Goal: Task Accomplishment & Management: Use online tool/utility

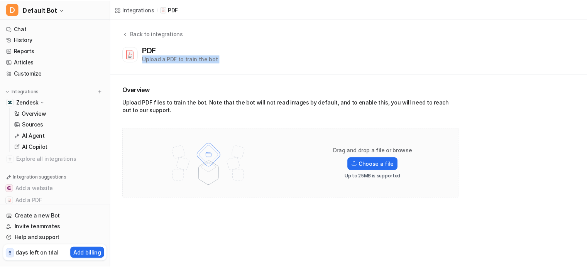
scroll to position [39, 0]
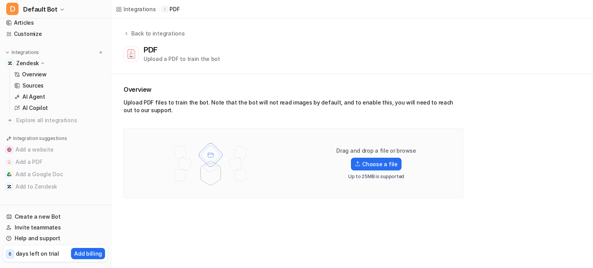
click at [273, 174] on div at bounding box center [211, 163] width 158 height 54
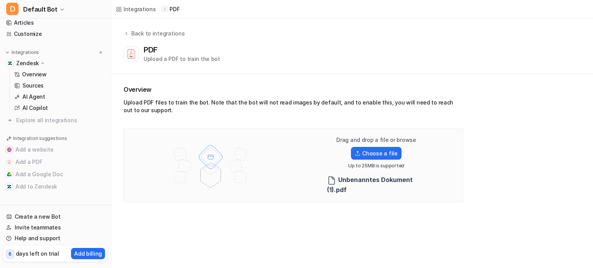
click at [319, 100] on div "Upload PDF files to train the bot. Note that the bot will not read images by de…" at bounding box center [294, 108] width 340 height 19
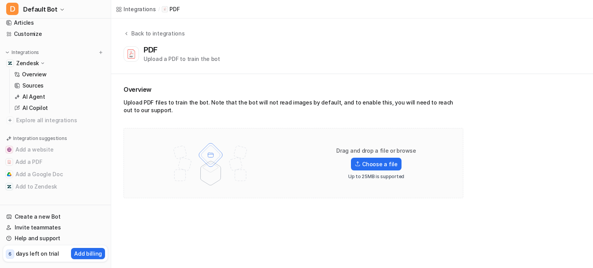
click at [296, 108] on div "Upload PDF files to train the bot. Note that the bot will not read images by de…" at bounding box center [294, 108] width 340 height 19
click at [373, 161] on label "Choose a file" at bounding box center [376, 164] width 50 height 13
click at [0, 0] on input "Choose a file" at bounding box center [0, 0] width 0 height 0
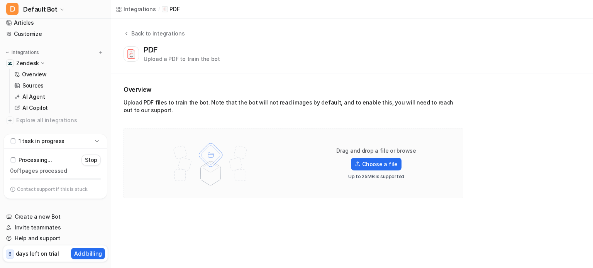
click at [53, 141] on p "1 task in progress" at bounding box center [42, 141] width 46 height 8
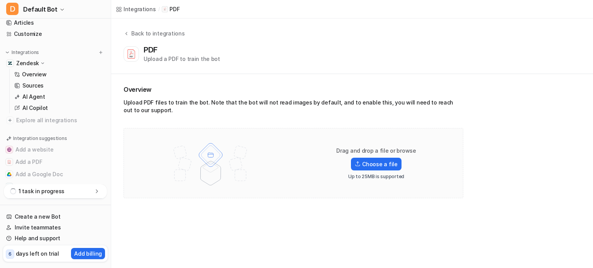
click at [52, 195] on p "1 task in progress" at bounding box center [42, 192] width 46 height 8
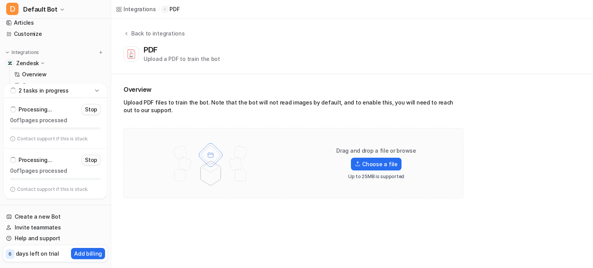
click at [88, 160] on p "Stop" at bounding box center [91, 160] width 12 height 8
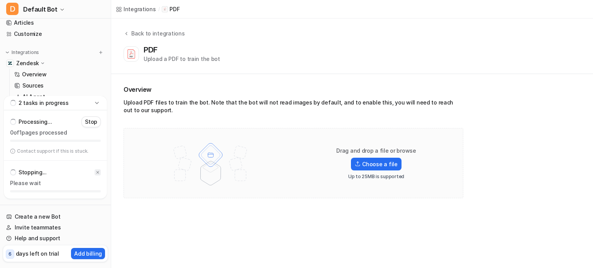
click at [100, 172] on div at bounding box center [98, 172] width 6 height 6
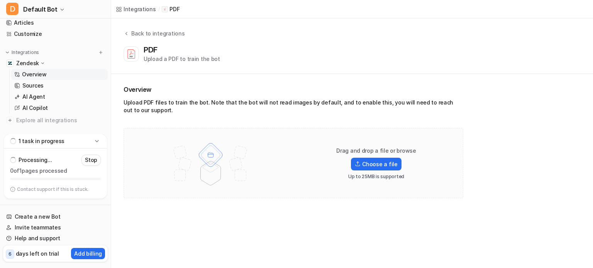
click at [52, 70] on link "Overview" at bounding box center [59, 74] width 96 height 11
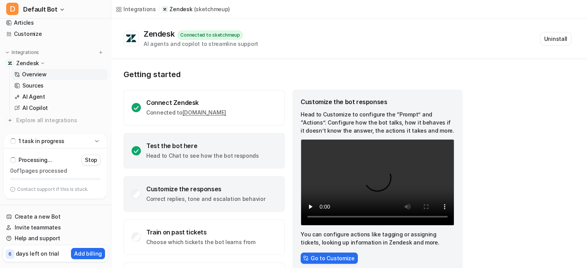
scroll to position [41, 0]
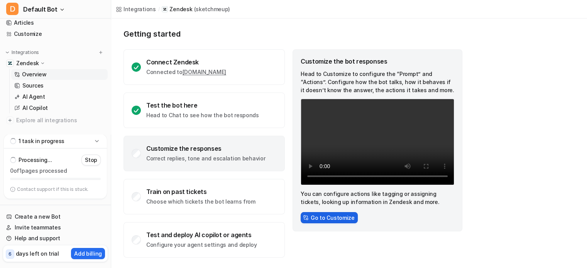
click at [321, 217] on button "Go to Customize" at bounding box center [329, 217] width 57 height 11
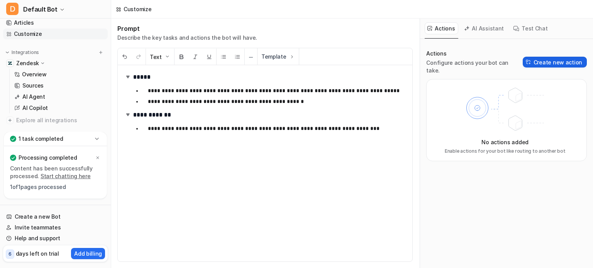
click at [568, 61] on button "Create new action" at bounding box center [555, 62] width 64 height 11
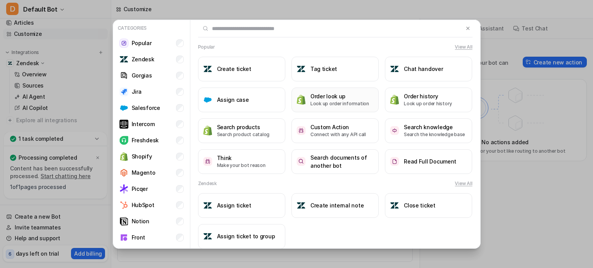
click at [329, 107] on p "Look up order information" at bounding box center [339, 103] width 59 height 7
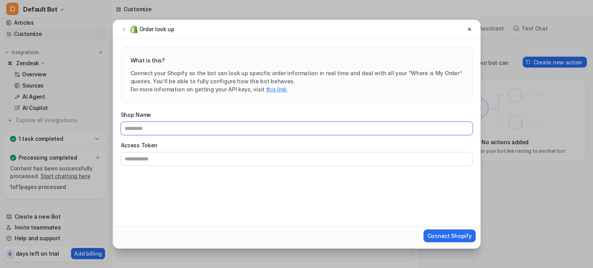
click at [262, 129] on input "Shop Name" at bounding box center [297, 128] width 352 height 13
click at [225, 154] on input "Access Token" at bounding box center [297, 158] width 352 height 13
click at [463, 149] on div "Shop Name Access Token" at bounding box center [297, 138] width 352 height 55
click at [513, 147] on div "Order look up What is this? Connect your Shopify so the bot can look up specifi…" at bounding box center [296, 134] width 593 height 268
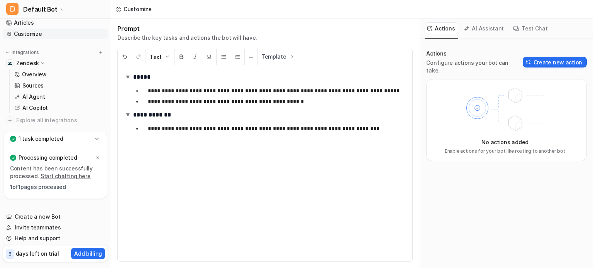
click at [555, 79] on div "No actions added Enable actions for your bot like routing to another bot" at bounding box center [506, 120] width 161 height 82
click at [555, 63] on div "Actions Configure actions your bot can take. Create new action" at bounding box center [506, 62] width 161 height 25
click at [550, 57] on button "Create new action" at bounding box center [555, 62] width 64 height 11
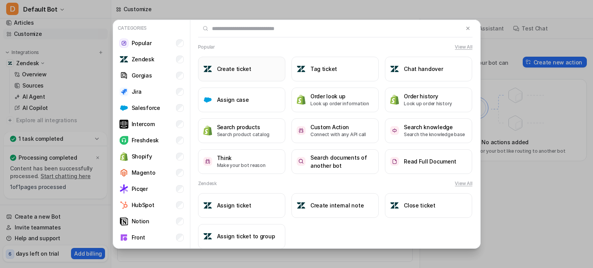
click at [258, 76] on button "Create ticket" at bounding box center [241, 69] width 87 height 25
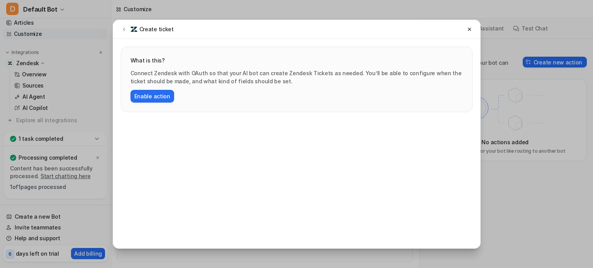
click at [529, 106] on div "Create ticket What is this? Connect Zendesk with OAuth so that your AI bot can …" at bounding box center [296, 134] width 593 height 268
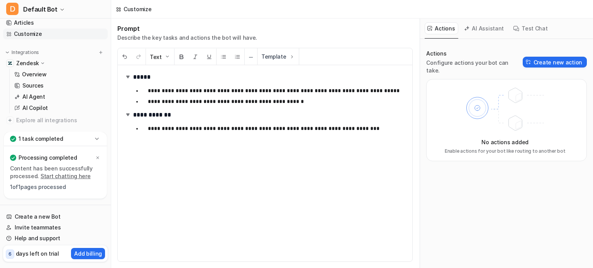
click at [477, 37] on div "AI Assistant" at bounding box center [484, 29] width 46 height 20
click at [487, 31] on button "AI Assistant" at bounding box center [484, 28] width 46 height 12
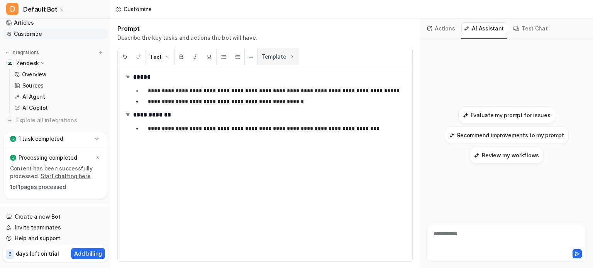
click at [276, 62] on button "Template" at bounding box center [277, 56] width 41 height 17
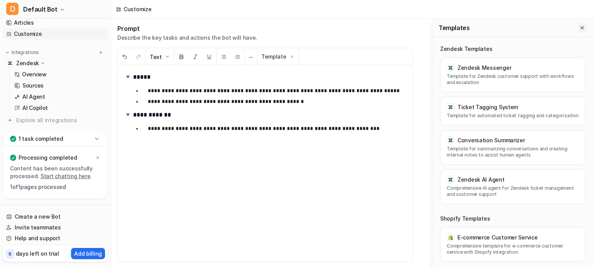
click at [579, 30] on button "Close flyout" at bounding box center [581, 27] width 9 height 9
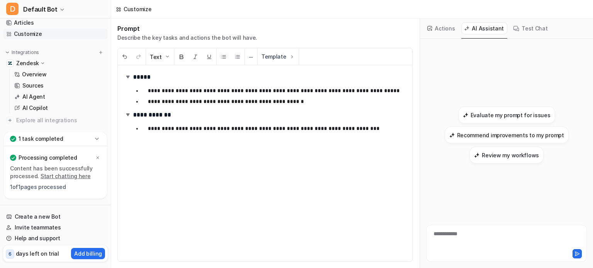
click at [441, 32] on button "Actions" at bounding box center [442, 28] width 34 height 12
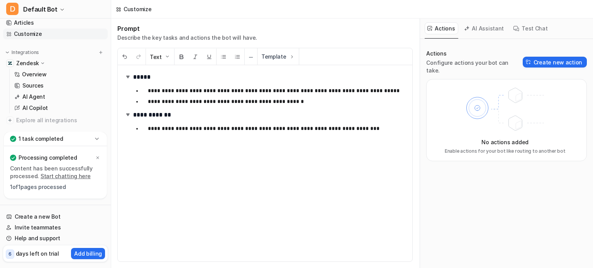
click at [266, 180] on div "**********" at bounding box center [265, 163] width 295 height 196
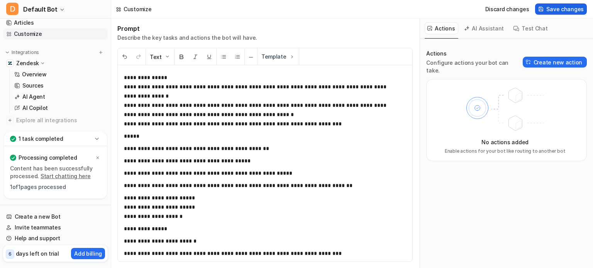
click at [576, 13] on span "Save changes" at bounding box center [564, 9] width 37 height 8
click at [94, 137] on icon at bounding box center [97, 139] width 8 height 8
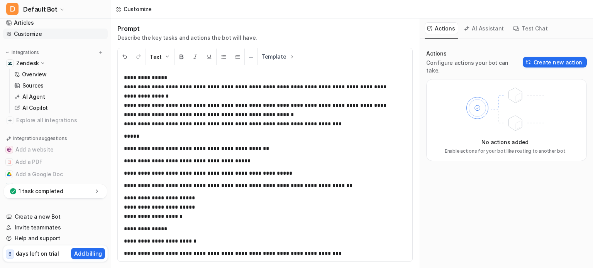
click at [96, 193] on icon at bounding box center [97, 191] width 2 height 3
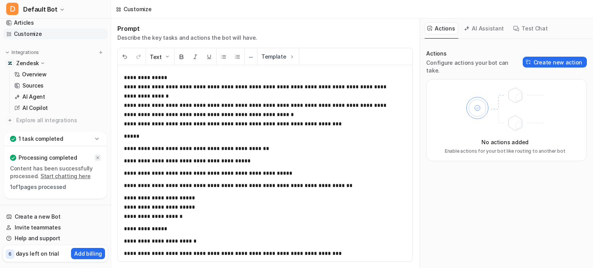
click at [97, 158] on icon at bounding box center [97, 158] width 5 height 5
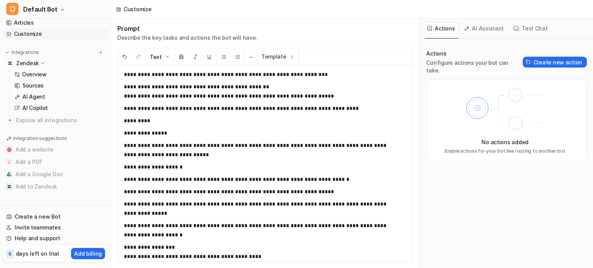
scroll to position [189, 0]
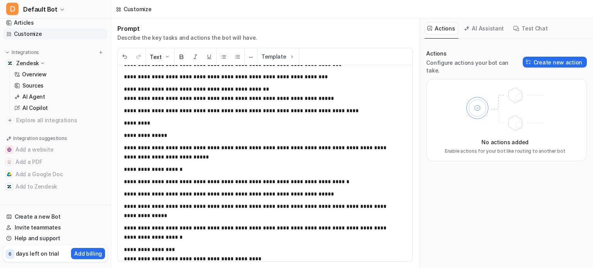
click at [496, 25] on button "AI Assistant" at bounding box center [484, 28] width 46 height 12
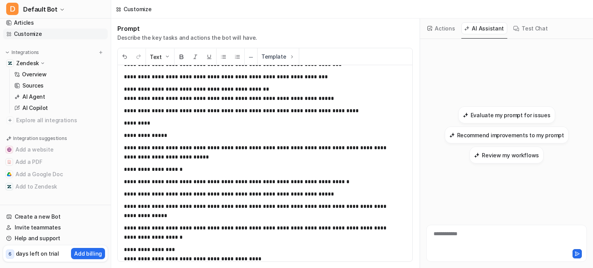
click at [526, 24] on button "Test Chat" at bounding box center [530, 28] width 41 height 12
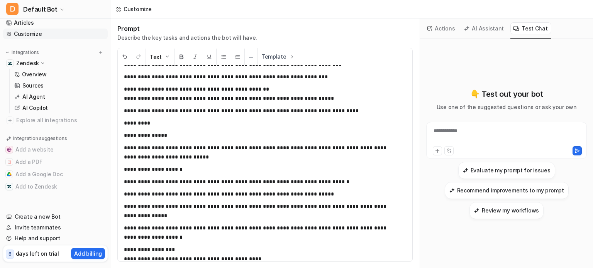
click at [502, 144] on div "**********" at bounding box center [506, 136] width 157 height 18
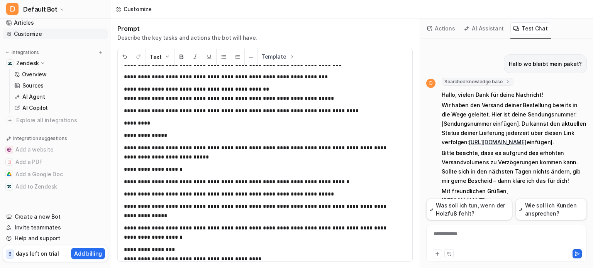
scroll to position [0, 0]
click at [479, 30] on button "AI Assistant" at bounding box center [484, 28] width 46 height 12
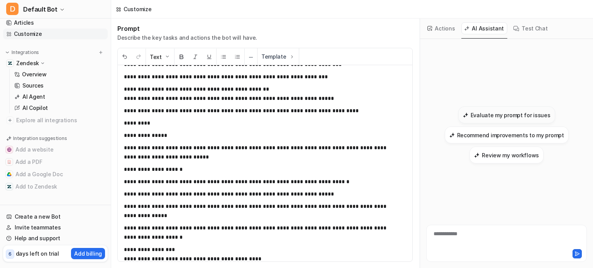
click at [516, 116] on h3 "Evaluate my prompt for issues" at bounding box center [511, 115] width 80 height 8
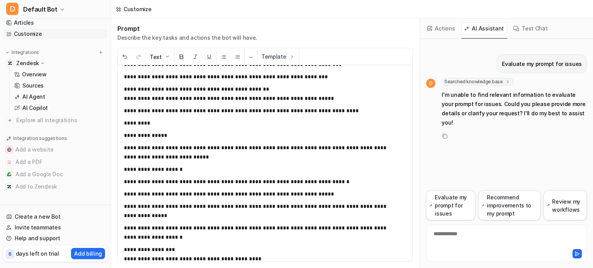
click at [467, 94] on p "I'm unable to find relevant information to evaluate your prompt for issues. Cou…" at bounding box center [514, 108] width 145 height 37
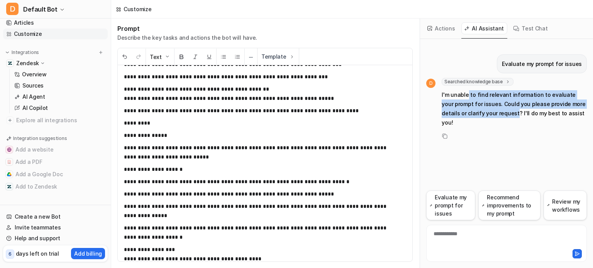
drag, startPoint x: 467, startPoint y: 94, endPoint x: 490, endPoint y: 109, distance: 26.8
click at [490, 109] on p "I'm unable to find relevant information to evaluate your prompt for issues. Cou…" at bounding box center [514, 108] width 145 height 37
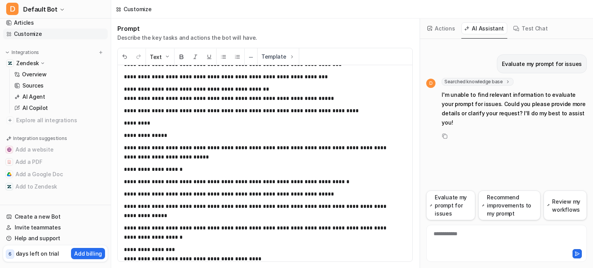
click at [521, 37] on div "Test Chat" at bounding box center [530, 29] width 41 height 20
click at [542, 33] on button "Test Chat" at bounding box center [530, 28] width 41 height 12
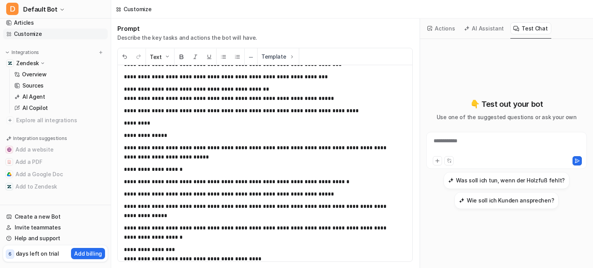
scroll to position [37, 0]
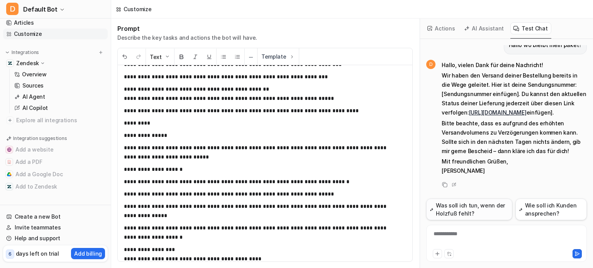
click at [475, 217] on button "Was soll ich tun, wenn der Holzfuß fehlt?" at bounding box center [469, 210] width 86 height 22
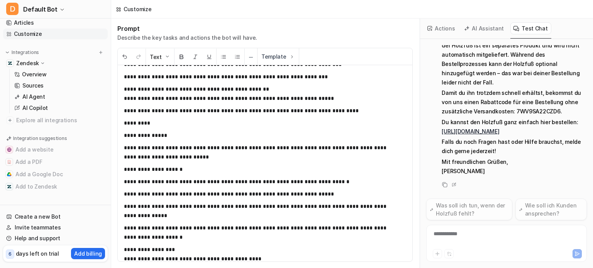
scroll to position [236, 0]
click at [439, 237] on div "**********" at bounding box center [506, 239] width 157 height 18
paste div
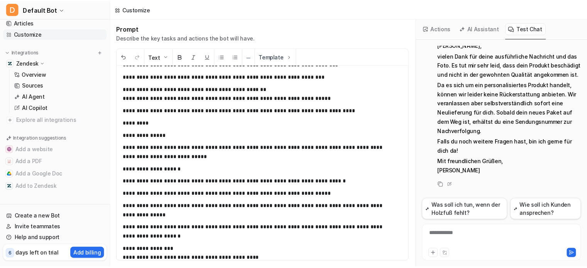
scroll to position [573, 0]
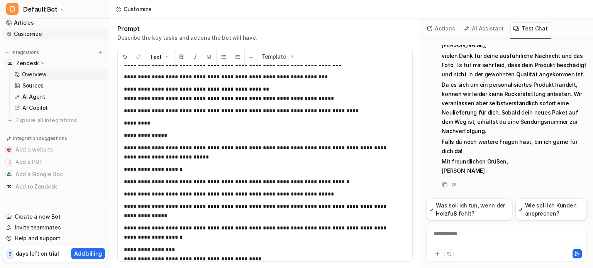
click at [52, 69] on link "Overview" at bounding box center [59, 74] width 96 height 11
click at [52, 72] on link "Overview" at bounding box center [59, 74] width 96 height 11
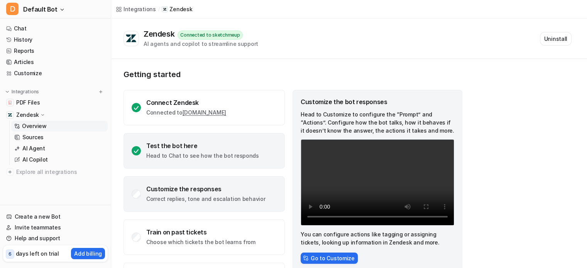
scroll to position [41, 0]
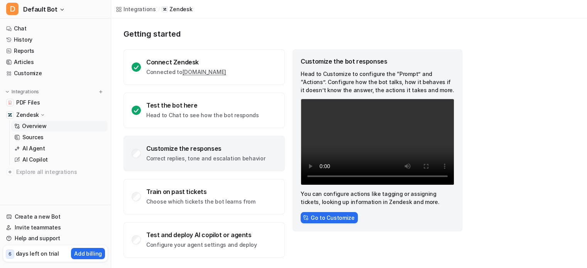
click at [200, 150] on div "Customize the responses" at bounding box center [205, 149] width 119 height 8
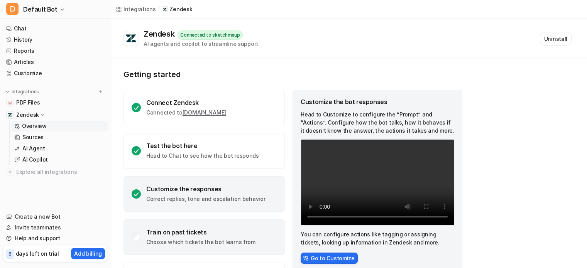
click at [209, 229] on div "Train on past tickets" at bounding box center [200, 233] width 109 height 8
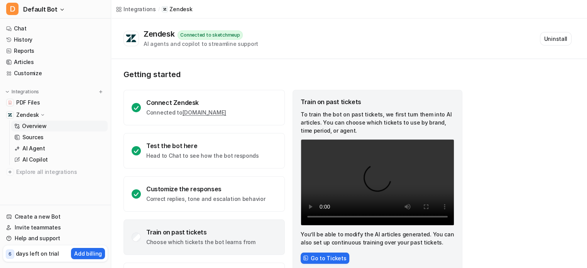
scroll to position [41, 0]
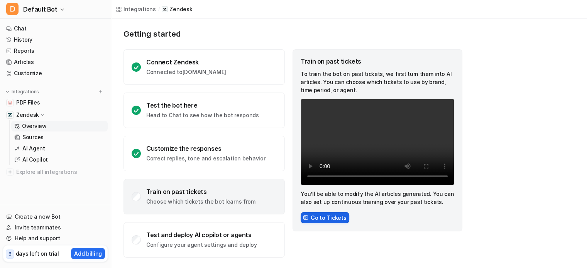
click at [323, 219] on button "Go to Tickets" at bounding box center [325, 217] width 49 height 11
drag, startPoint x: 323, startPoint y: 225, endPoint x: 317, endPoint y: 220, distance: 8.0
drag, startPoint x: 317, startPoint y: 220, endPoint x: 303, endPoint y: 228, distance: 16.4
click at [303, 228] on div "Train on past tickets To train the bot on past tickets, we first turn them into…" at bounding box center [378, 140] width 170 height 182
click at [320, 215] on button "Go to Tickets" at bounding box center [325, 217] width 49 height 11
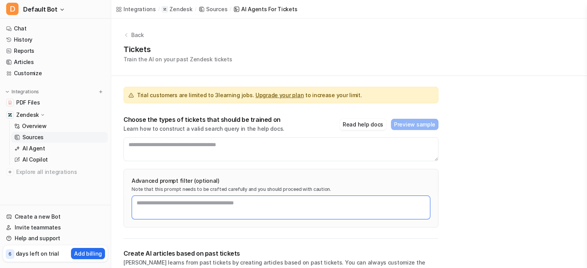
click at [323, 216] on textarea at bounding box center [281, 208] width 299 height 24
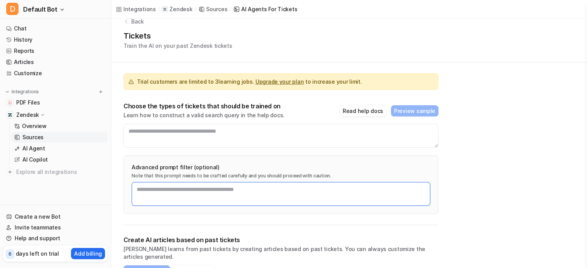
scroll to position [14, 0]
click at [150, 83] on span "Trial customers are limited to 3 learning jobs. Upgrade your plan to increase y…" at bounding box center [249, 81] width 225 height 8
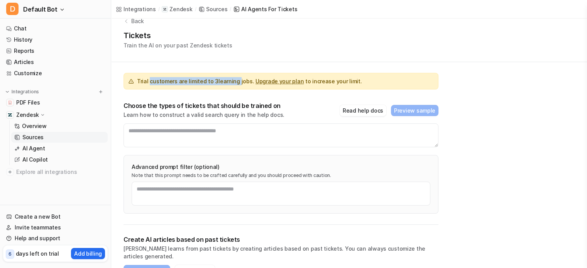
drag, startPoint x: 150, startPoint y: 83, endPoint x: 225, endPoint y: 87, distance: 75.7
click at [225, 87] on div "Trial customers are limited to 3 learning jobs. Upgrade your plan to increase y…" at bounding box center [281, 81] width 315 height 17
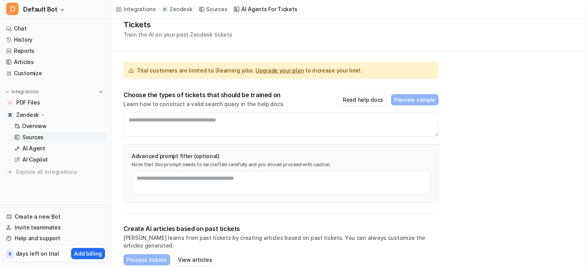
scroll to position [85, 0]
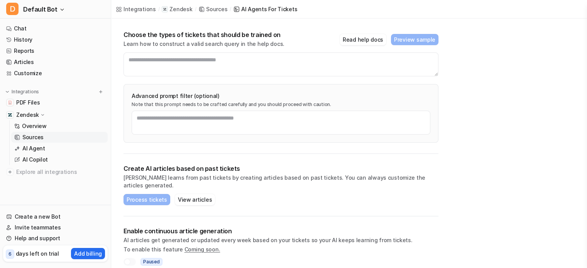
click at [227, 77] on div "Trial customers are limited to 3 learning jobs. Upgrade your plan to increase y…" at bounding box center [281, 72] width 315 height 163
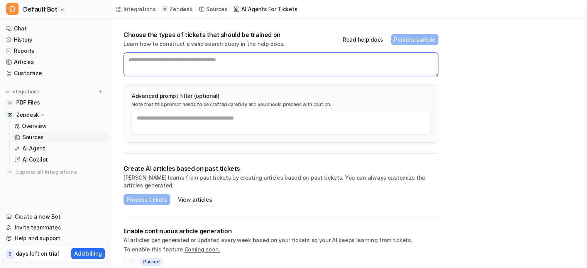
click at [243, 67] on textarea at bounding box center [281, 64] width 315 height 24
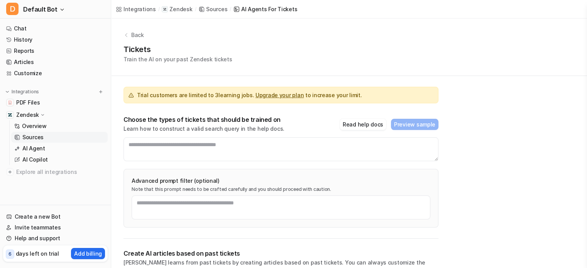
click at [133, 35] on p "Back" at bounding box center [137, 35] width 13 height 8
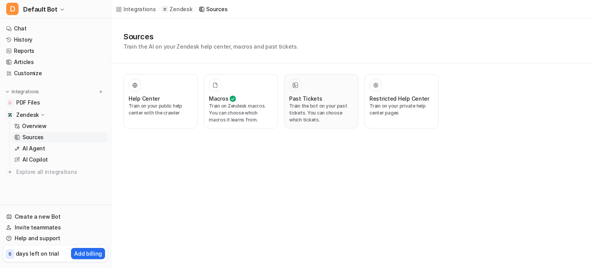
click at [318, 115] on p "Train the bot on your past tickets. You can choose which tickets." at bounding box center [321, 113] width 64 height 21
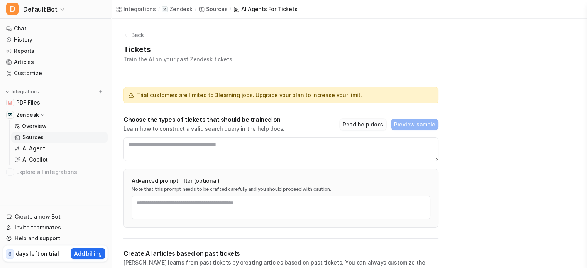
click at [369, 128] on button "Read help docs" at bounding box center [363, 124] width 47 height 11
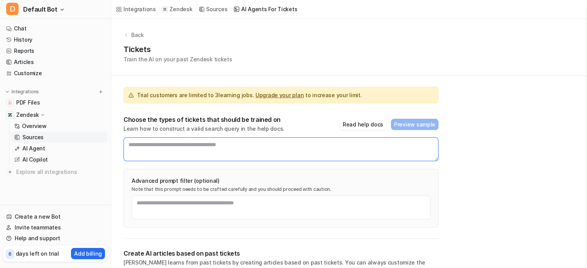
click at [227, 156] on textarea at bounding box center [281, 149] width 315 height 24
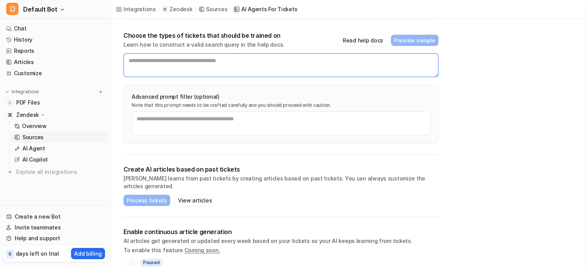
scroll to position [85, 0]
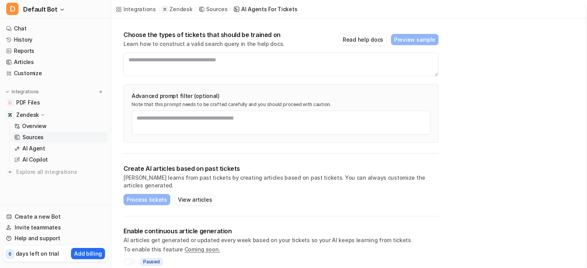
click at [192, 194] on button "View articles" at bounding box center [195, 199] width 40 height 11
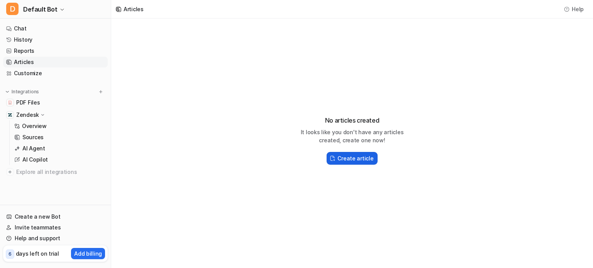
click at [358, 163] on button "Create article" at bounding box center [352, 158] width 51 height 13
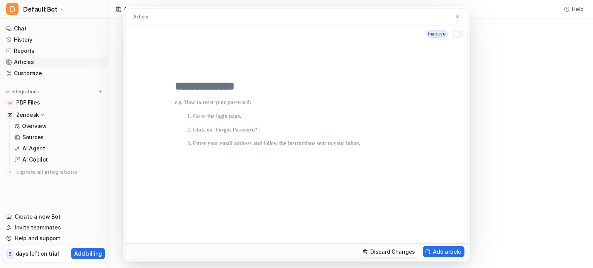
click at [484, 146] on div "Article inactive Discard Changes Add article" at bounding box center [296, 134] width 593 height 268
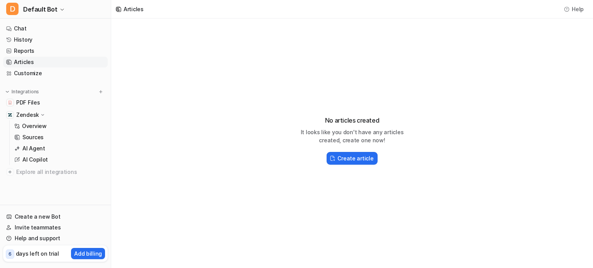
click at [43, 114] on icon at bounding box center [43, 114] width 6 height 5
click at [43, 114] on icon at bounding box center [42, 115] width 5 height 6
click at [41, 129] on p "Overview" at bounding box center [34, 126] width 25 height 8
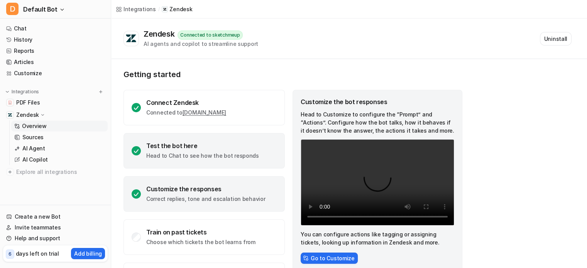
scroll to position [41, 0]
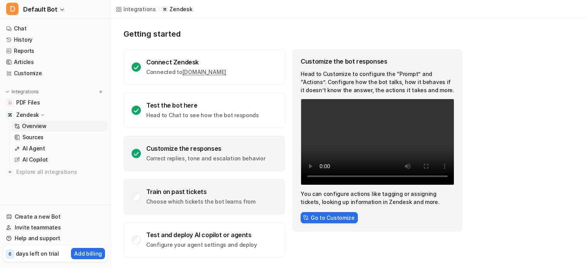
click at [218, 207] on div "Train on past tickets Choose which tickets the bot learns from" at bounding box center [204, 197] width 161 height 36
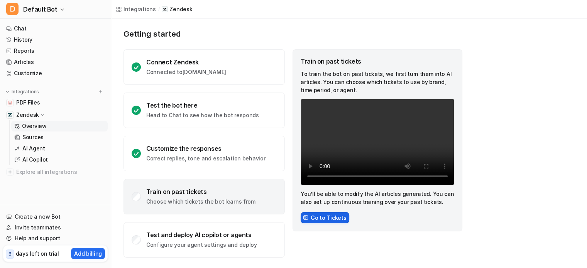
click at [322, 219] on button "Go to Tickets" at bounding box center [325, 217] width 49 height 11
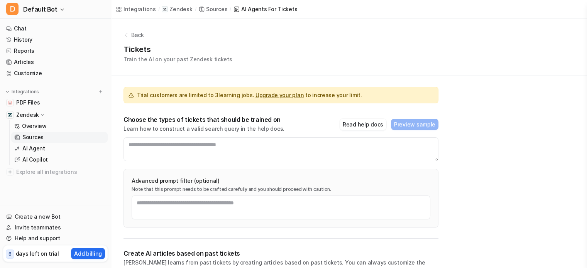
drag, startPoint x: 322, startPoint y: 219, endPoint x: 254, endPoint y: 171, distance: 83.0
click at [254, 171] on div "Advanced prompt filter (optional) Note that this prompt needs to be crafted car…" at bounding box center [281, 198] width 315 height 59
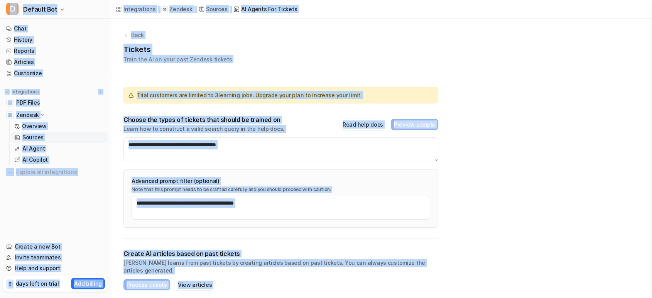
copy body "D Default Bot Chat History Reports Articles Customize Integrations PDF Files Ze…"
click at [318, 169] on div "Advanced prompt filter (optional) Note that this prompt needs to be crafted car…" at bounding box center [281, 198] width 315 height 59
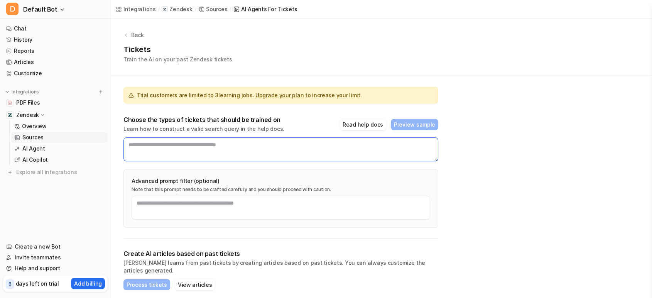
click at [196, 142] on textarea at bounding box center [281, 149] width 315 height 24
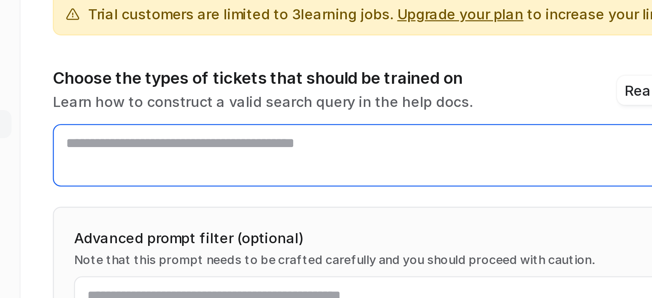
click at [248, 147] on textarea at bounding box center [281, 149] width 315 height 24
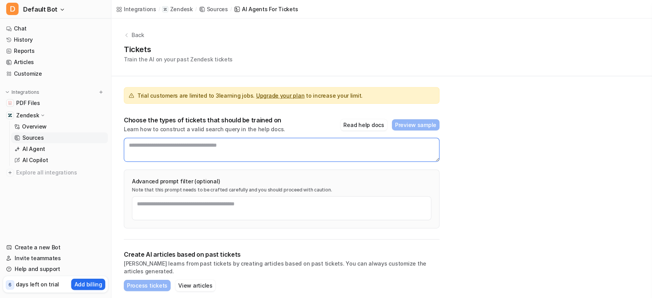
paste textarea "**********"
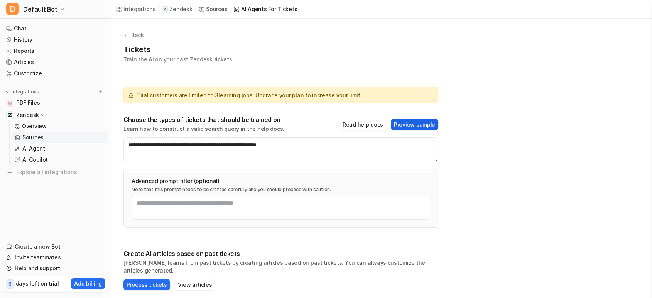
click at [431, 127] on button "Preview sample" at bounding box center [414, 124] width 47 height 11
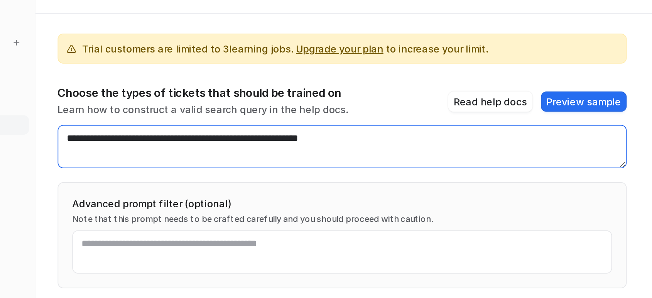
drag, startPoint x: 210, startPoint y: 144, endPoint x: 351, endPoint y: 140, distance: 141.3
click at [351, 140] on textarea "**********" at bounding box center [281, 149] width 315 height 24
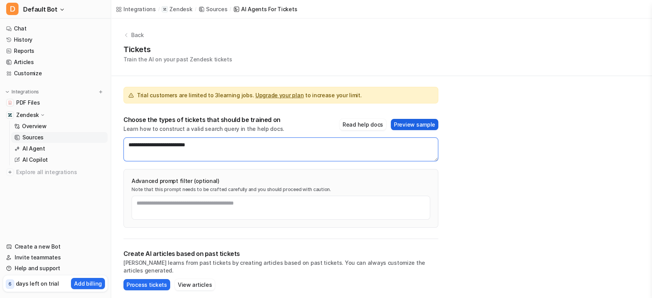
type textarea "**********"
click at [430, 126] on button "Preview sample" at bounding box center [414, 124] width 47 height 11
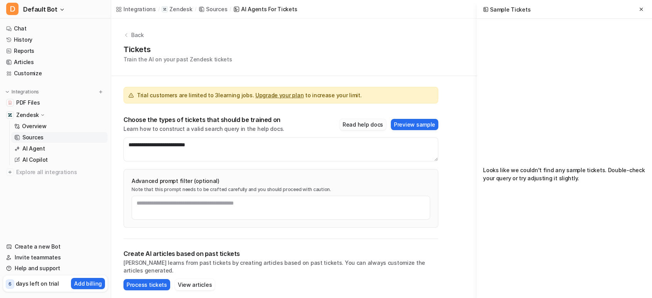
click at [373, 126] on button "Read help docs" at bounding box center [363, 124] width 47 height 11
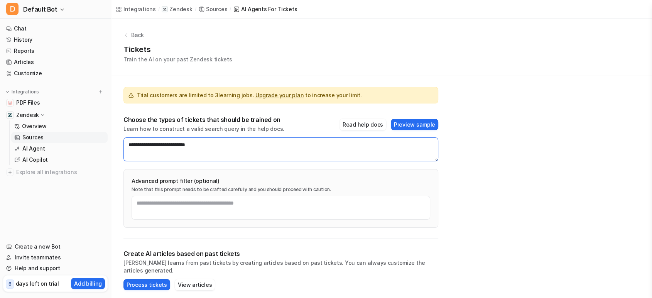
click at [210, 146] on textarea "**********" at bounding box center [281, 149] width 315 height 24
paste textarea "**********"
type textarea "**********"
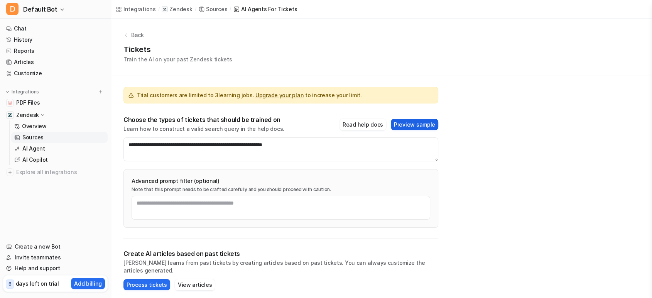
click at [427, 125] on button "Preview sample" at bounding box center [414, 124] width 47 height 11
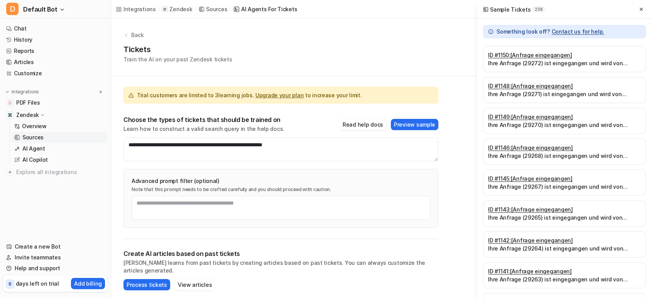
click at [562, 54] on link "ID # 1150 : [Anfrage eingegangen]" at bounding box center [564, 55] width 153 height 8
click at [418, 126] on button "Preview sample" at bounding box center [414, 124] width 47 height 11
click at [563, 57] on link "ID # 1150 : [Anfrage eingegangen]" at bounding box center [564, 55] width 153 height 8
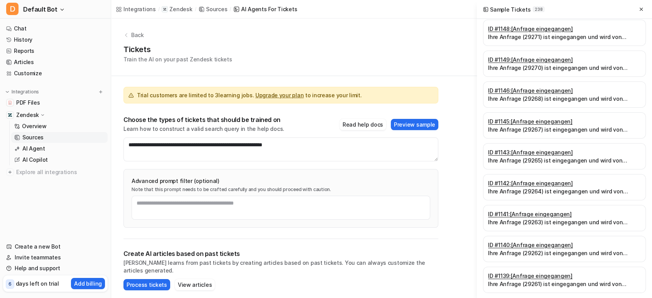
click at [553, 212] on link "ID # 1141 : [Anfrage eingegangen]" at bounding box center [564, 214] width 153 height 8
click at [247, 145] on textarea "**********" at bounding box center [281, 149] width 315 height 24
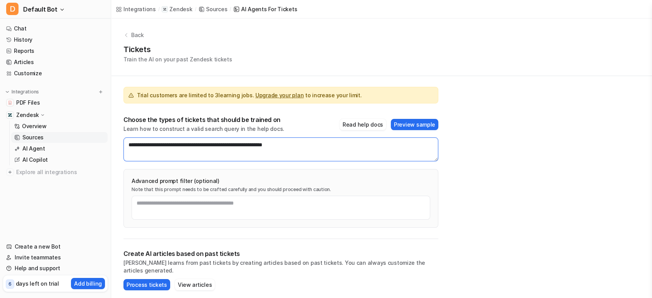
paste textarea "**********"
type textarea "**********"
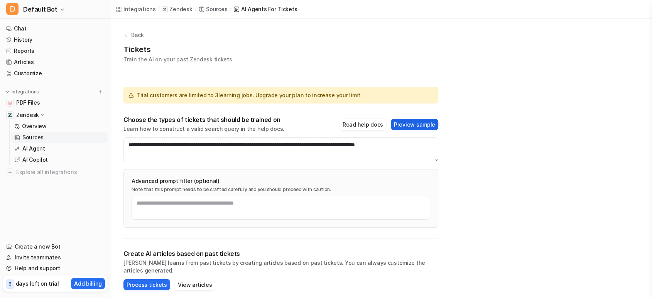
click at [410, 126] on button "Preview sample" at bounding box center [414, 124] width 47 height 11
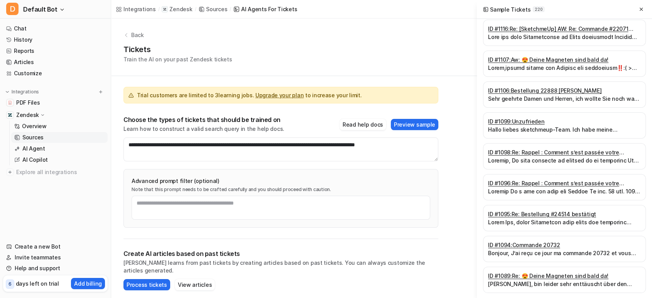
scroll to position [0, 0]
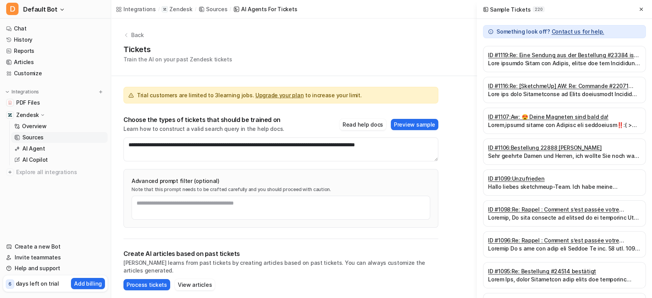
click at [540, 50] on div "ID # 1119 : Re: Eine Sendung aus der Bestellung #23384 ist unterwegs" at bounding box center [564, 59] width 163 height 26
click at [533, 61] on p at bounding box center [564, 63] width 153 height 8
click at [543, 56] on link "ID # 1119 : Re: Eine Sendung aus der Bestellung #23384 ist unterwegs" at bounding box center [564, 55] width 153 height 8
click at [521, 85] on link "ID # 1116 : Re: [SketchmeUp] AW: Re: Commande #22071 confirmée" at bounding box center [564, 86] width 153 height 8
click at [518, 115] on link "ID # 1107 : Aw: 😍 Deine Magneten sind bald da!" at bounding box center [564, 117] width 153 height 8
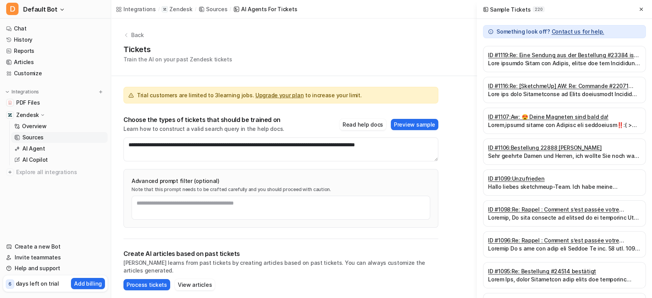
click at [524, 146] on link "ID # 1106 : Bestellung 22888 Özlem Soytürk" at bounding box center [564, 148] width 153 height 8
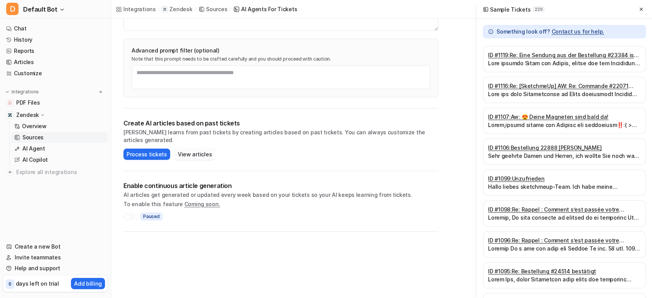
scroll to position [124, 0]
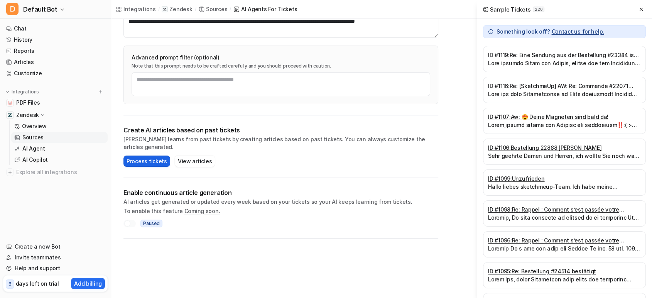
click at [135, 157] on button "Process tickets" at bounding box center [147, 161] width 47 height 11
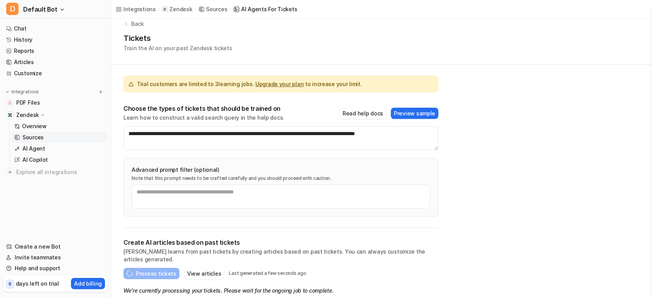
scroll to position [74, 0]
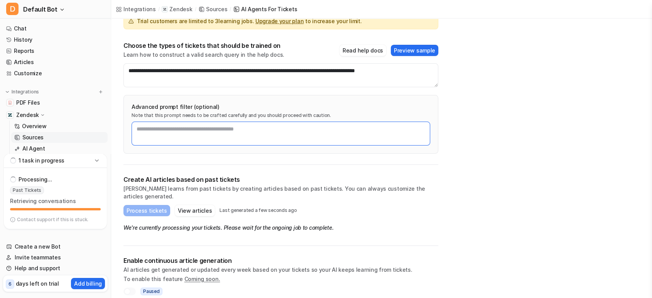
click at [232, 122] on textarea at bounding box center [281, 134] width 299 height 24
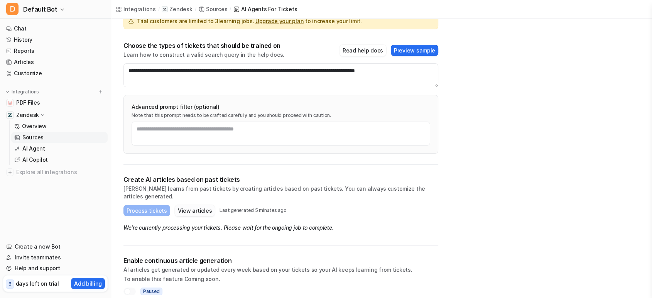
click at [194, 205] on button "View articles" at bounding box center [195, 210] width 40 height 11
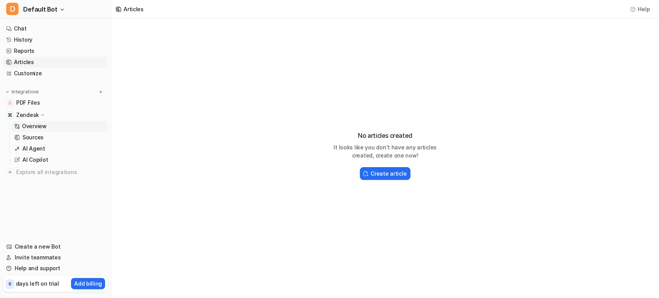
click at [39, 122] on p "Overview" at bounding box center [34, 126] width 25 height 8
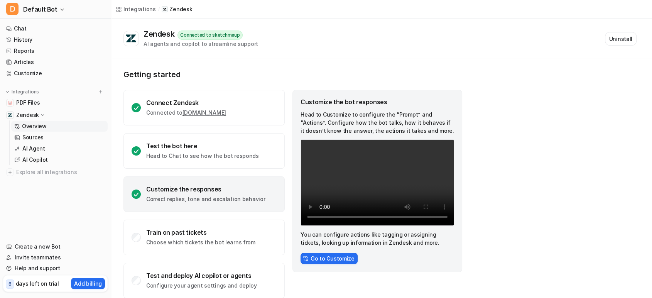
click at [39, 122] on p "Overview" at bounding box center [34, 126] width 25 height 8
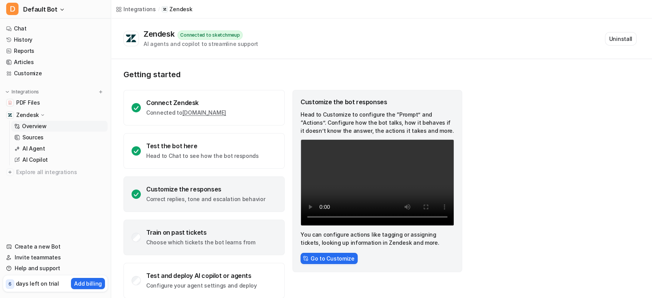
click at [194, 241] on p "Choose which tickets the bot learns from" at bounding box center [200, 243] width 109 height 8
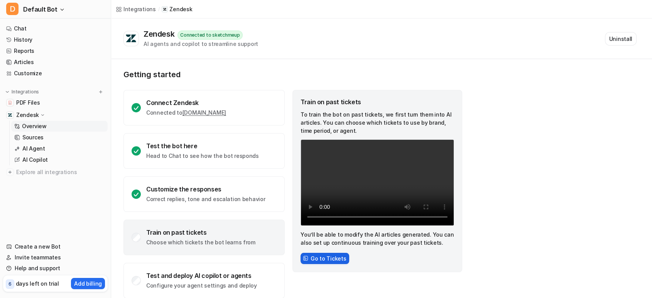
click at [319, 258] on button "Go to Tickets" at bounding box center [325, 258] width 49 height 11
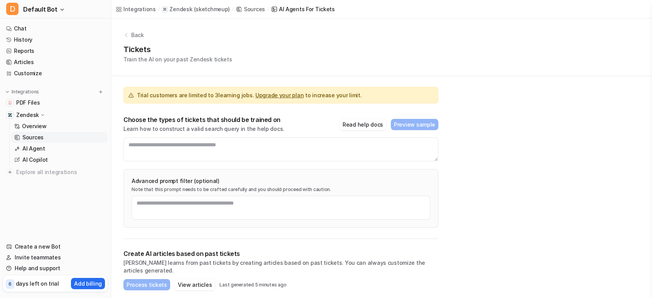
scroll to position [42, 0]
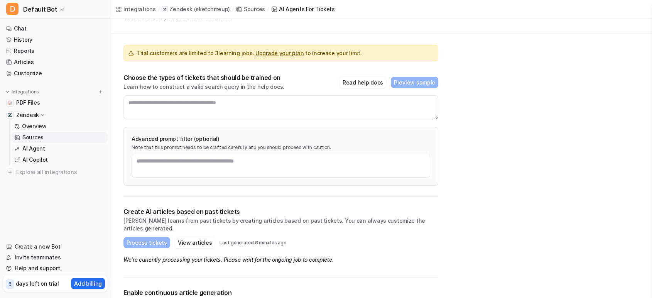
click at [176, 256] on em "We're currently processing your tickets. Please wait for the ongoing job to com…" at bounding box center [229, 259] width 210 height 7
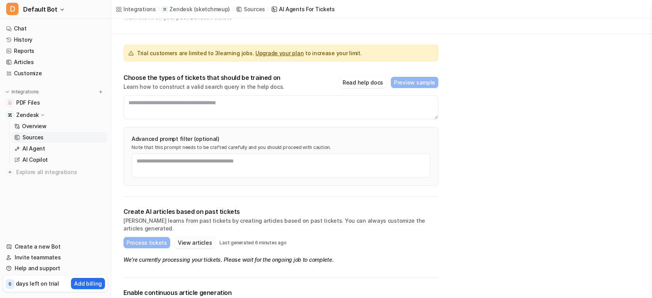
click at [190, 239] on button "View articles" at bounding box center [195, 242] width 40 height 11
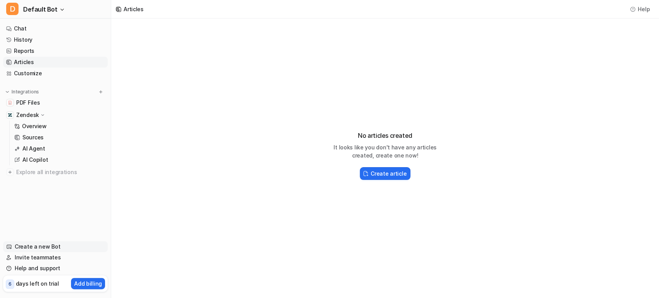
click at [36, 242] on link "Create a new Bot" at bounding box center [55, 246] width 105 height 11
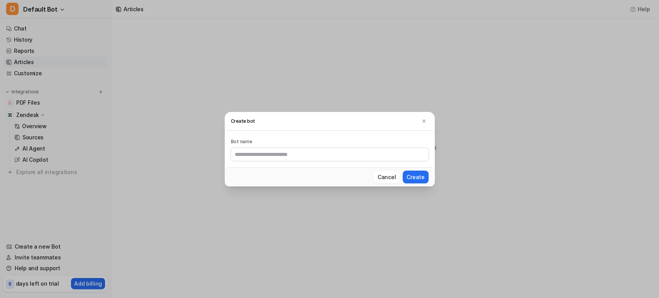
click at [203, 181] on div "Create bot Bot name Cancel Create" at bounding box center [329, 149] width 659 height 298
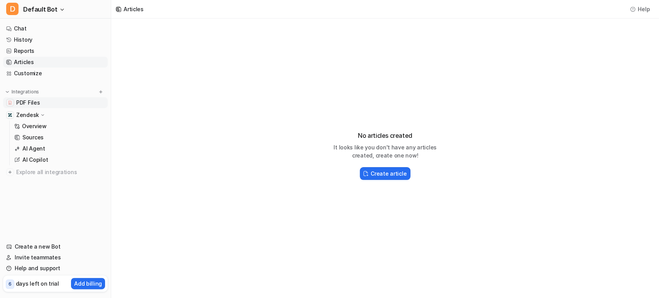
click at [41, 107] on link "PDF Files" at bounding box center [55, 102] width 105 height 11
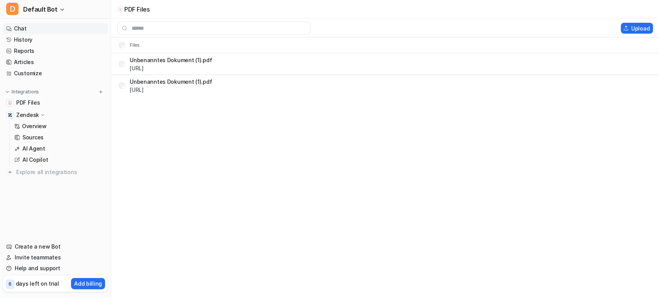
click at [48, 25] on link "Chat" at bounding box center [55, 28] width 105 height 11
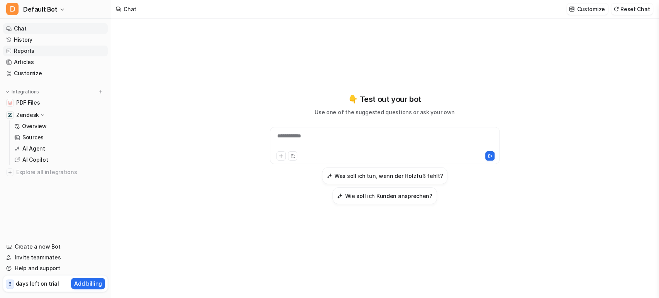
click at [68, 54] on link "Reports" at bounding box center [55, 51] width 105 height 11
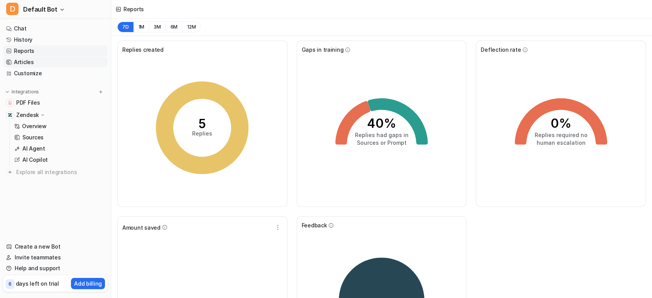
click at [40, 62] on link "Articles" at bounding box center [55, 62] width 105 height 11
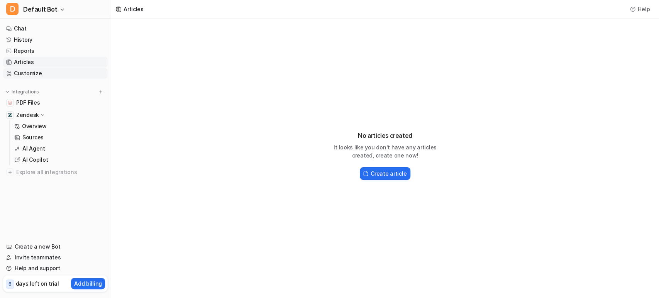
click at [36, 78] on link "Customize" at bounding box center [55, 73] width 105 height 11
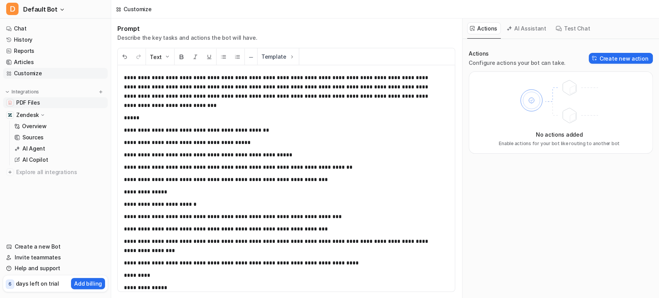
click at [51, 102] on link "PDF Files" at bounding box center [55, 102] width 105 height 11
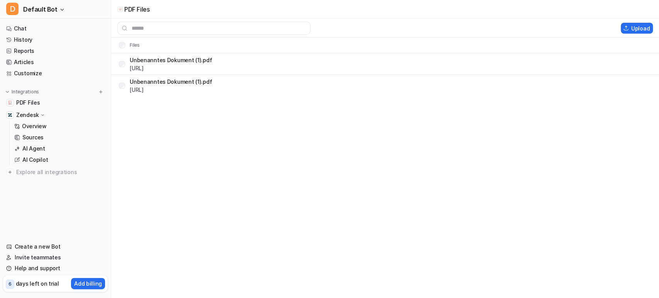
click at [49, 114] on div "Zendesk" at bounding box center [55, 115] width 105 height 11
click at [59, 117] on div "Zendesk" at bounding box center [55, 115] width 105 height 11
click at [55, 122] on link "Overview" at bounding box center [59, 126] width 96 height 11
click at [70, 127] on link "Overview" at bounding box center [59, 126] width 96 height 11
click at [58, 151] on link "AI Agent" at bounding box center [59, 148] width 96 height 11
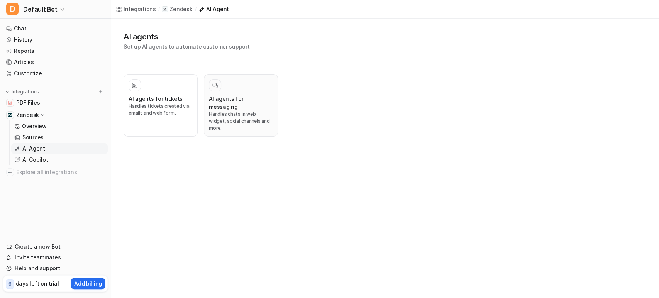
click at [220, 111] on p "Handles chats in web widget, social channels and more." at bounding box center [241, 121] width 64 height 21
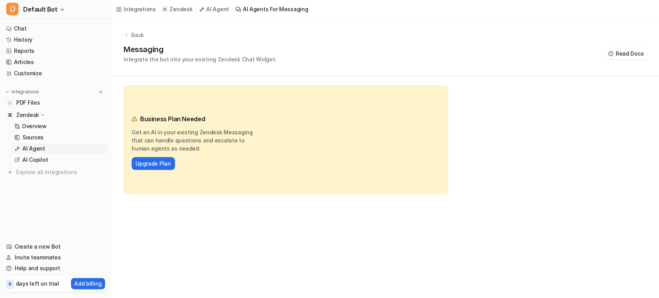
click at [134, 36] on p "Back" at bounding box center [137, 35] width 13 height 8
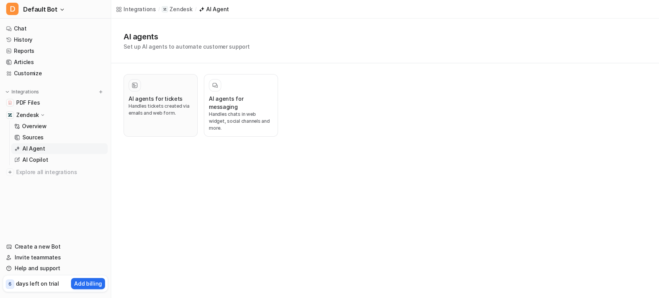
click at [182, 117] on button "AI agents for tickets Handles tickets created via emails and web form." at bounding box center [161, 105] width 74 height 63
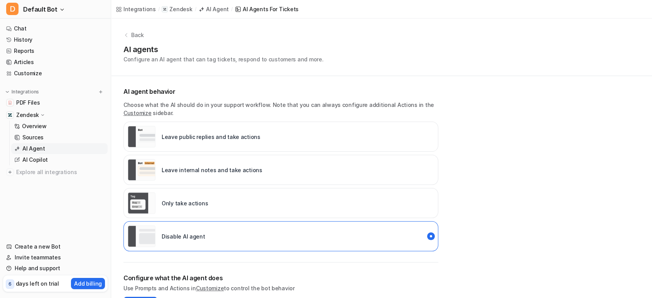
click at [195, 183] on div "Leave internal notes and take actions" at bounding box center [281, 170] width 315 height 30
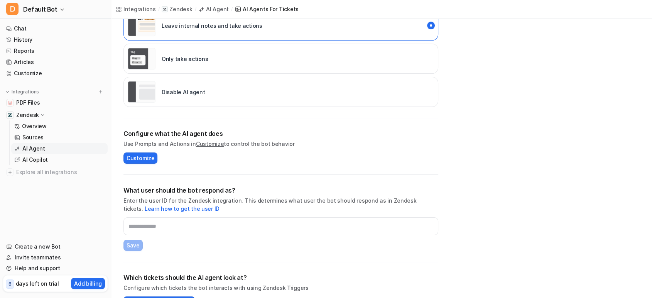
scroll to position [164, 0]
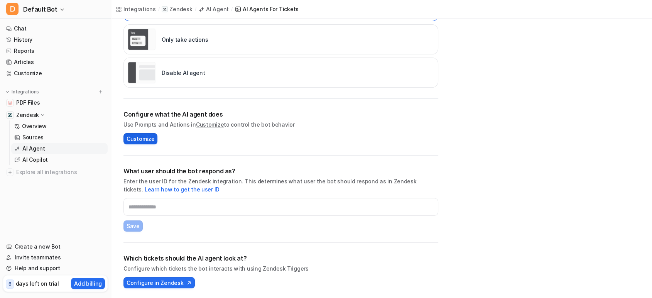
click at [139, 139] on span "Customize" at bounding box center [141, 139] width 28 height 8
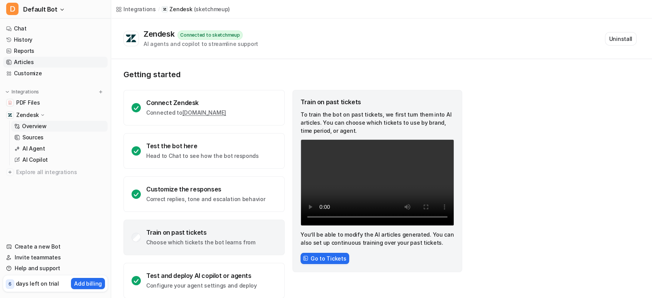
click at [51, 63] on link "Articles" at bounding box center [55, 62] width 105 height 11
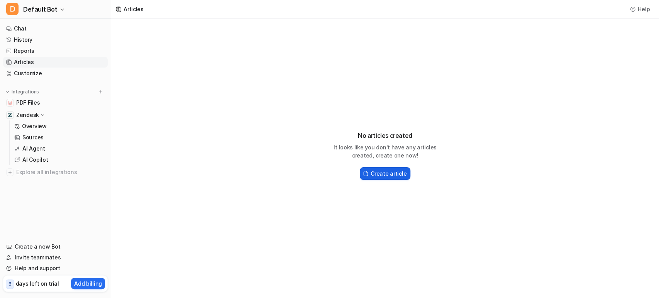
click at [380, 176] on h2 "Create article" at bounding box center [389, 173] width 36 height 8
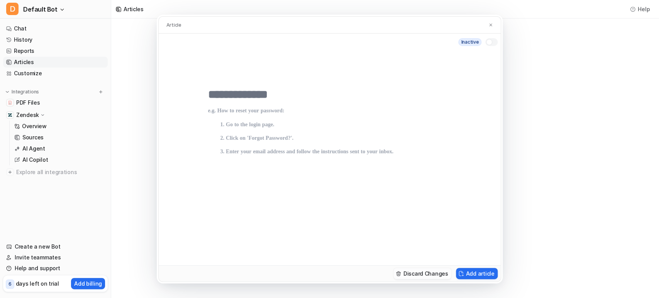
click at [408, 273] on button "Discard Changes" at bounding box center [422, 273] width 58 height 11
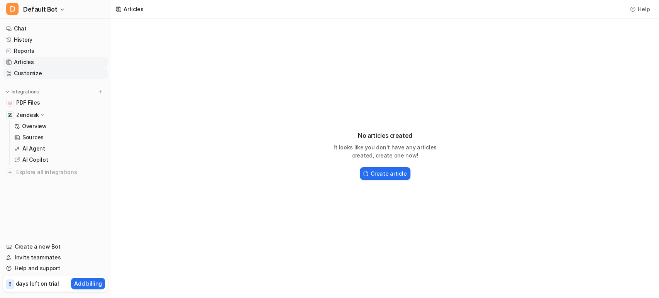
click at [73, 74] on link "Customize" at bounding box center [55, 73] width 105 height 11
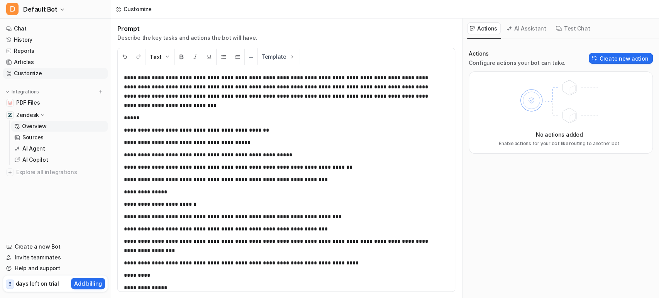
click at [66, 122] on link "Overview" at bounding box center [59, 126] width 96 height 11
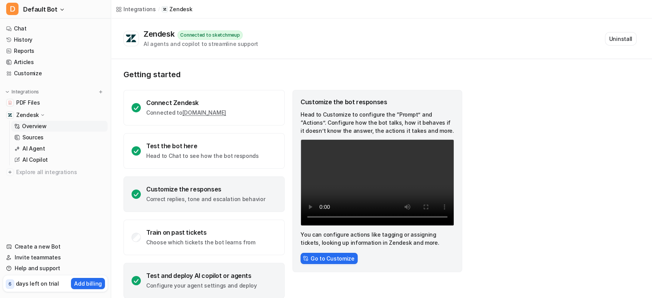
click at [218, 280] on div "Test and deploy AI copilot or agents Configure your agent settings and deploy" at bounding box center [201, 281] width 111 height 18
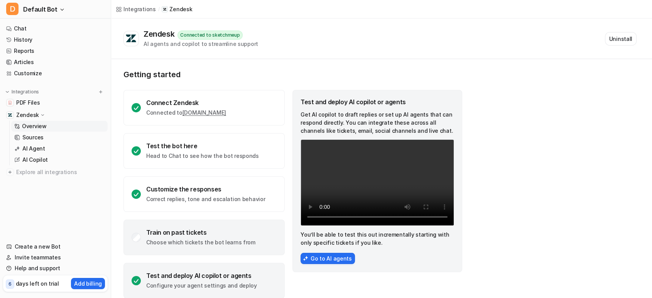
click at [212, 234] on div "Train on past tickets" at bounding box center [200, 233] width 109 height 8
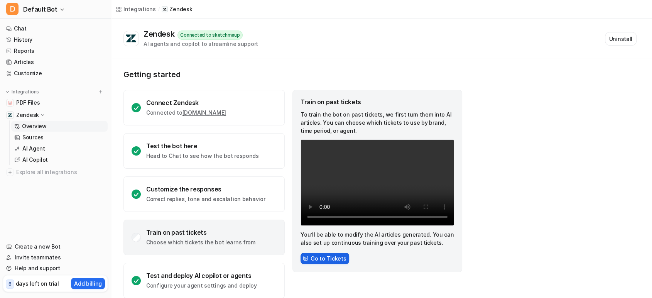
click at [317, 259] on button "Go to Tickets" at bounding box center [325, 258] width 49 height 11
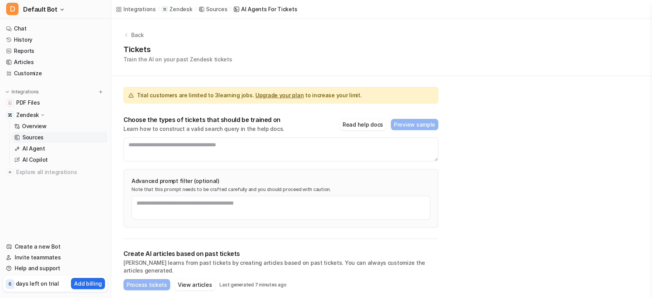
click at [331, 262] on p "AI learns from past tickets by creating articles based on past tickets. You can…" at bounding box center [281, 266] width 315 height 15
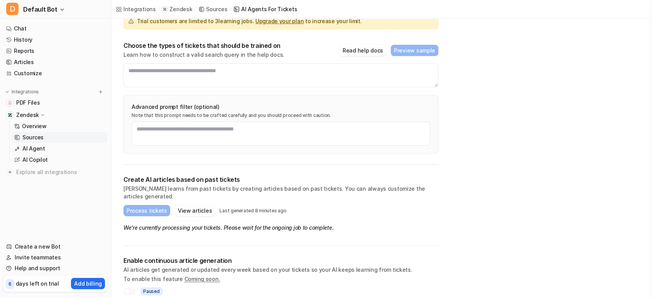
click at [172, 224] on em "We're currently processing your tickets. Please wait for the ongoing job to com…" at bounding box center [229, 227] width 210 height 7
drag, startPoint x: 172, startPoint y: 218, endPoint x: 219, endPoint y: 217, distance: 47.1
click at [219, 224] on em "We're currently processing your tickets. Please wait for the ongoing job to com…" at bounding box center [229, 227] width 210 height 7
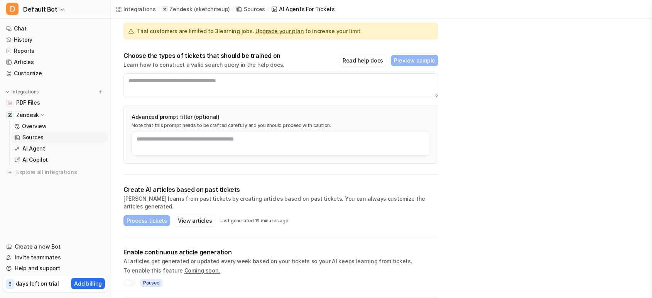
scroll to position [56, 0]
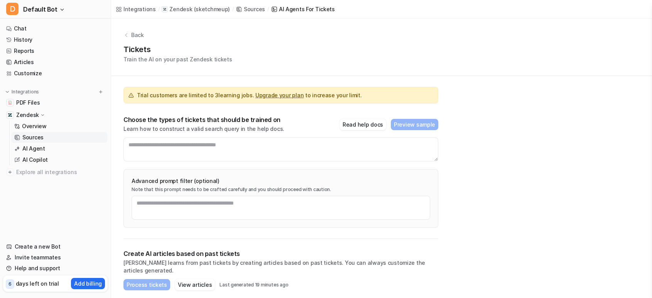
scroll to position [56, 0]
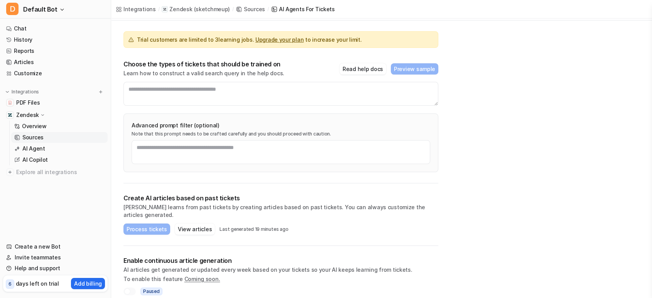
click at [145, 257] on p "Enable continuous article generation" at bounding box center [281, 261] width 315 height 8
click at [199, 223] on button "View articles" at bounding box center [195, 228] width 40 height 11
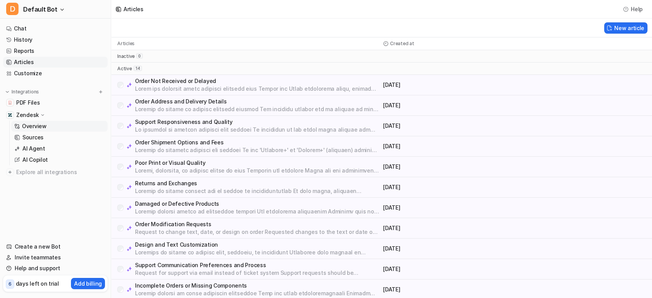
click at [37, 122] on p "Overview" at bounding box center [34, 126] width 25 height 8
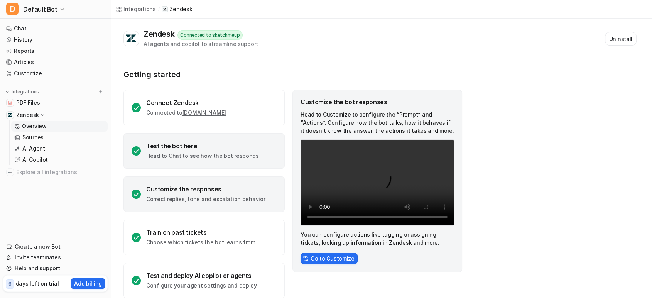
scroll to position [11, 0]
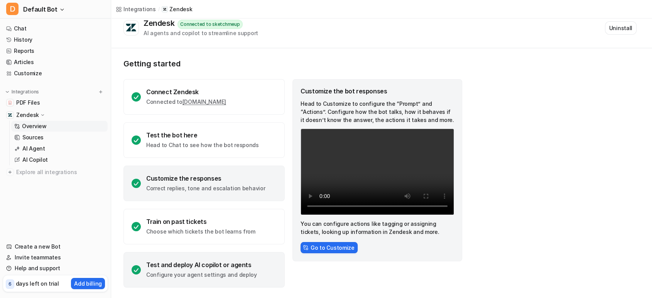
click at [226, 271] on p "Configure your agent settings and deploy" at bounding box center [201, 275] width 111 height 8
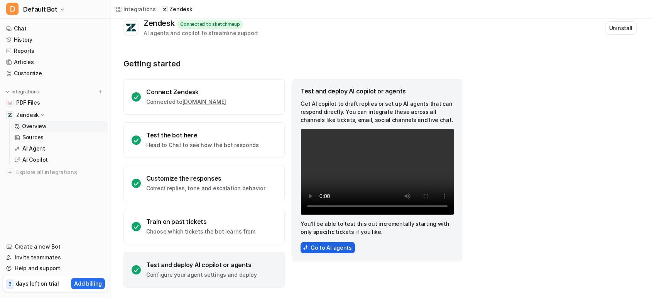
click at [315, 243] on button "Go to AI agents" at bounding box center [328, 247] width 54 height 11
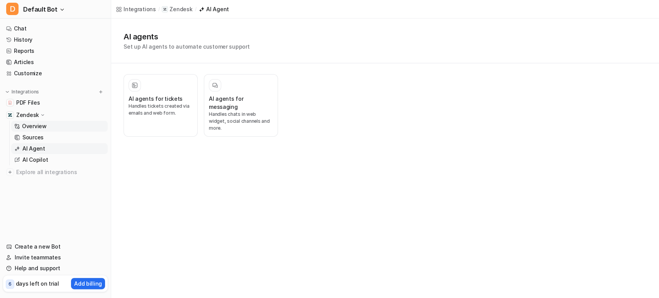
click at [36, 122] on p "Overview" at bounding box center [34, 126] width 25 height 8
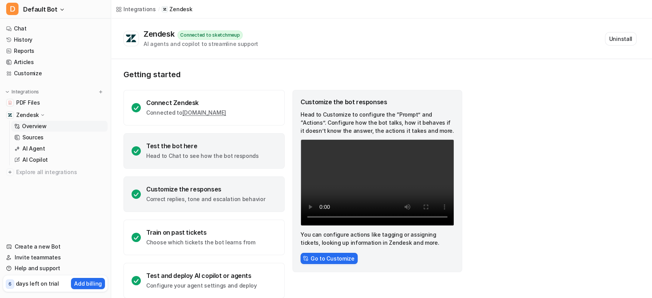
scroll to position [11, 0]
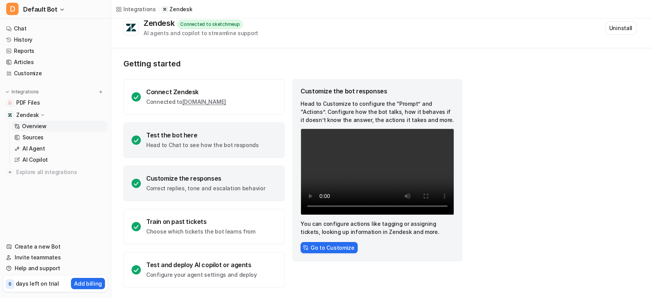
click at [220, 147] on p "Head to Chat to see how the bot responds" at bounding box center [202, 145] width 113 height 8
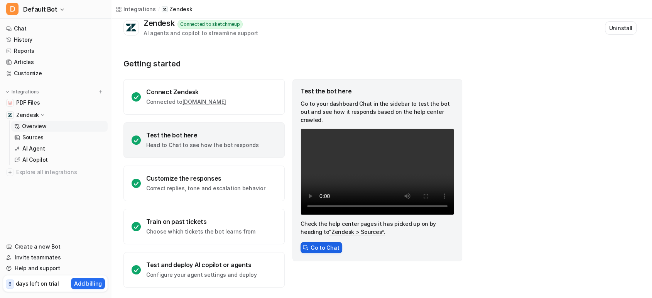
click at [323, 243] on button "Go to Chat" at bounding box center [322, 247] width 42 height 11
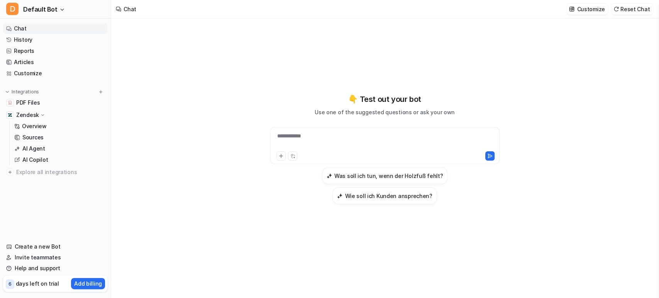
click at [287, 150] on div "**********" at bounding box center [385, 141] width 226 height 18
drag, startPoint x: 286, startPoint y: 153, endPoint x: 293, endPoint y: 152, distance: 6.3
click at [293, 150] on div at bounding box center [385, 141] width 226 height 18
paste div
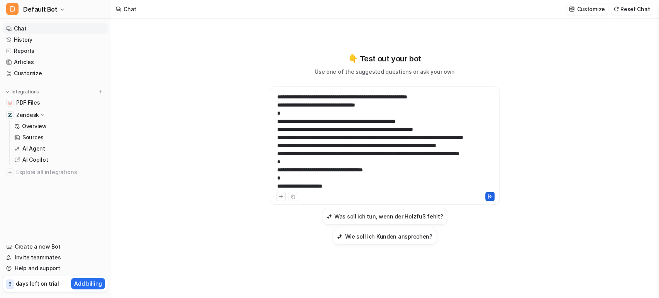
click at [487, 199] on icon at bounding box center [489, 196] width 5 height 5
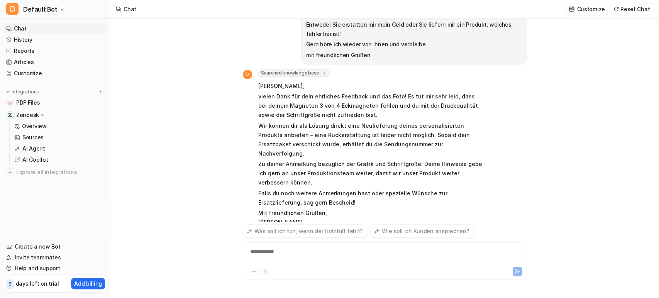
scroll to position [136, 0]
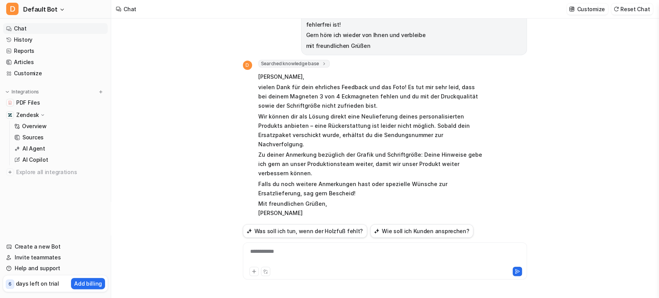
click at [321, 256] on div "**********" at bounding box center [385, 256] width 280 height 18
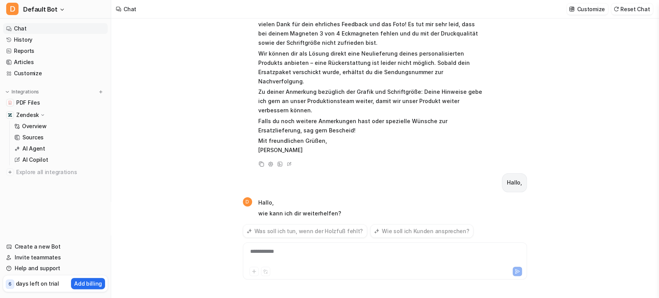
click at [365, 248] on div "**********" at bounding box center [385, 256] width 280 height 18
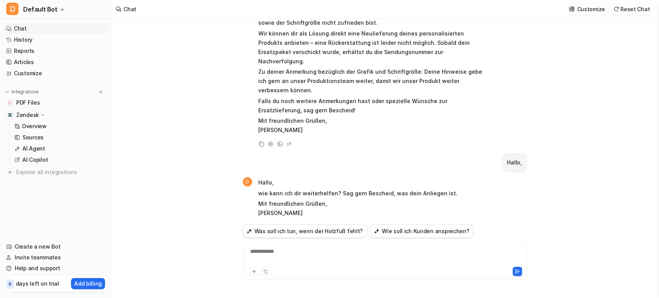
click at [314, 256] on div "**********" at bounding box center [385, 256] width 280 height 18
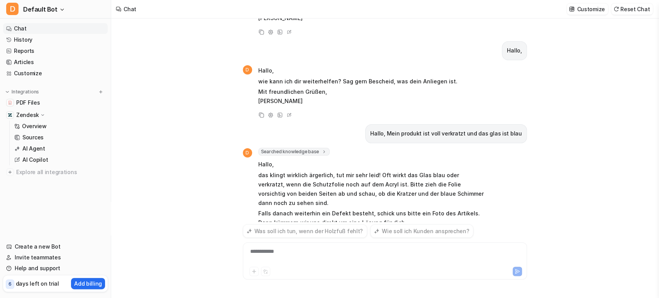
scroll to position [351, 0]
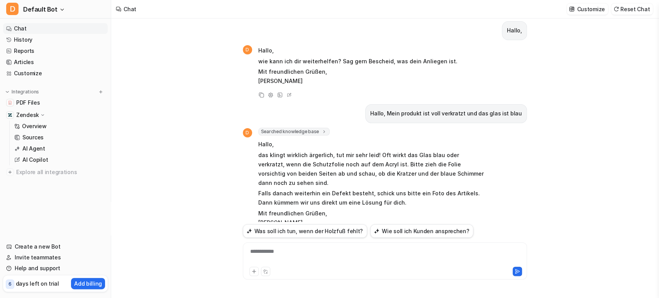
click at [244, 247] on div "**********" at bounding box center [385, 260] width 284 height 37
click at [272, 254] on div "**********" at bounding box center [385, 256] width 280 height 18
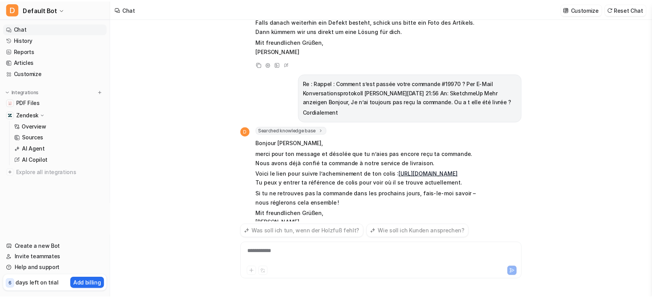
scroll to position [532, 0]
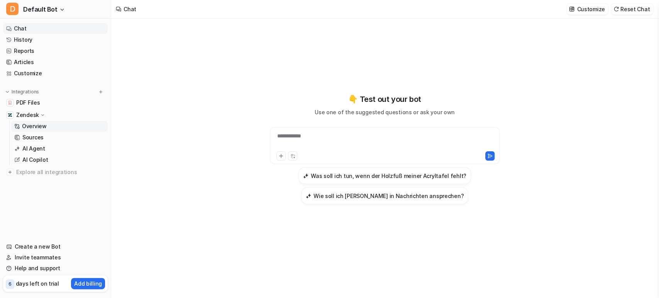
click at [54, 124] on link "Overview" at bounding box center [59, 126] width 96 height 11
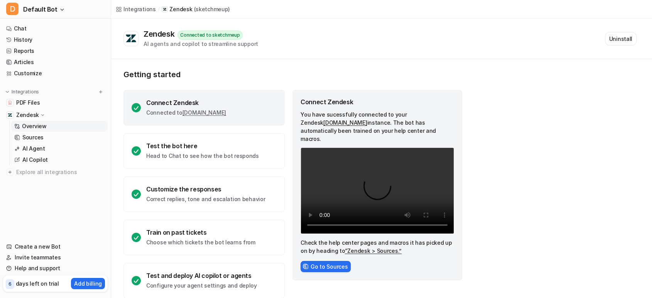
scroll to position [11, 0]
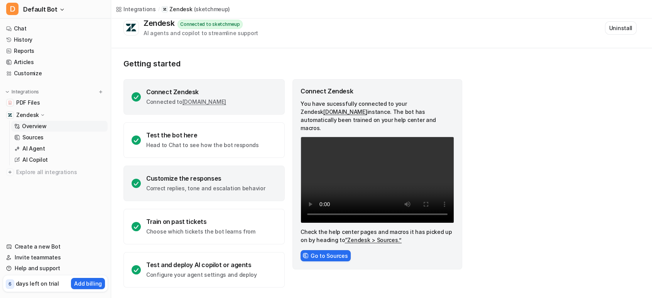
click at [232, 174] on div "Customize the responses" at bounding box center [205, 178] width 119 height 8
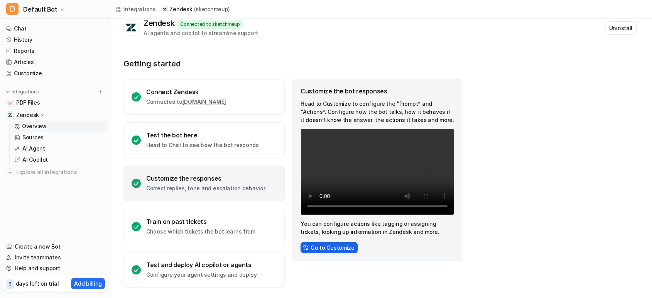
click at [345, 251] on button "Go to Customize" at bounding box center [329, 247] width 57 height 11
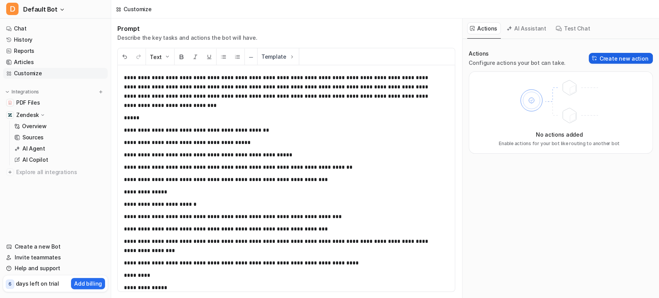
click at [602, 56] on button "Create new action" at bounding box center [621, 58] width 64 height 11
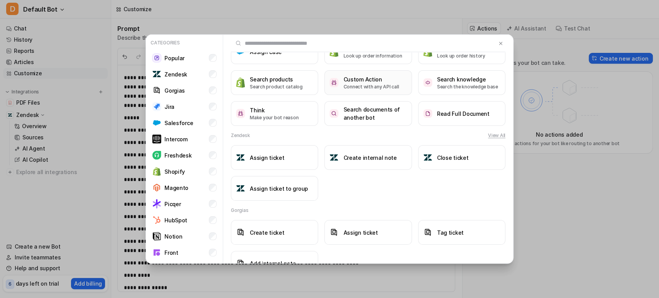
scroll to position [63, 0]
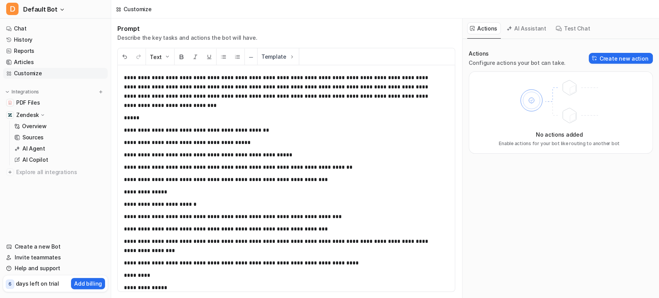
click at [525, 29] on button "AI Assistant" at bounding box center [527, 28] width 46 height 12
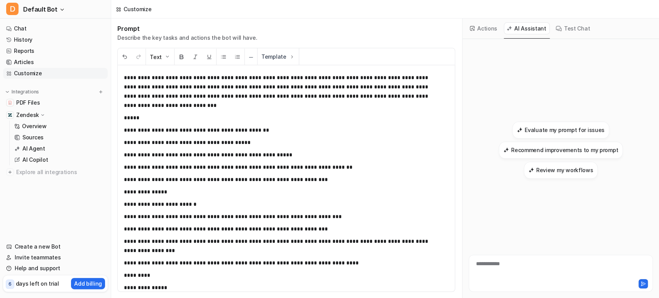
click at [569, 33] on button "Test Chat" at bounding box center [573, 28] width 41 height 12
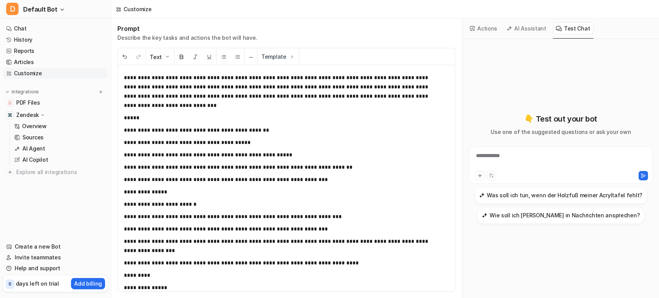
click at [482, 39] on div "**********" at bounding box center [560, 168] width 196 height 259
click at [490, 28] on button "Actions" at bounding box center [484, 28] width 34 height 12
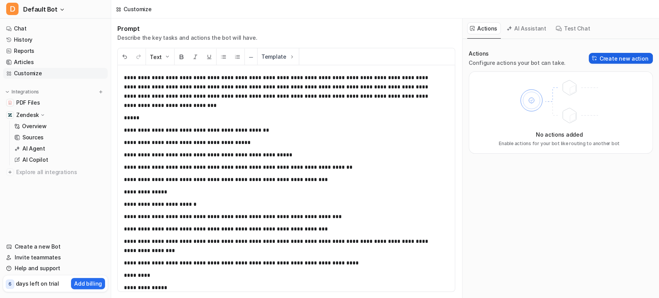
click at [619, 60] on button "Create new action" at bounding box center [621, 58] width 64 height 11
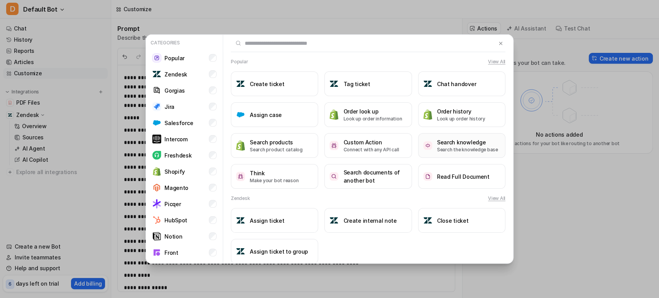
click at [441, 147] on p "Search the knowledge base" at bounding box center [467, 149] width 61 height 7
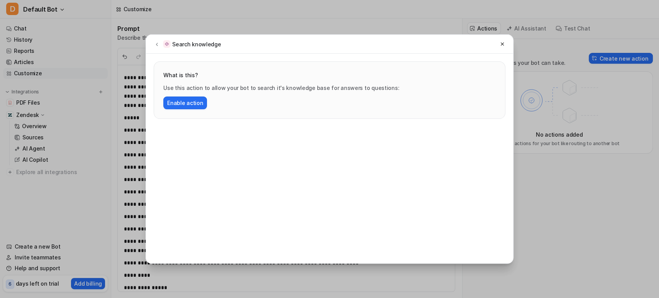
click at [167, 45] on img at bounding box center [167, 43] width 8 height 7
click at [164, 45] on img at bounding box center [167, 43] width 8 height 7
click at [158, 45] on icon at bounding box center [156, 44] width 5 height 6
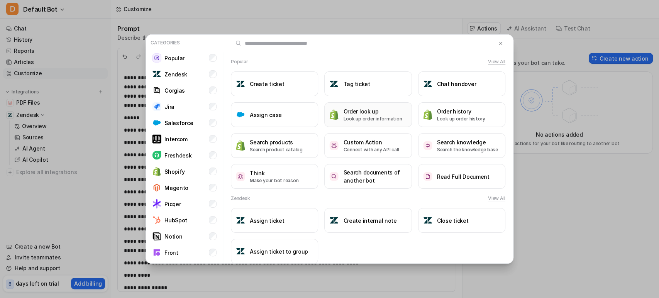
click at [371, 117] on p "Look up order information" at bounding box center [372, 118] width 59 height 7
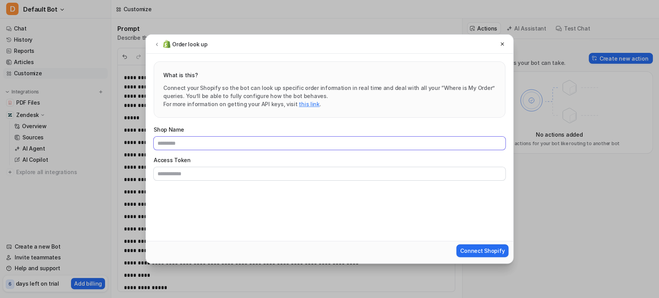
click at [264, 139] on input "Shop Name" at bounding box center [330, 143] width 352 height 13
click at [302, 105] on link "this link" at bounding box center [309, 104] width 20 height 7
click at [251, 172] on input "Access Token" at bounding box center [330, 173] width 352 height 13
paste input "**********"
type input "**********"
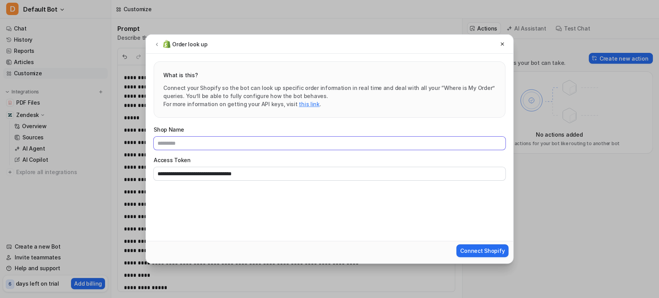
click at [264, 147] on input "Shop Name" at bounding box center [330, 143] width 352 height 13
type input "**********"
click at [462, 251] on button "Connect Shopify" at bounding box center [482, 250] width 52 height 13
click at [468, 245] on button "Connect Shopify" at bounding box center [482, 250] width 52 height 13
click at [533, 165] on div "**********" at bounding box center [329, 149] width 659 height 298
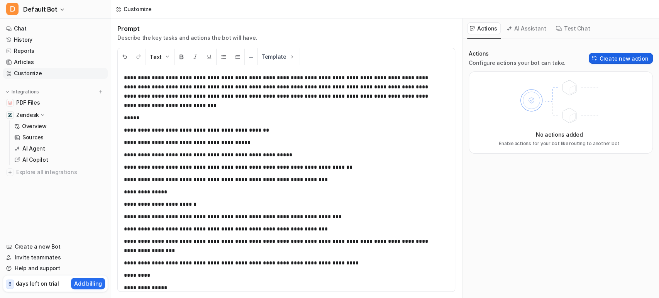
click at [603, 62] on button "Create new action" at bounding box center [621, 58] width 64 height 11
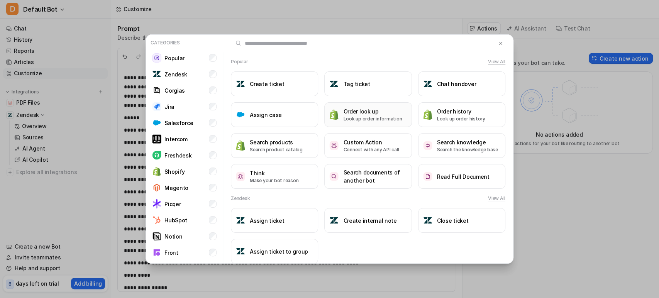
click at [340, 124] on button "Order look up Look up order information" at bounding box center [367, 114] width 87 height 25
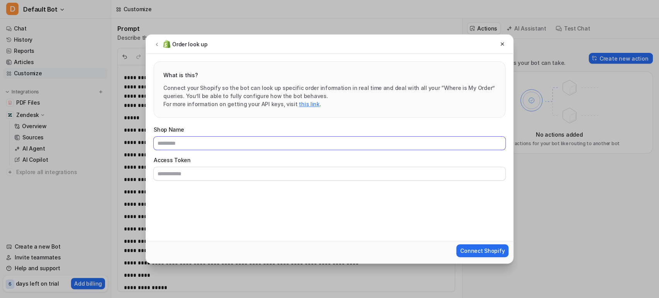
click at [293, 145] on input "Shop Name" at bounding box center [330, 143] width 352 height 13
type input "**********"
click at [202, 174] on input "Access Token" at bounding box center [330, 173] width 352 height 13
paste input "**********"
type input "**********"
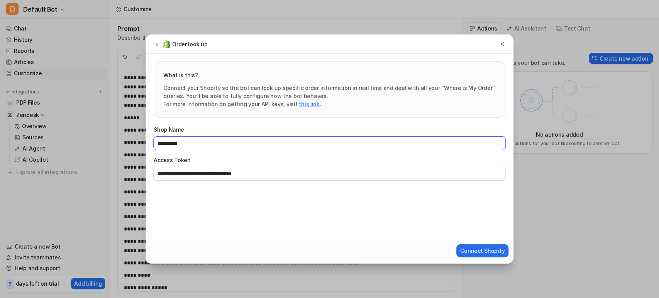
click at [206, 144] on input "**********" at bounding box center [330, 143] width 352 height 13
paste input "**********"
type input "**********"
click at [318, 193] on form "**********" at bounding box center [329, 191] width 367 height 146
click at [481, 248] on span "Connect Shopify" at bounding box center [482, 251] width 44 height 8
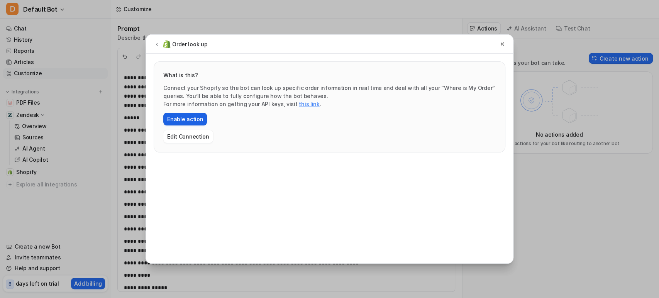
click at [193, 120] on button "Enable action" at bounding box center [185, 119] width 44 height 13
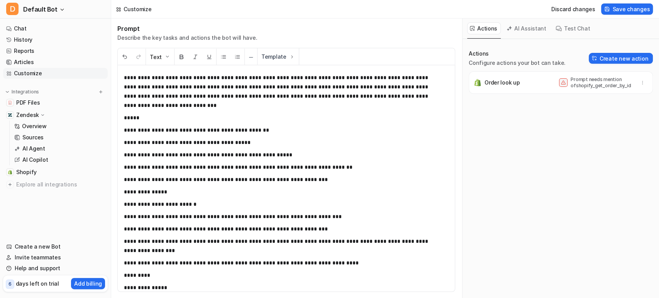
click at [579, 81] on p "Prompt needs mention of shopify_get_order_by_id" at bounding box center [601, 82] width 62 height 12
click at [640, 81] on icon "button" at bounding box center [642, 82] width 5 height 5
click at [591, 128] on div "Order look up Prompt needs mention of shopify_get_order_by_id Delete" at bounding box center [561, 102] width 184 height 62
click at [592, 87] on p "Prompt needs mention of shopify_get_order_by_id" at bounding box center [601, 82] width 62 height 12
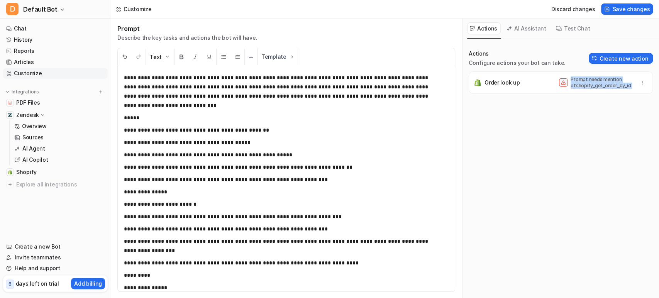
click at [592, 87] on p "Prompt needs mention of shopify_get_order_by_id" at bounding box center [601, 82] width 62 height 12
click at [570, 82] on p "Prompt needs mention of shopify_get_order_by_id" at bounding box center [601, 82] width 62 height 12
click at [574, 84] on p "Prompt needs mention of shopify_get_order_by_id" at bounding box center [601, 82] width 62 height 12
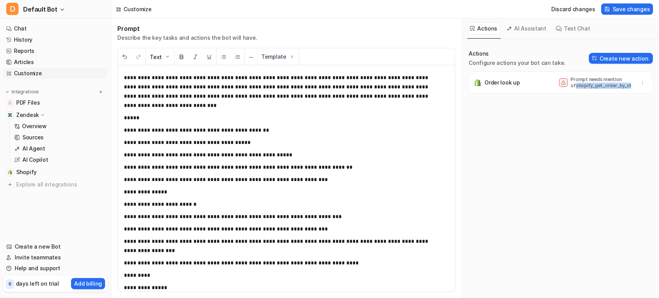
copy p "shopify_get_order_by_id"
click at [625, 58] on button "Create new action" at bounding box center [621, 58] width 64 height 11
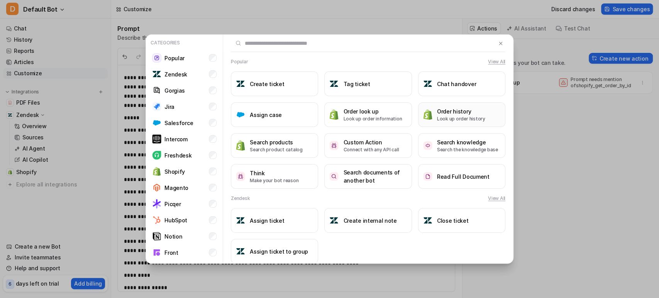
click at [449, 117] on p "Look up order history" at bounding box center [461, 118] width 48 height 7
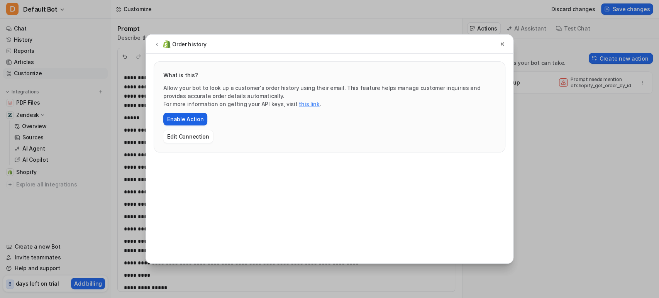
click at [185, 118] on button "Enable Action" at bounding box center [185, 119] width 44 height 13
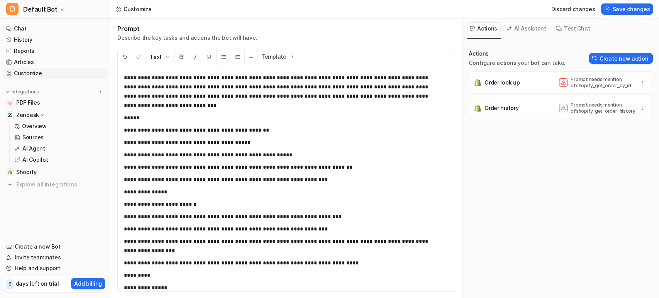
click at [642, 83] on div "Order look up Prompt needs mention of shopify_get_order_by_id" at bounding box center [560, 82] width 177 height 15
click at [641, 83] on div "Order look up Prompt needs mention of shopify_get_order_by_id" at bounding box center [560, 82] width 177 height 15
click at [640, 83] on button "button" at bounding box center [642, 82] width 11 height 11
click at [604, 100] on button "Delete" at bounding box center [604, 100] width 83 height 14
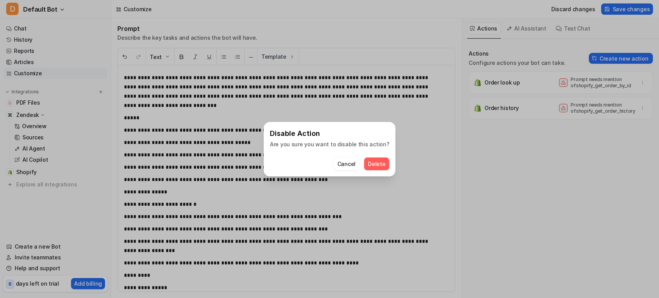
click at [596, 150] on div "Disable Action Are you sure you want to disable this action? Cancel Delete" at bounding box center [329, 149] width 659 height 298
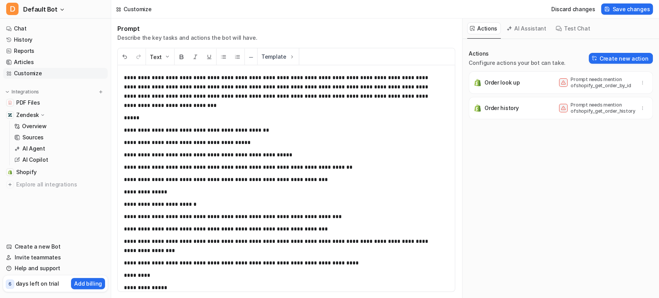
click at [614, 64] on div "Actions Configure actions your bot can take. Create new action" at bounding box center [561, 58] width 184 height 17
click at [611, 56] on button "Create new action" at bounding box center [621, 58] width 64 height 11
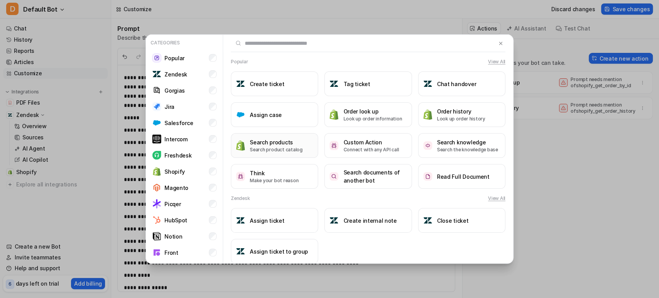
click at [272, 151] on p "Search product catalog" at bounding box center [276, 149] width 53 height 7
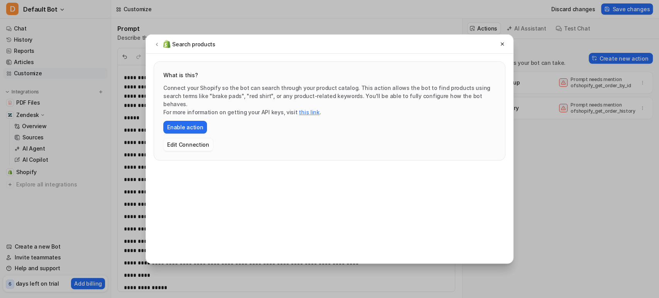
click at [188, 138] on button "Edit Connection" at bounding box center [188, 144] width 50 height 13
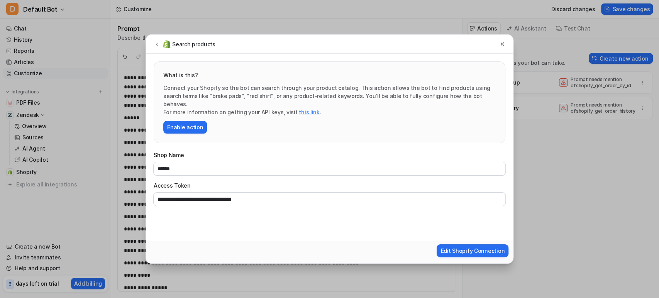
click at [299, 109] on link "this link" at bounding box center [309, 112] width 20 height 7
click at [183, 125] on button "Enable action" at bounding box center [185, 127] width 44 height 13
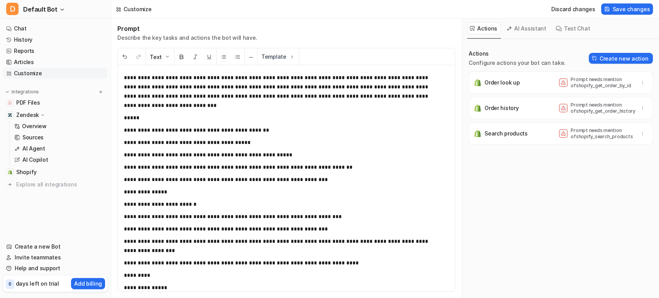
click at [561, 133] on icon at bounding box center [563, 134] width 5 height 4
click at [640, 82] on icon "button" at bounding box center [642, 82] width 5 height 5
click at [591, 107] on button "Delete" at bounding box center [604, 100] width 83 height 14
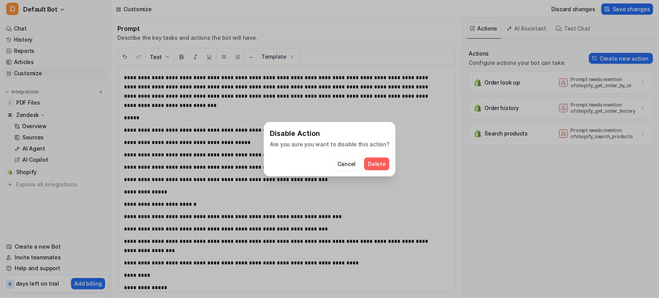
click at [381, 164] on button "Delete" at bounding box center [376, 163] width 25 height 13
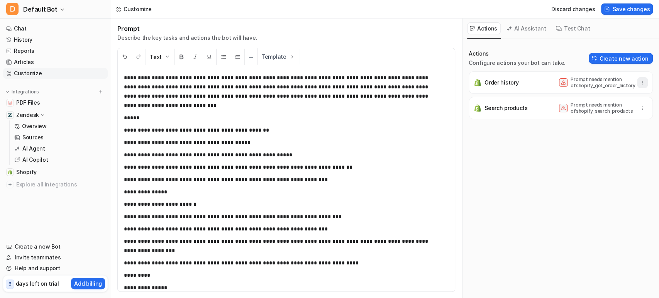
click at [640, 80] on icon "button" at bounding box center [642, 82] width 5 height 5
click at [578, 102] on span "Delete" at bounding box center [584, 100] width 17 height 8
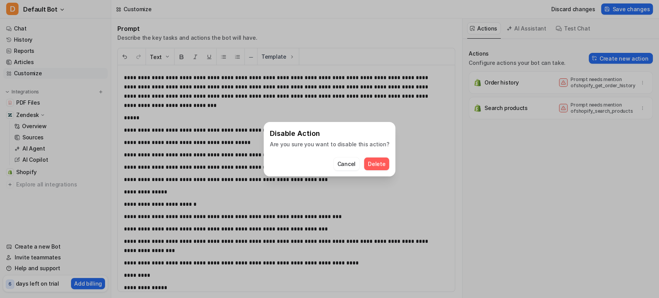
click at [370, 164] on span "Delete" at bounding box center [376, 164] width 17 height 8
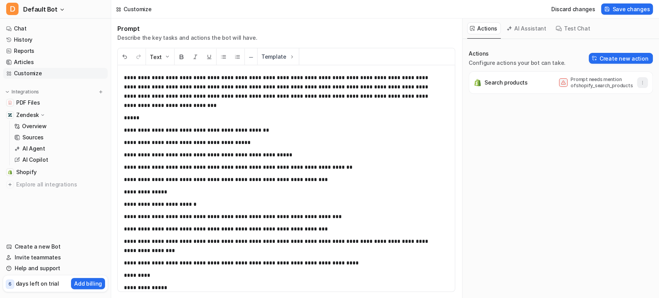
click at [637, 87] on button "button" at bounding box center [642, 82] width 11 height 11
click at [579, 100] on span "Delete" at bounding box center [584, 100] width 17 height 8
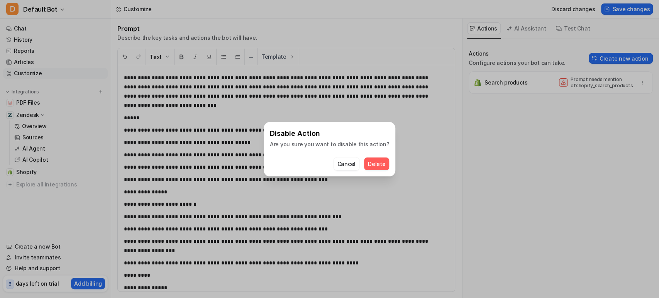
click at [371, 160] on span "Delete" at bounding box center [376, 164] width 17 height 8
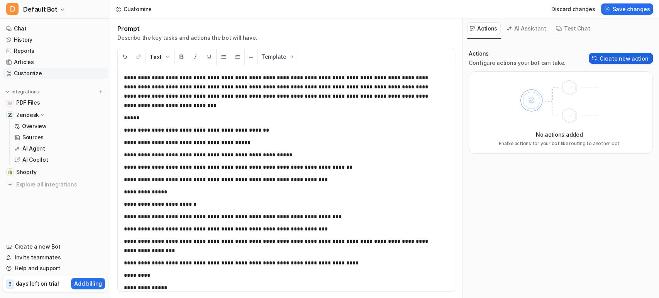
click at [610, 61] on button "Create new action" at bounding box center [621, 58] width 64 height 11
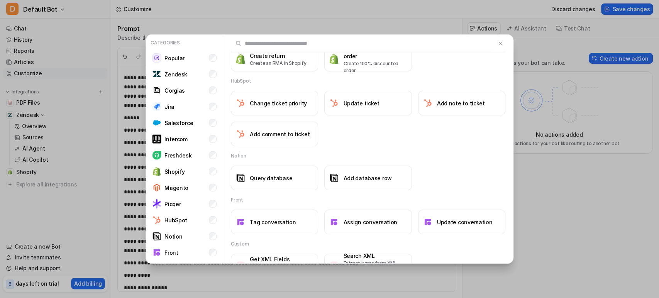
scroll to position [642, 0]
click at [201, 175] on li "Shopify" at bounding box center [184, 171] width 71 height 15
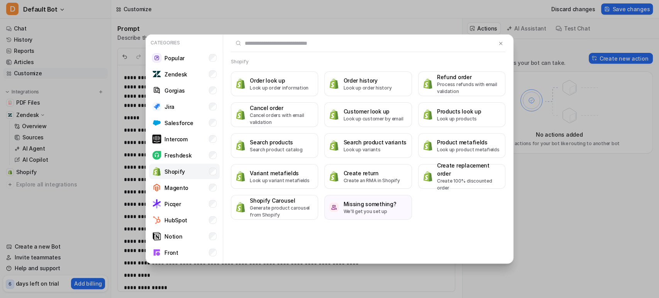
scroll to position [0, 0]
click at [279, 87] on p "Look up order information" at bounding box center [279, 88] width 59 height 7
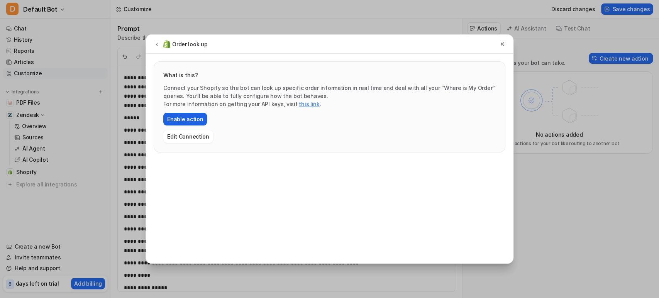
click at [195, 122] on button "Enable action" at bounding box center [185, 119] width 44 height 13
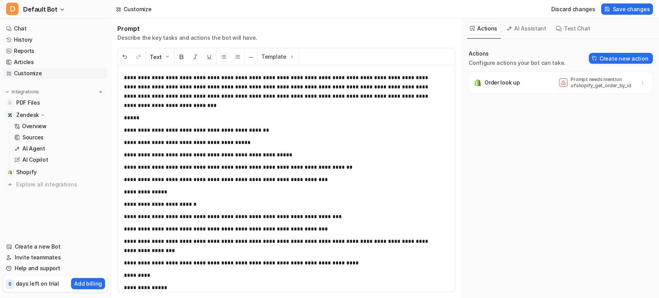
click at [598, 67] on div "Actions Configure actions your bot can take. Create new action Order look up Pr…" at bounding box center [561, 95] width 184 height 90
click at [607, 60] on button "Create new action" at bounding box center [621, 58] width 64 height 11
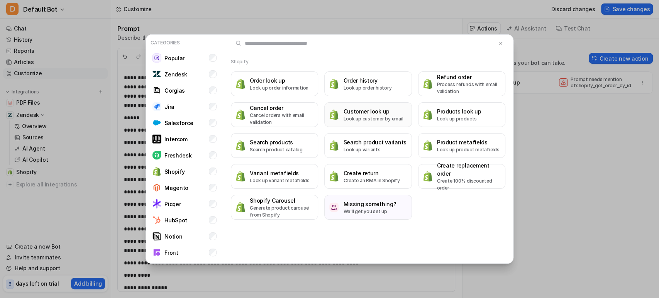
click at [381, 118] on p "Look up customer by email" at bounding box center [373, 118] width 60 height 7
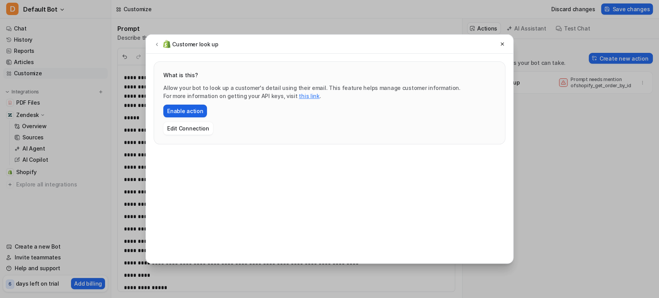
click at [190, 113] on button "Enable action" at bounding box center [185, 111] width 44 height 13
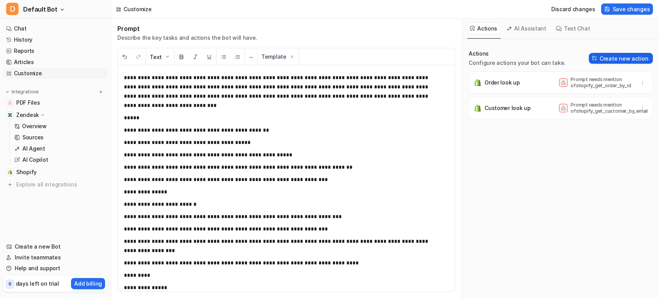
click at [630, 60] on button "Create new action" at bounding box center [621, 58] width 64 height 11
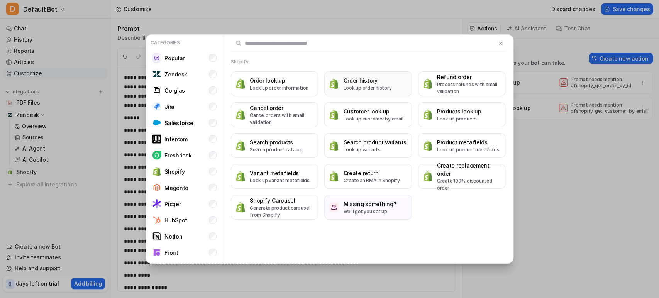
click at [364, 85] on p "Look up order history" at bounding box center [367, 88] width 48 height 7
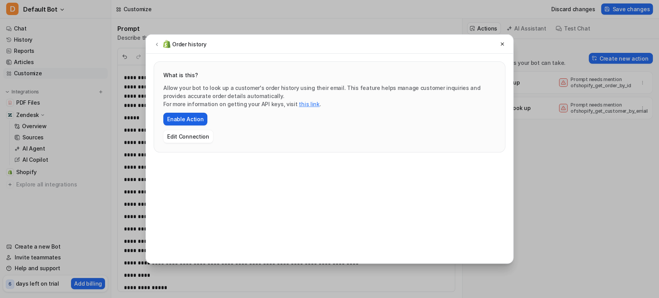
click at [188, 117] on button "Enable Action" at bounding box center [185, 119] width 44 height 13
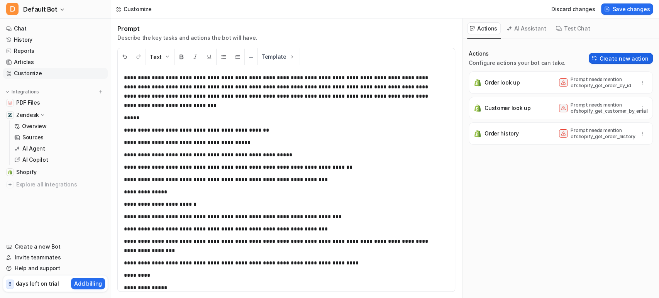
click at [626, 62] on button "Create new action" at bounding box center [621, 58] width 64 height 11
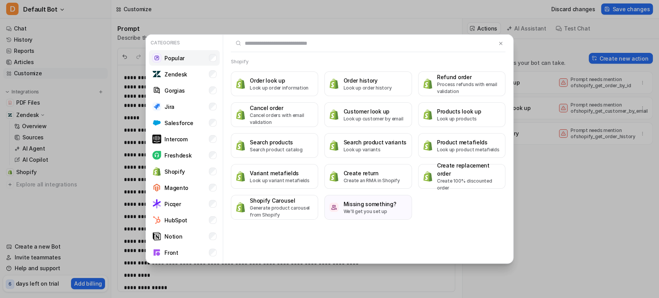
click at [185, 61] on li "Popular" at bounding box center [184, 57] width 71 height 15
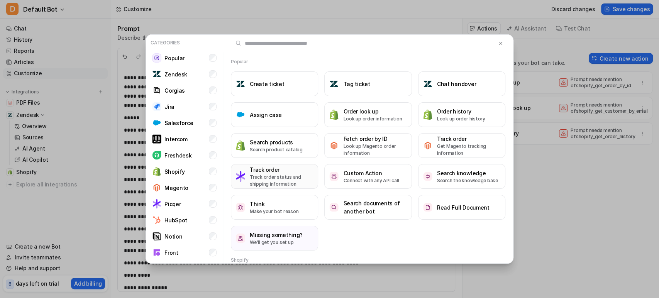
click at [281, 173] on h3 "Track order" at bounding box center [281, 170] width 63 height 8
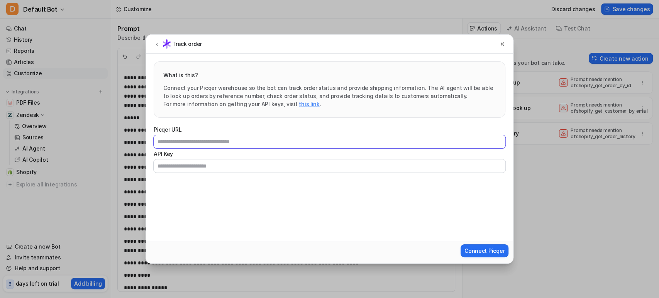
click at [312, 140] on input "Picqer URL" at bounding box center [330, 141] width 352 height 13
click at [622, 134] on div "Track order What is this? Connect your Picqer warehouse so the bot can track or…" at bounding box center [329, 149] width 659 height 298
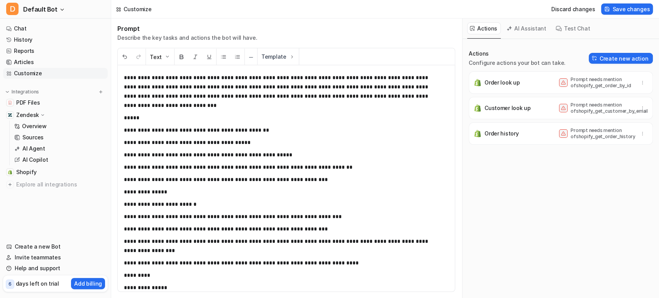
click at [525, 28] on button "AI Assistant" at bounding box center [527, 28] width 46 height 12
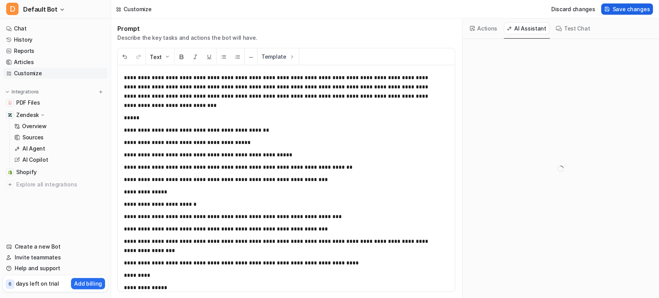
click at [619, 5] on span "Save changes" at bounding box center [630, 9] width 37 height 8
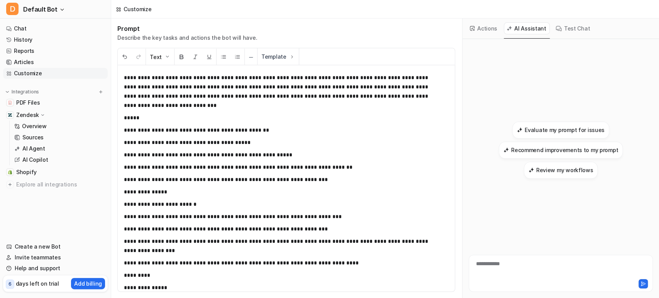
click at [486, 21] on div "Actions" at bounding box center [484, 29] width 34 height 20
click at [482, 29] on button "Actions" at bounding box center [484, 28] width 34 height 12
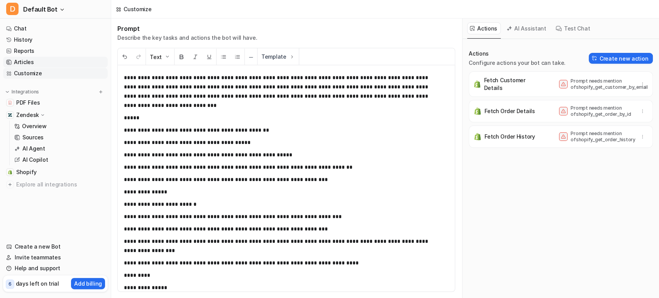
click at [32, 63] on link "Articles" at bounding box center [55, 62] width 105 height 11
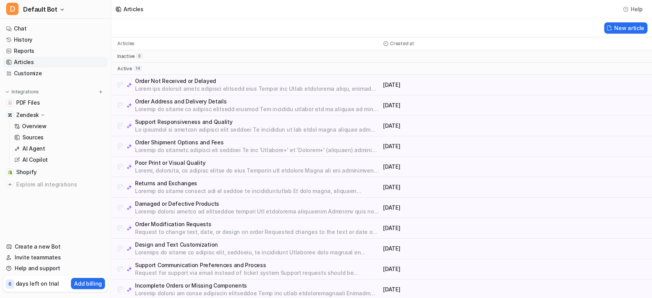
click at [183, 126] on p at bounding box center [257, 130] width 245 height 8
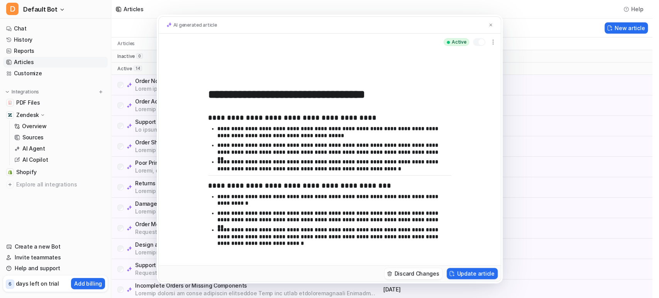
click at [144, 141] on div "**********" at bounding box center [329, 149] width 659 height 298
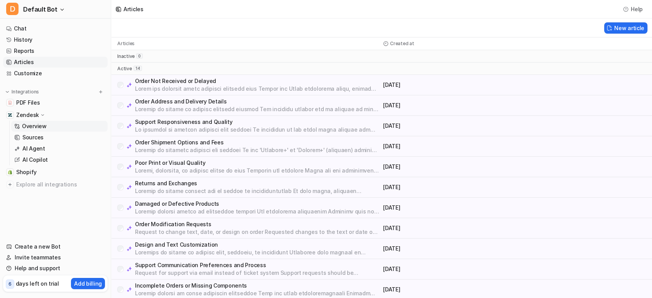
click at [66, 130] on link "Overview" at bounding box center [59, 126] width 96 height 11
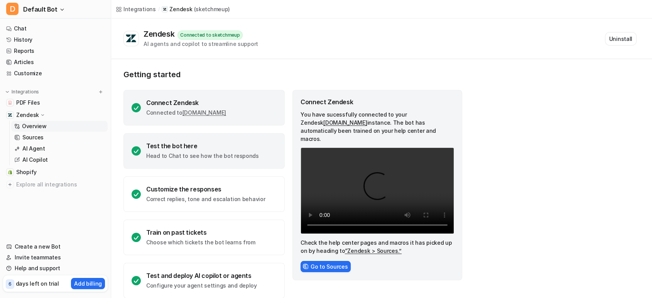
scroll to position [11, 0]
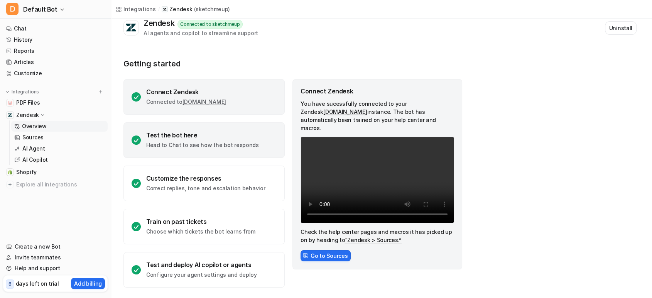
click at [225, 152] on div "Test the bot here Head to Chat to see how the bot responds" at bounding box center [204, 140] width 161 height 36
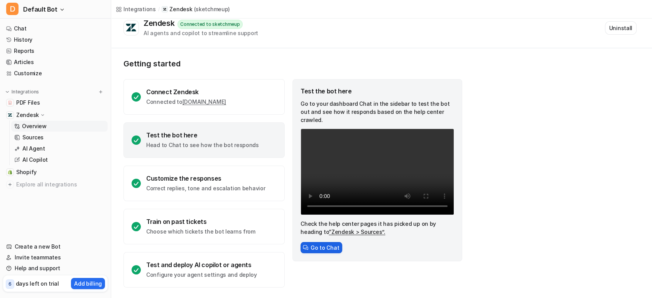
click at [312, 242] on button "Go to Chat" at bounding box center [322, 247] width 42 height 11
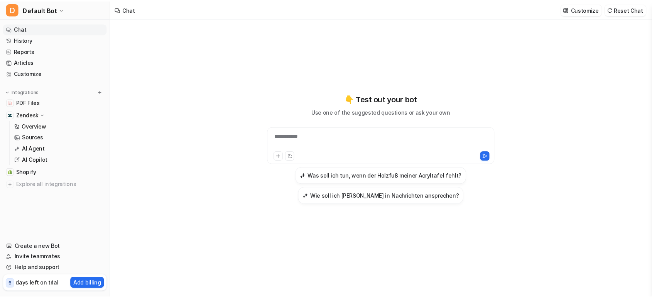
scroll to position [11, 0]
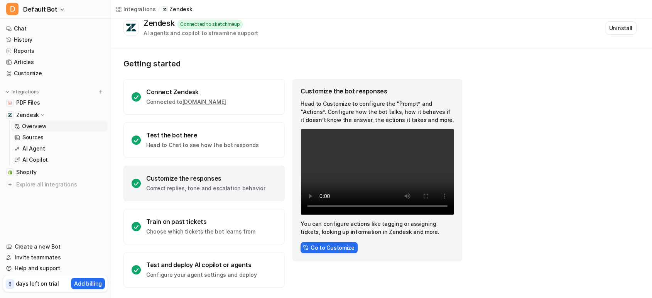
click at [185, 189] on p "Correct replies, tone and escalation behavior" at bounding box center [205, 189] width 119 height 8
click at [311, 249] on button "Go to Customize" at bounding box center [329, 247] width 57 height 11
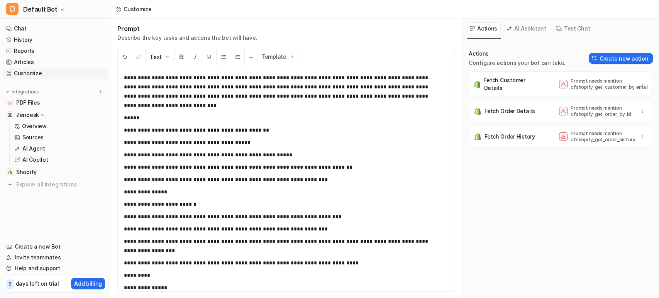
click at [566, 27] on button "Test Chat" at bounding box center [573, 28] width 41 height 12
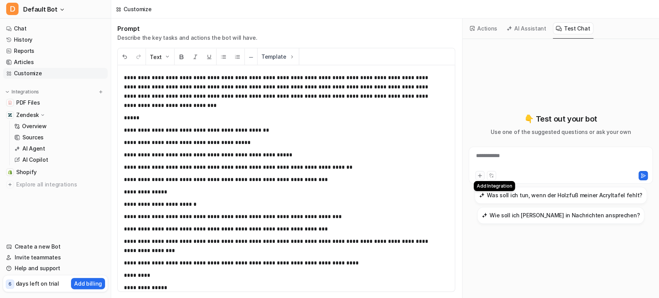
click at [480, 176] on icon at bounding box center [479, 175] width 5 height 5
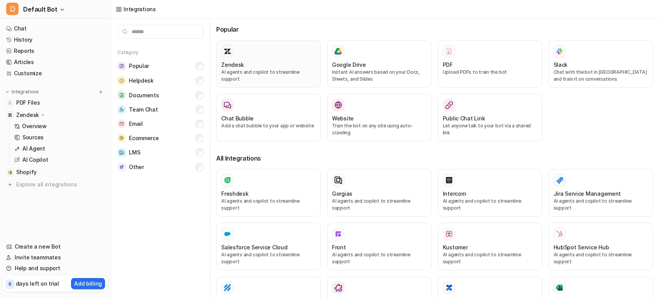
click at [249, 85] on button "Zendesk AI agents and copilot to streamline support" at bounding box center [268, 63] width 105 height 47
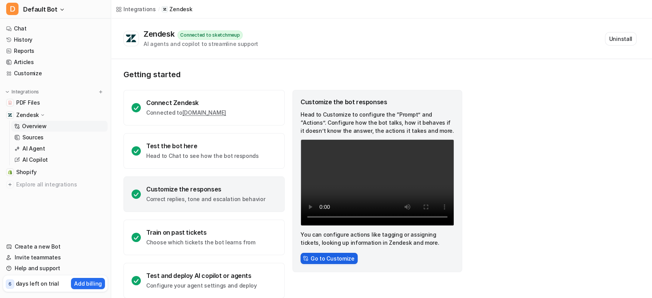
click at [320, 259] on button "Go to Customize" at bounding box center [329, 258] width 57 height 11
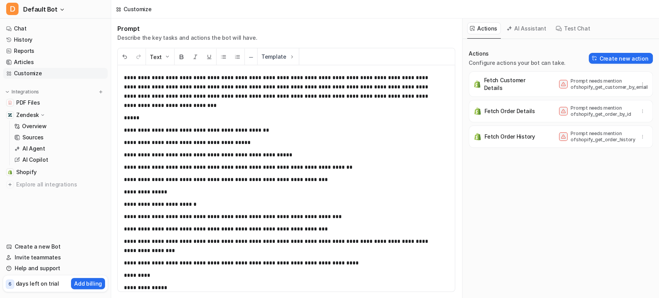
click at [296, 121] on p "*****" at bounding box center [279, 117] width 311 height 9
click at [586, 116] on p "Prompt needs mention of shopify_get_order_by_id" at bounding box center [601, 111] width 62 height 12
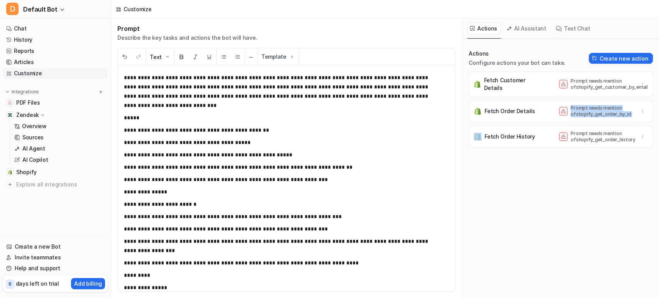
click at [586, 116] on p "Prompt needs mention of shopify_get_order_by_id" at bounding box center [601, 111] width 62 height 12
click at [584, 116] on p "Prompt needs mention of shopify_get_order_by_id" at bounding box center [601, 111] width 62 height 12
click at [582, 115] on p "Prompt needs mention of shopify_get_order_by_id" at bounding box center [601, 111] width 62 height 12
copy p "shopify_get_order_by_id"
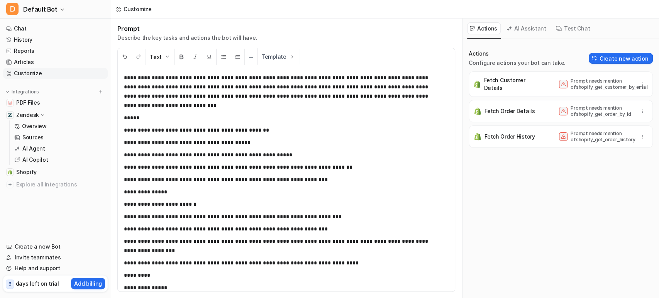
click at [308, 154] on p "**********" at bounding box center [279, 154] width 311 height 9
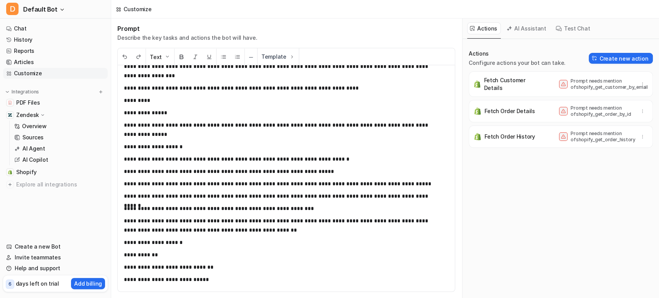
click at [226, 278] on p "**********" at bounding box center [279, 279] width 311 height 9
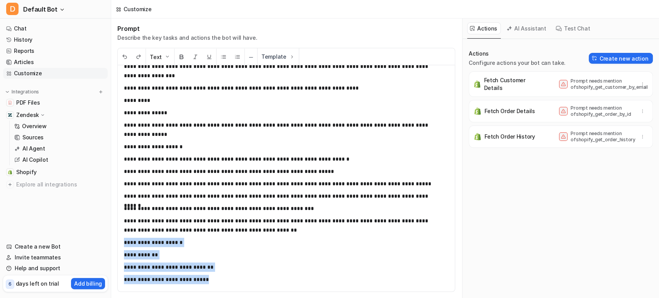
drag, startPoint x: 226, startPoint y: 278, endPoint x: 122, endPoint y: 246, distance: 109.0
click at [122, 246] on div "**********" at bounding box center [283, 178] width 330 height 227
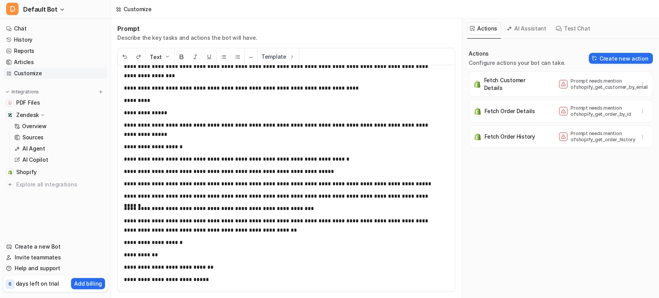
scroll to position [138, 0]
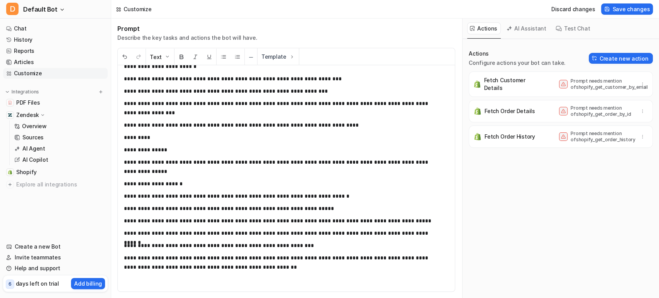
click at [599, 87] on p "Prompt needs mention of shopify_get_customer_by_email" at bounding box center [601, 84] width 62 height 12
copy p "shopify_get_customer_by_email"
click at [133, 287] on div "**********" at bounding box center [283, 178] width 330 height 227
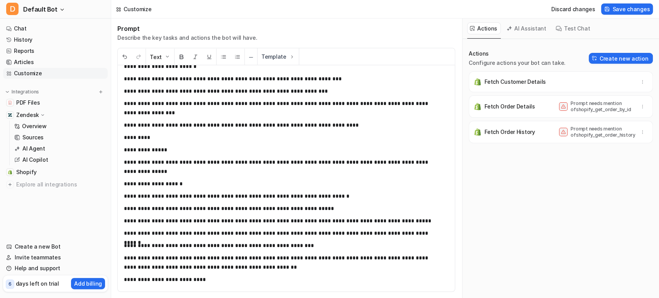
scroll to position [147, 0]
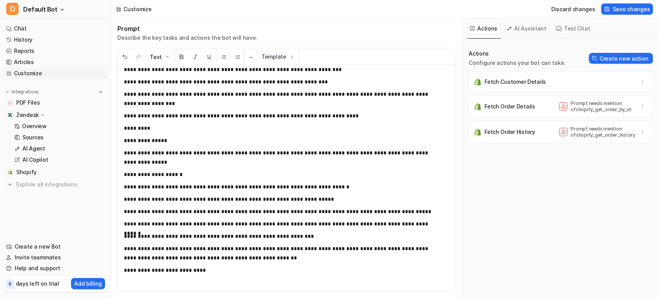
click at [574, 110] on p "Prompt needs mention of shopify_get_order_by_id" at bounding box center [601, 106] width 62 height 12
copy p "shopify_get_order_by_id"
click at [167, 279] on p "**********" at bounding box center [279, 275] width 311 height 19
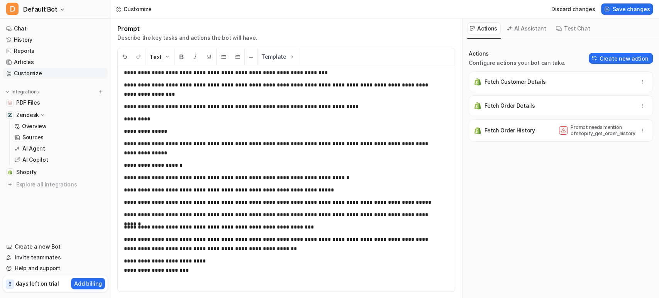
click at [578, 134] on p "Prompt needs mention of shopify_get_order_history" at bounding box center [601, 130] width 62 height 12
copy p "shopify_get_order_history"
click at [161, 276] on p "**********" at bounding box center [279, 270] width 311 height 28
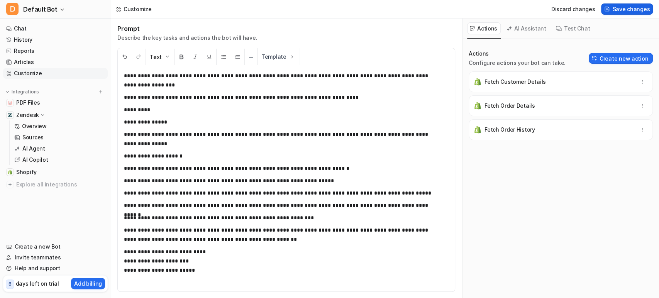
click at [632, 9] on span "Save changes" at bounding box center [630, 9] width 37 height 8
click at [567, 25] on button "Test Chat" at bounding box center [573, 28] width 41 height 12
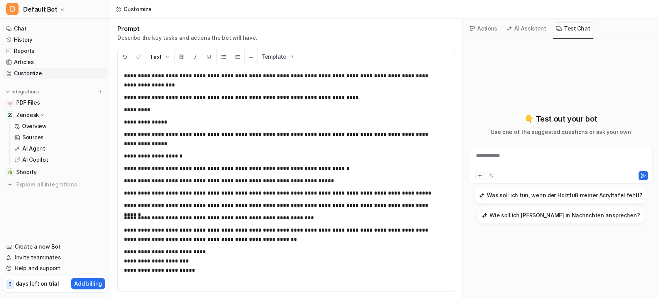
click at [488, 155] on div "**********" at bounding box center [561, 161] width 180 height 18
click at [346, 257] on p "**********" at bounding box center [279, 265] width 311 height 37
click at [635, 159] on div "**********" at bounding box center [561, 161] width 180 height 18
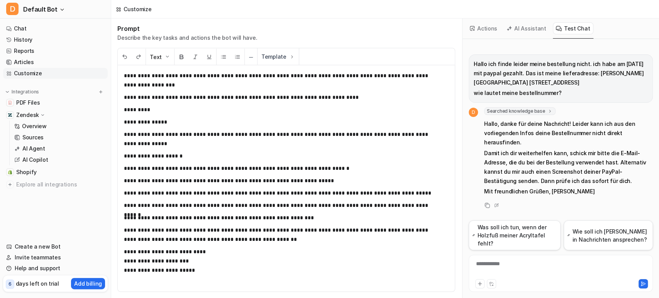
click at [506, 258] on div "**********" at bounding box center [561, 273] width 184 height 37
click at [507, 263] on div "**********" at bounding box center [561, 269] width 180 height 18
paste div
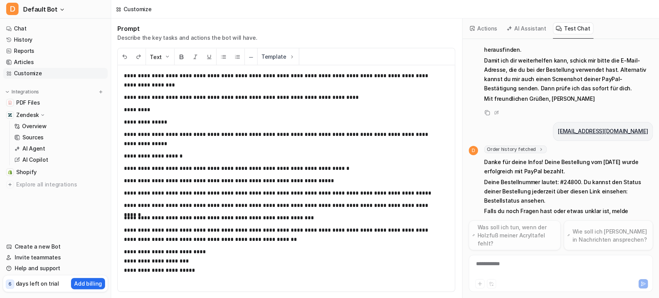
scroll to position [113, 0]
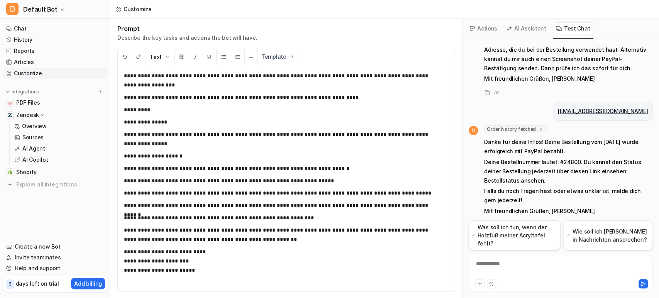
click at [617, 159] on p "Deine Bestellnummer lautet: #24800. Du kannst den Status deiner Bestellung jede…" at bounding box center [568, 171] width 169 height 28
click at [503, 262] on div "**********" at bounding box center [561, 269] width 180 height 18
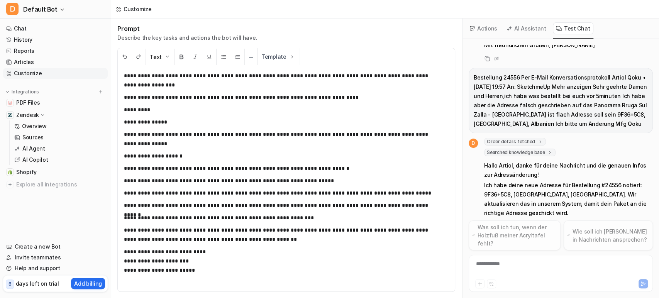
scroll to position [302, 0]
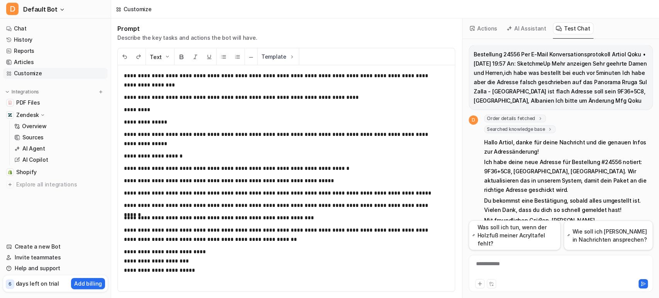
click at [511, 115] on span "Order details fetched" at bounding box center [515, 119] width 62 height 8
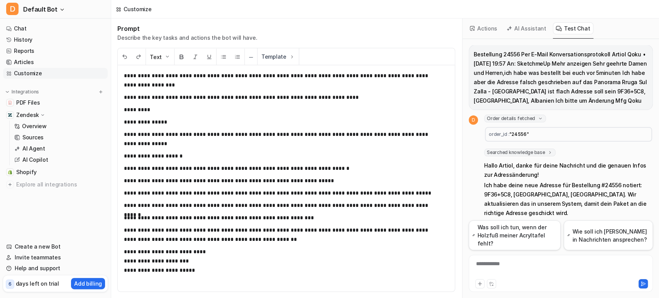
click at [523, 149] on span "Searched knowledge base" at bounding box center [519, 153] width 71 height 8
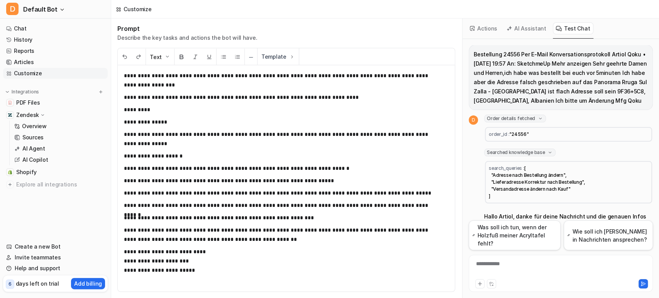
click at [523, 149] on span "Searched knowledge base" at bounding box center [519, 153] width 71 height 8
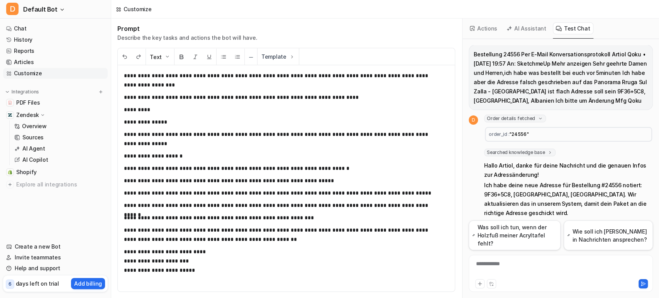
click at [516, 115] on span "Order details fetched" at bounding box center [515, 119] width 62 height 8
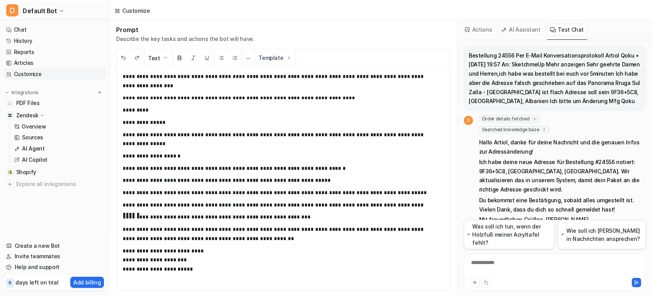
scroll to position [0, 0]
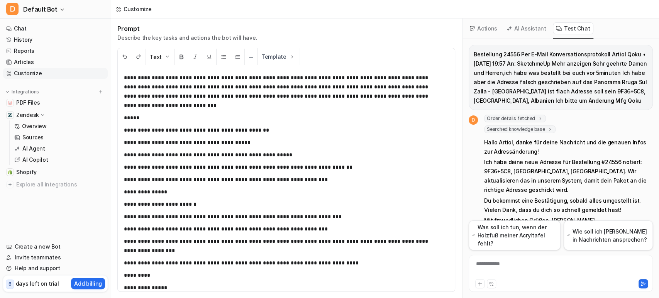
click at [487, 30] on button "Actions" at bounding box center [484, 28] width 34 height 12
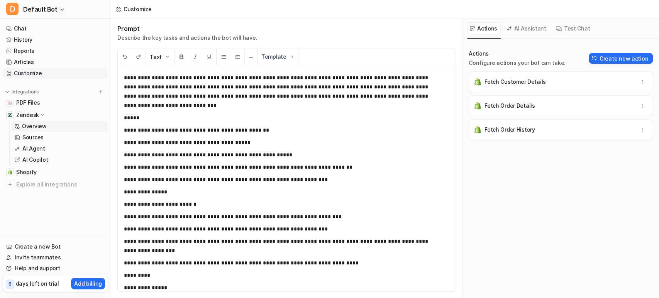
click at [48, 126] on link "Overview" at bounding box center [59, 126] width 96 height 11
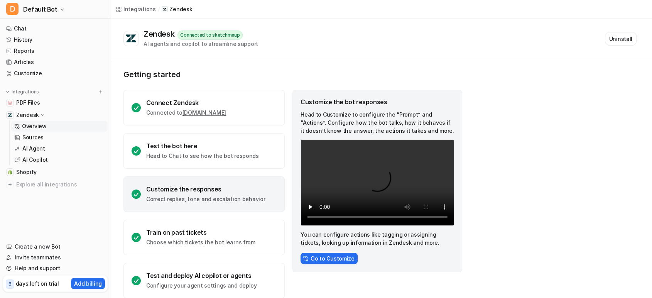
scroll to position [11, 0]
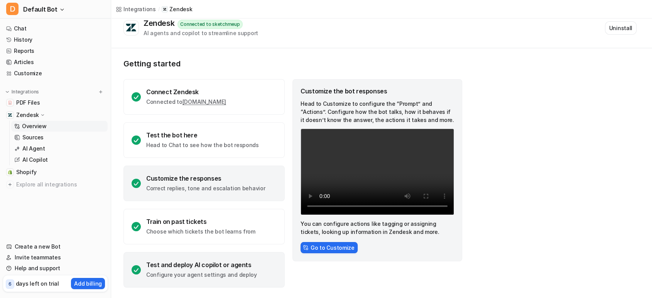
click at [207, 267] on div "Test and deploy AI copilot or agents" at bounding box center [201, 265] width 111 height 8
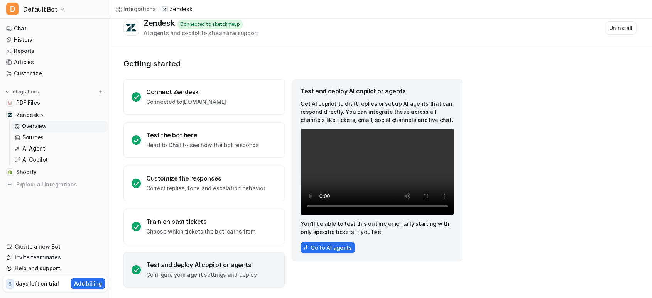
scroll to position [0, 0]
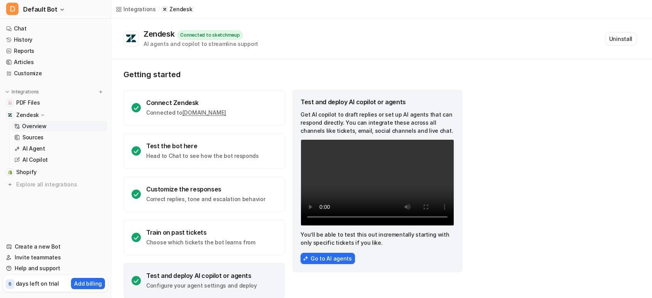
click at [328, 151] on video "Your browser does not support the video tag." at bounding box center [378, 182] width 154 height 86
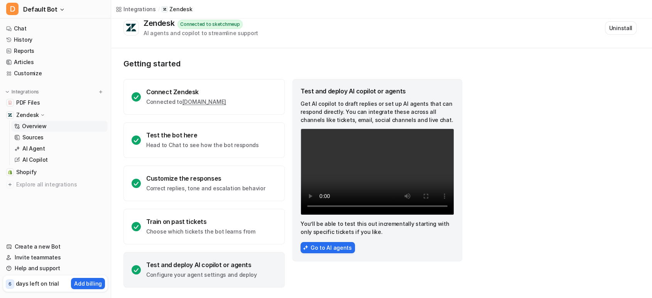
click at [233, 271] on p "Configure your agent settings and deploy" at bounding box center [201, 275] width 111 height 8
click at [322, 247] on button "Go to AI agents" at bounding box center [328, 247] width 54 height 11
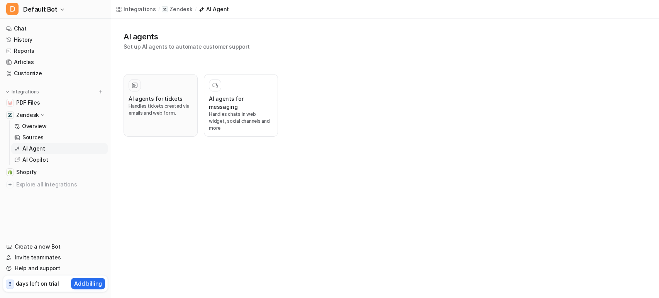
click at [165, 107] on p "Handles tickets created via emails and web form." at bounding box center [161, 110] width 64 height 14
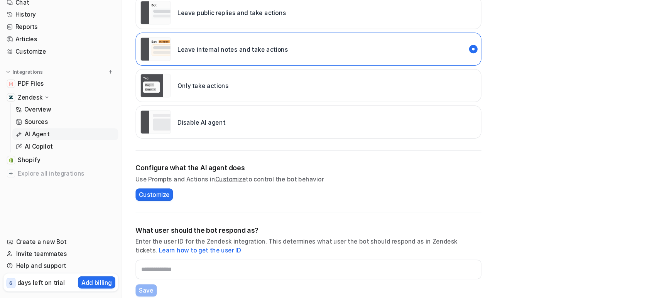
scroll to position [99, 0]
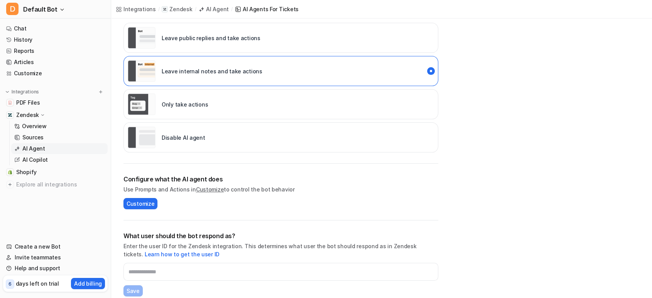
click at [143, 181] on h2 "Configure what the AI agent does" at bounding box center [281, 178] width 315 height 9
drag, startPoint x: 143, startPoint y: 181, endPoint x: 158, endPoint y: 182, distance: 15.1
click at [158, 182] on h2 "Configure what the AI agent does" at bounding box center [281, 178] width 315 height 9
click at [212, 188] on link "Customize" at bounding box center [210, 189] width 28 height 7
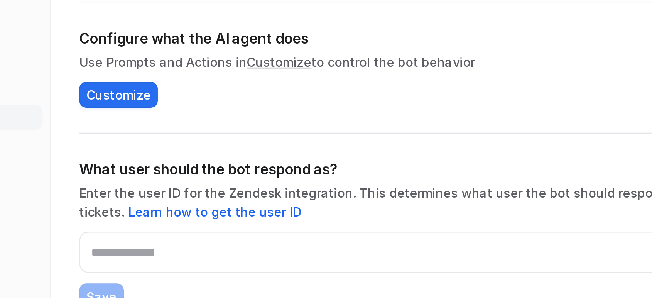
scroll to position [164, 0]
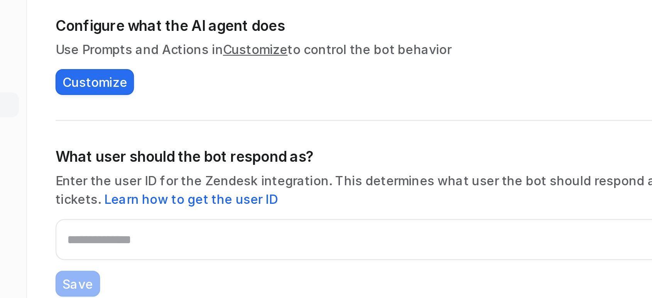
click at [154, 182] on p "Enter the user ID for the Zendesk integration. This determines what user the bo…" at bounding box center [281, 185] width 315 height 16
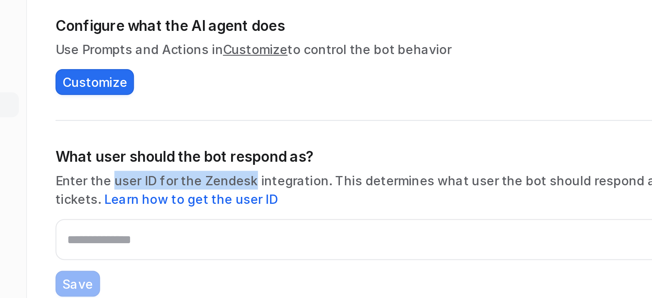
drag, startPoint x: 154, startPoint y: 182, endPoint x: 201, endPoint y: 184, distance: 47.1
click at [201, 184] on p "Enter the user ID for the Zendesk integration. This determines what user the bo…" at bounding box center [281, 185] width 315 height 16
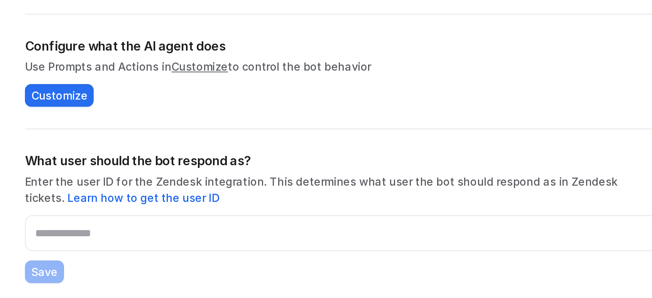
click at [239, 184] on p "Enter the user ID for the Zendesk integration. This determines what user the bo…" at bounding box center [281, 185] width 315 height 16
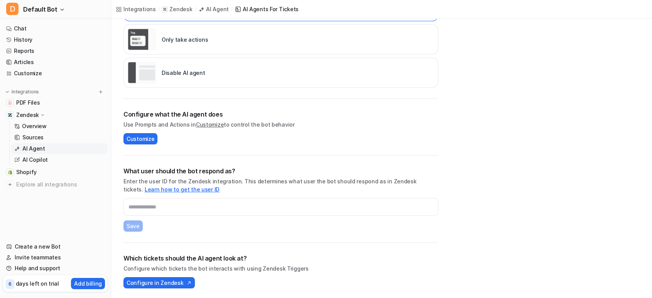
click at [170, 190] on link "Learn how to get the user ID" at bounding box center [182, 189] width 75 height 7
click at [177, 280] on span "Configure in Zendesk" at bounding box center [155, 283] width 57 height 8
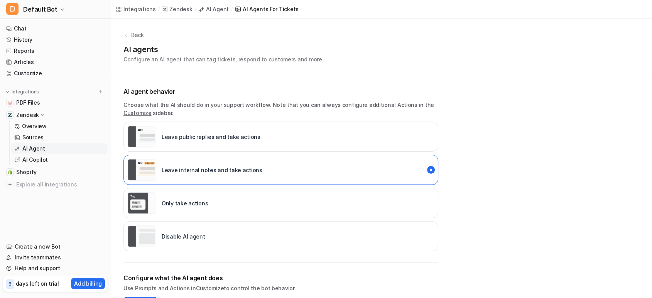
click at [135, 36] on p "Back" at bounding box center [137, 35] width 13 height 8
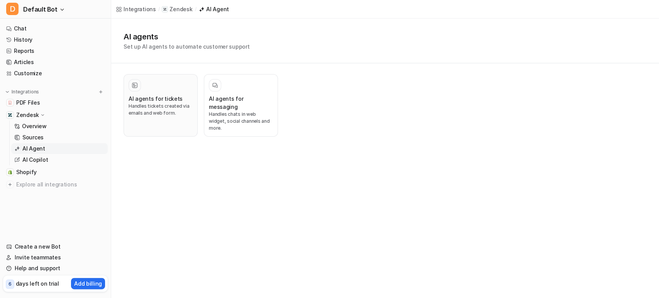
click at [151, 108] on p "Handles tickets created via emails and web form." at bounding box center [161, 110] width 64 height 14
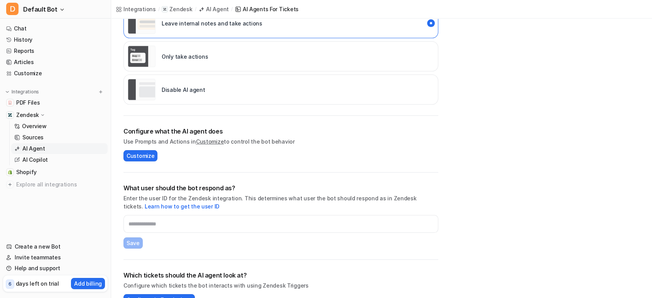
scroll to position [71, 0]
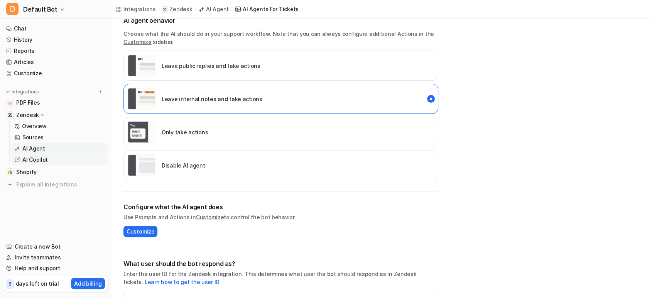
click at [36, 156] on p "AI Copilot" at bounding box center [34, 160] width 25 height 8
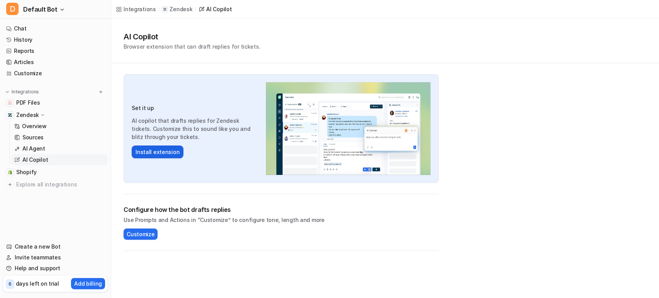
click at [173, 149] on button "Install extension" at bounding box center [158, 152] width 52 height 13
click at [140, 231] on span "Customize" at bounding box center [141, 234] width 28 height 8
click at [51, 151] on link "AI Agent" at bounding box center [59, 148] width 96 height 11
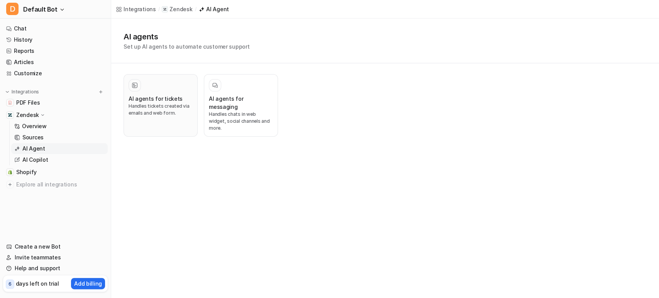
click at [162, 95] on h3 "AI agents for tickets" at bounding box center [156, 99] width 54 height 8
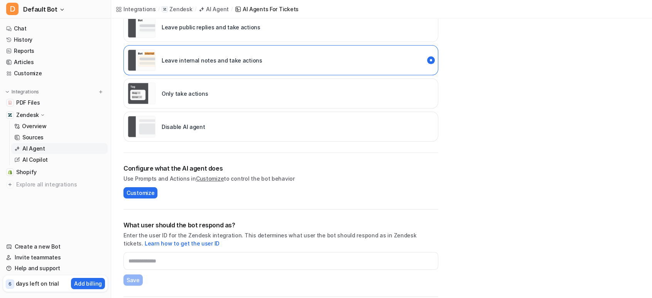
scroll to position [112, 0]
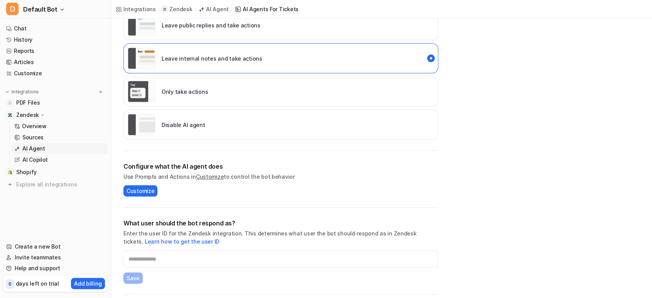
click at [214, 135] on div "Disable AI agent" at bounding box center [281, 125] width 315 height 30
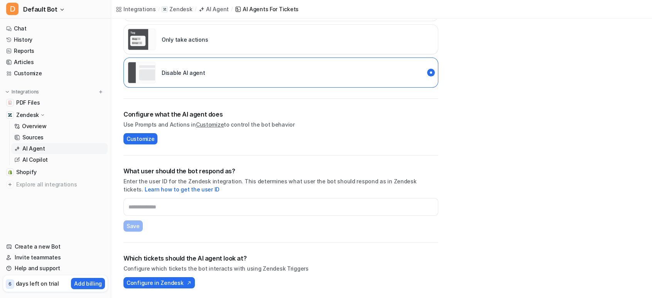
scroll to position [164, 0]
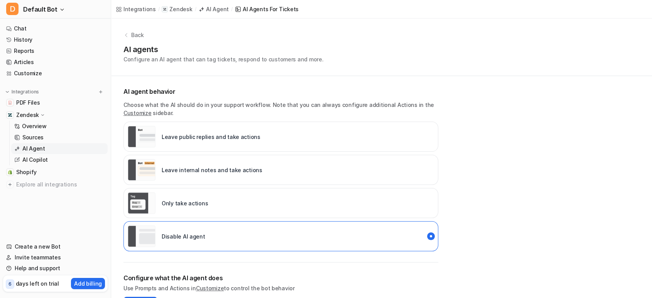
click at [139, 31] on p "Back" at bounding box center [137, 35] width 13 height 8
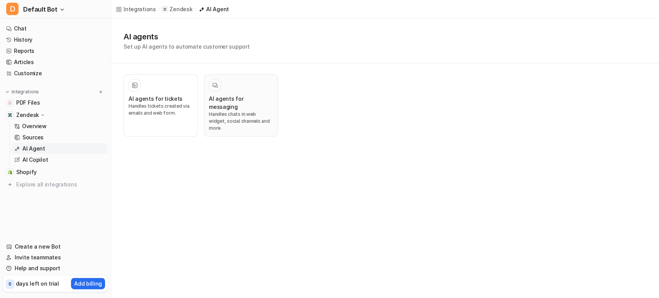
click at [233, 82] on div at bounding box center [241, 85] width 64 height 12
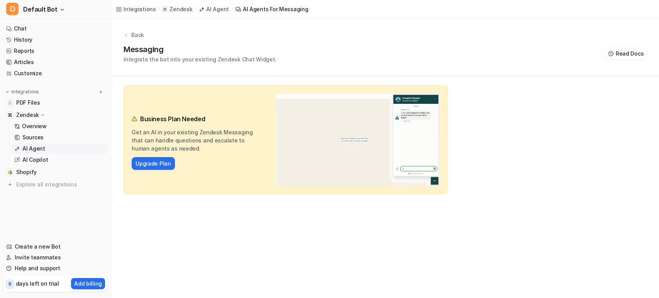
click at [136, 34] on p "Back" at bounding box center [137, 35] width 13 height 8
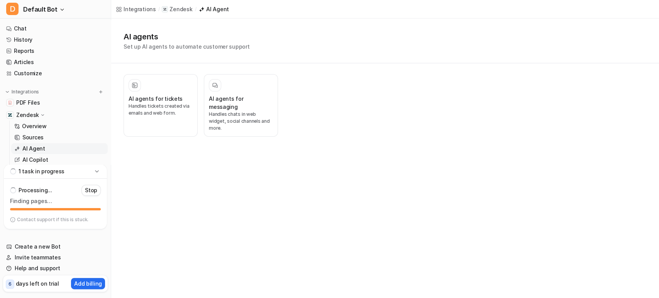
click at [41, 171] on p "1 task in progress" at bounding box center [42, 172] width 46 height 8
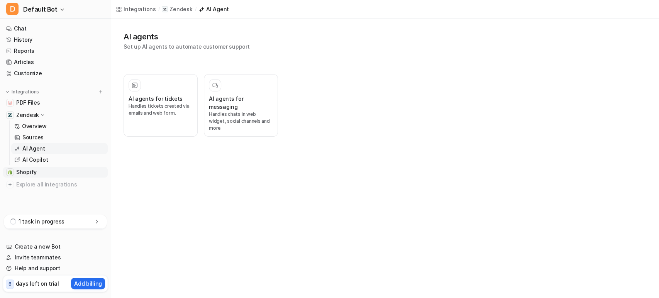
click at [34, 172] on span "Shopify" at bounding box center [26, 172] width 20 height 8
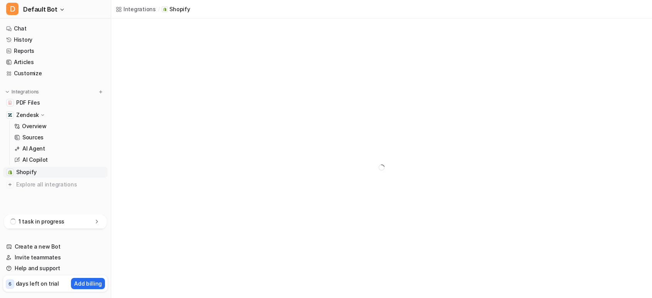
click at [30, 170] on span "Shopify" at bounding box center [26, 172] width 20 height 8
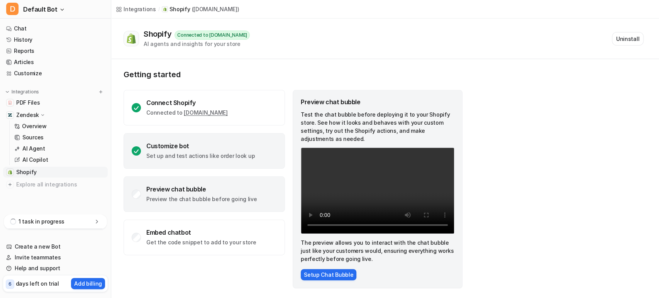
click at [245, 151] on div "Customize bot Set up and test actions like order look up" at bounding box center [200, 151] width 108 height 18
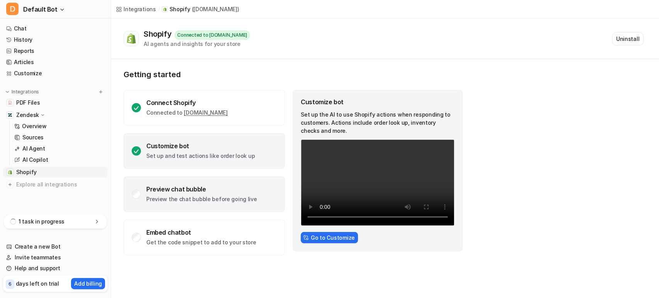
click at [192, 198] on p "Preview the chat bubble before going live" at bounding box center [201, 199] width 111 height 8
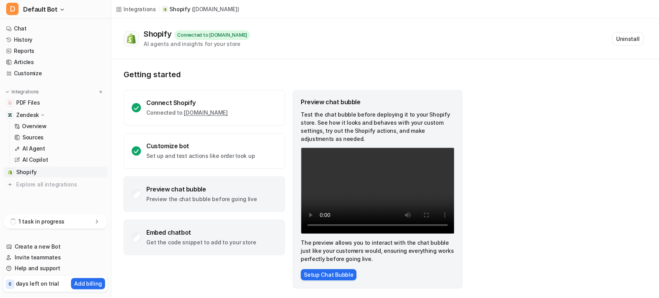
click at [220, 232] on div "Embed chatbot" at bounding box center [201, 233] width 110 height 8
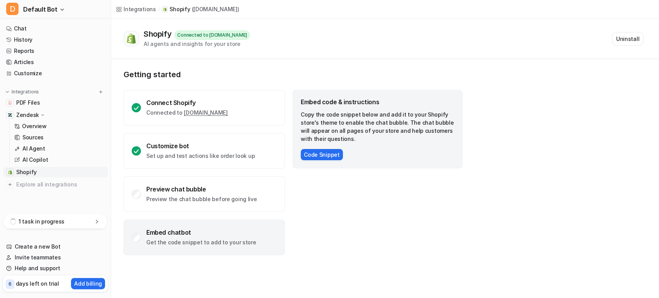
click at [49, 223] on p "1 task in progress" at bounding box center [42, 222] width 46 height 8
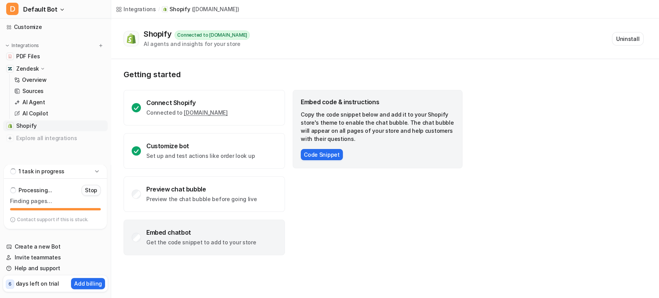
click at [90, 188] on p "Stop" at bounding box center [91, 190] width 12 height 8
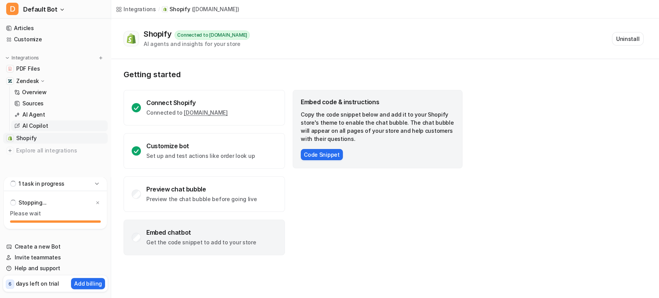
click at [46, 123] on link "AI Copilot" at bounding box center [59, 125] width 96 height 11
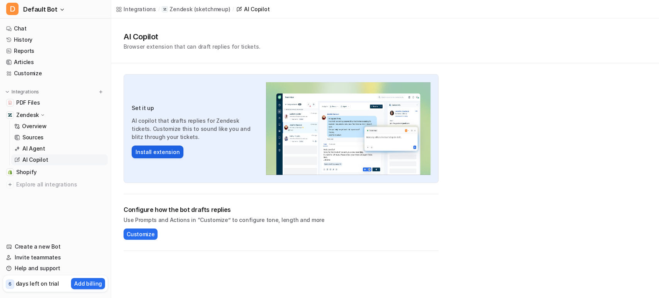
click at [171, 152] on button "Install extension" at bounding box center [158, 152] width 52 height 13
click at [52, 185] on span "Explore all integrations" at bounding box center [60, 184] width 88 height 12
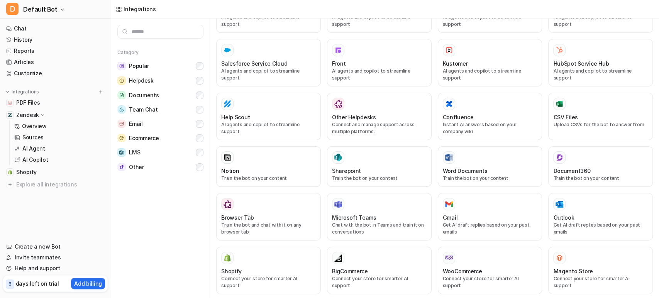
scroll to position [213, 0]
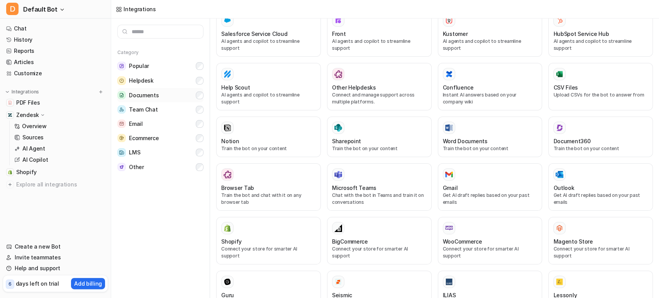
click at [193, 95] on button "Documents" at bounding box center [160, 95] width 86 height 14
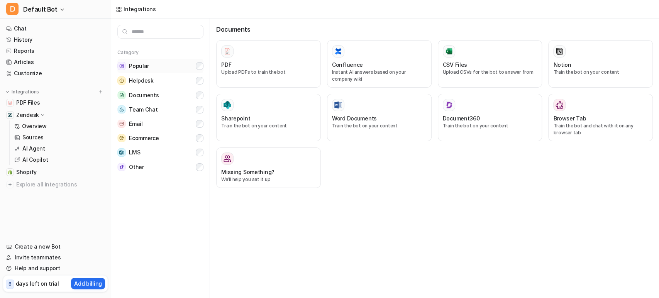
click at [193, 68] on button "Popular" at bounding box center [160, 66] width 86 height 15
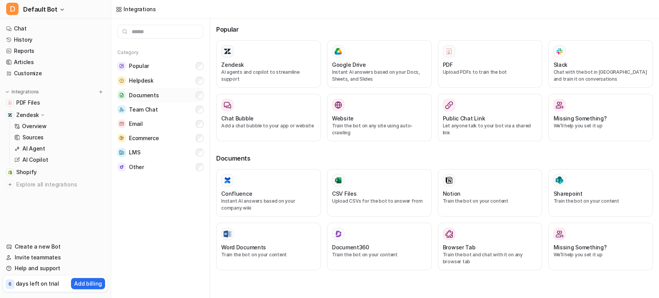
click at [188, 92] on button "Documents" at bounding box center [160, 95] width 86 height 14
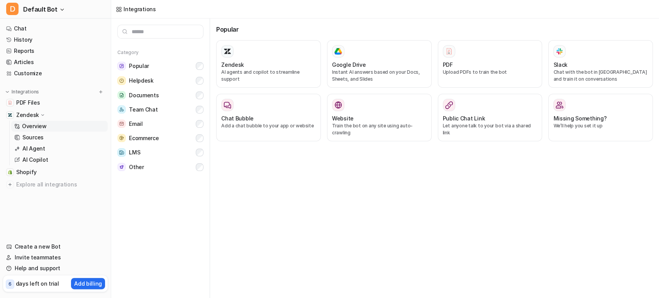
click at [41, 124] on p "Overview" at bounding box center [34, 126] width 25 height 8
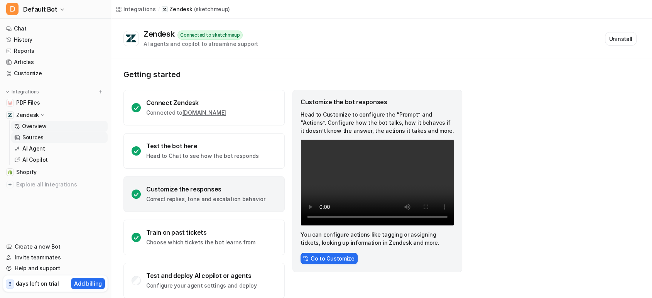
click at [46, 139] on link "Sources" at bounding box center [59, 137] width 96 height 11
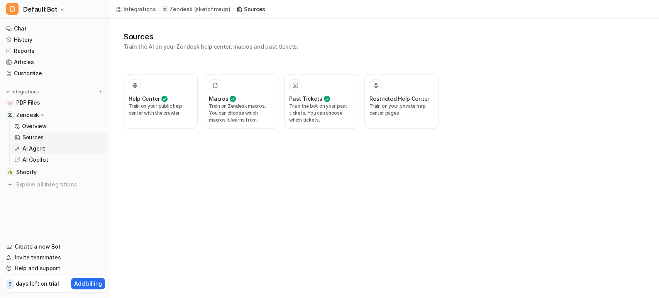
click at [49, 150] on link "AI Agent" at bounding box center [59, 148] width 96 height 11
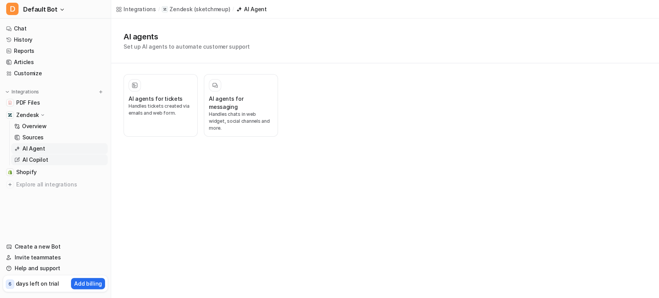
click at [49, 159] on link "AI Copilot" at bounding box center [59, 159] width 96 height 11
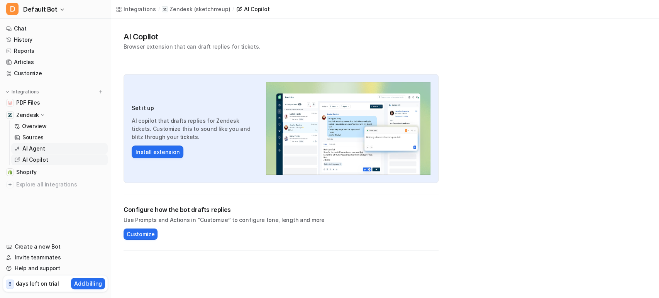
click at [54, 148] on link "AI Agent" at bounding box center [59, 148] width 96 height 11
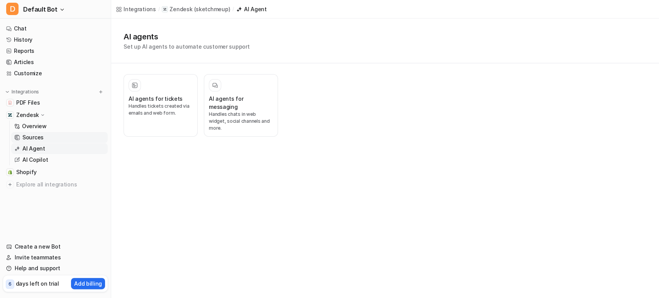
click at [41, 135] on p "Sources" at bounding box center [32, 138] width 21 height 8
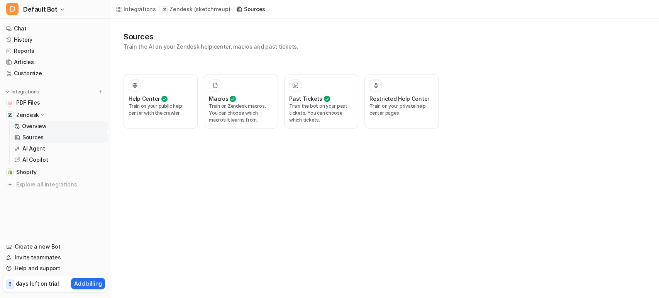
click at [56, 131] on link "Overview" at bounding box center [59, 126] width 96 height 11
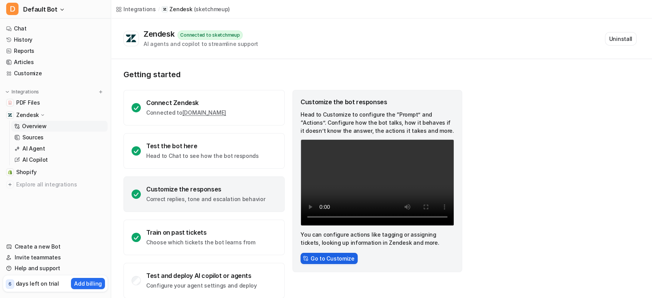
click at [303, 253] on button "Go to Customize" at bounding box center [329, 258] width 57 height 11
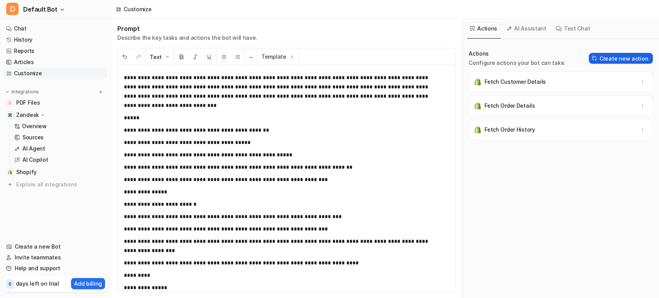
click at [612, 54] on button "Create new action" at bounding box center [621, 58] width 64 height 11
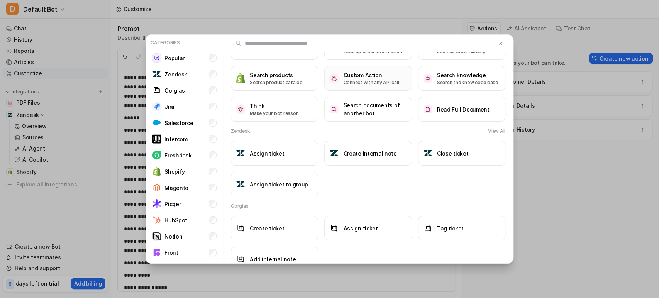
scroll to position [125, 0]
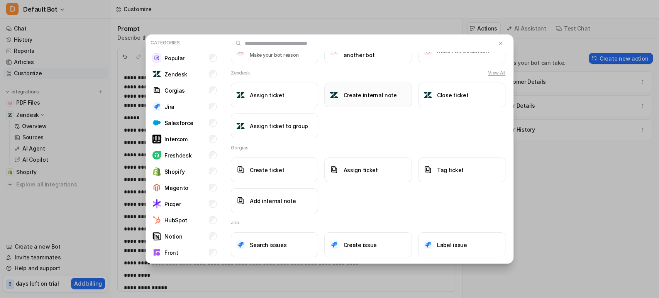
click at [361, 100] on button "Create internal note" at bounding box center [367, 95] width 87 height 25
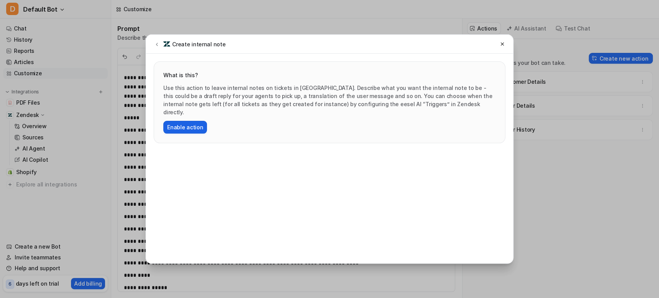
click at [190, 121] on button "Enable action" at bounding box center [185, 127] width 44 height 13
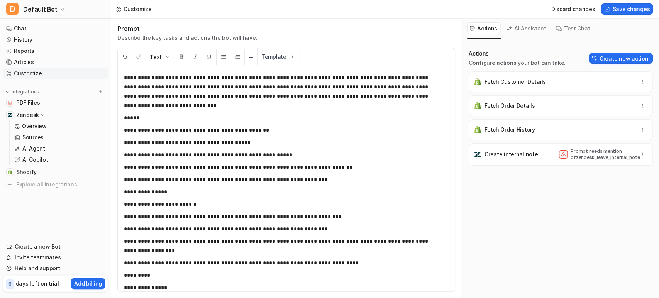
click at [582, 157] on p "Prompt needs mention of zendesk_leave_internal_note" at bounding box center [601, 154] width 62 height 12
copy div "Prompt needs mention of zendesk_leave_internal_note"
click at [582, 157] on p "Prompt needs mention of zendesk_leave_internal_note" at bounding box center [601, 154] width 62 height 12
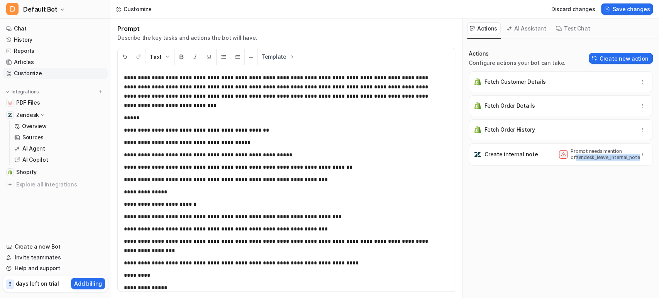
click at [582, 157] on p "Prompt needs mention of zendesk_leave_internal_note" at bounding box center [601, 154] width 62 height 12
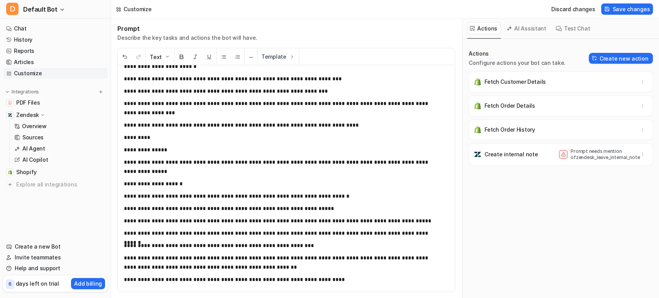
click at [344, 279] on p "**********" at bounding box center [279, 279] width 311 height 9
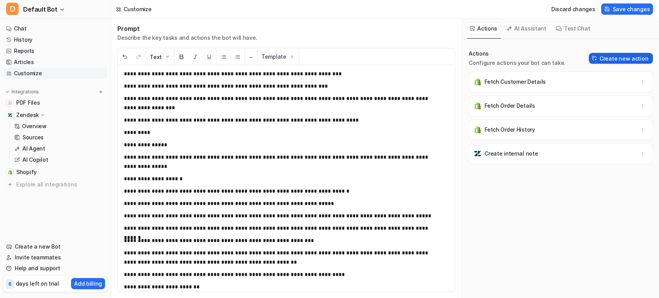
click at [629, 59] on button "Create new action" at bounding box center [621, 58] width 64 height 11
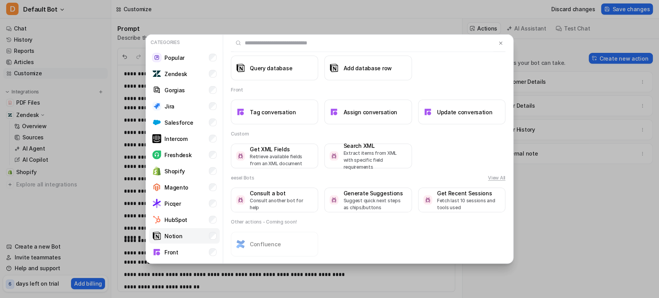
scroll to position [31, 0]
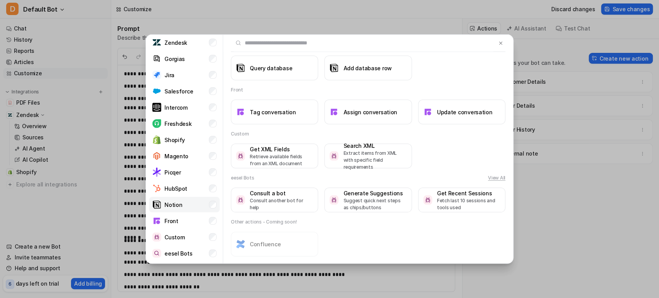
click at [168, 201] on p "Notion" at bounding box center [173, 205] width 18 height 8
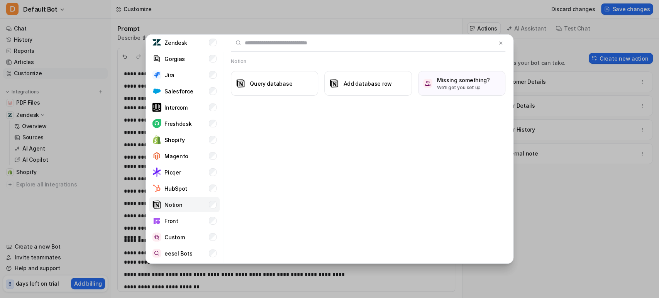
scroll to position [0, 0]
click at [192, 203] on li "Notion" at bounding box center [184, 204] width 71 height 15
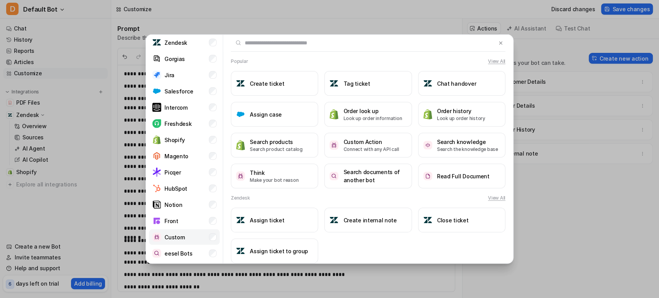
click at [186, 235] on li "Custom" at bounding box center [184, 236] width 71 height 15
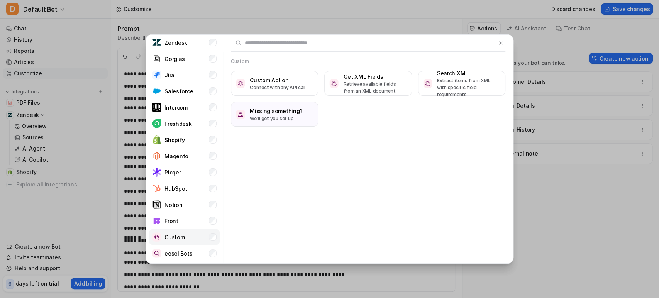
click at [186, 235] on li "Custom" at bounding box center [184, 236] width 71 height 15
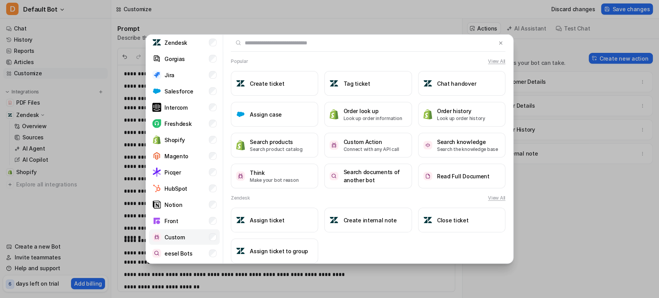
click at [186, 235] on li "Custom" at bounding box center [184, 236] width 71 height 15
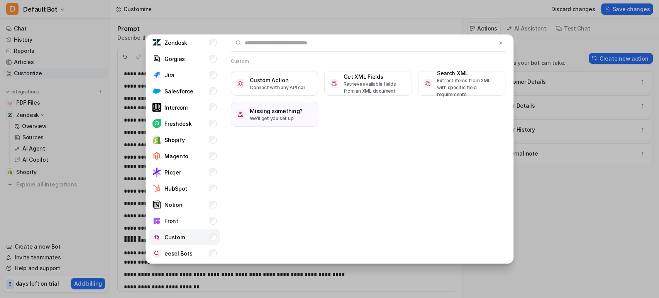
click at [186, 235] on li "Custom" at bounding box center [184, 236] width 71 height 15
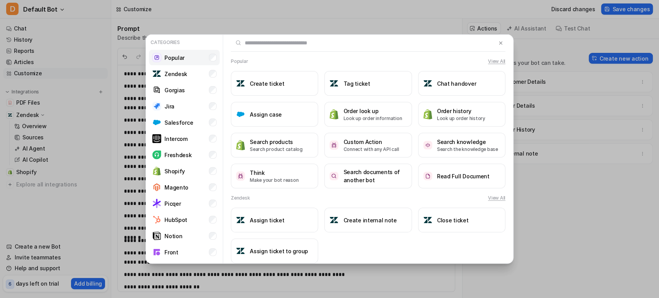
click at [182, 58] on p "Popular" at bounding box center [174, 58] width 20 height 8
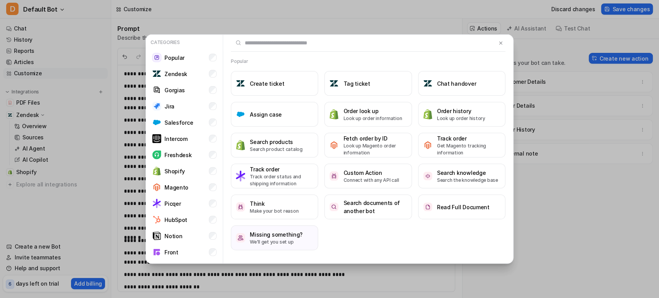
click at [533, 201] on div "Categories Popular Zendesk Gorgias Jira Salesforce Intercom Freshdesk Shopify M…" at bounding box center [329, 149] width 659 height 298
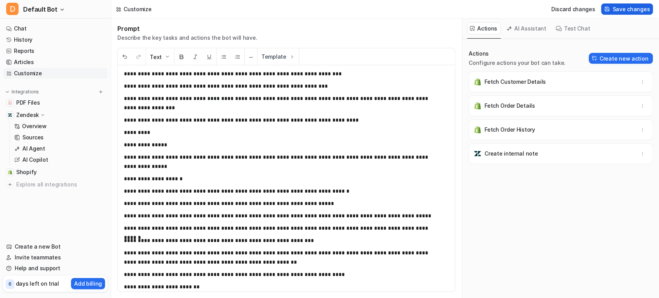
click at [623, 8] on span "Save changes" at bounding box center [630, 9] width 37 height 8
click at [556, 154] on div "Leave Internal Note" at bounding box center [560, 154] width 177 height 14
click at [37, 147] on p "AI Agent" at bounding box center [33, 149] width 23 height 8
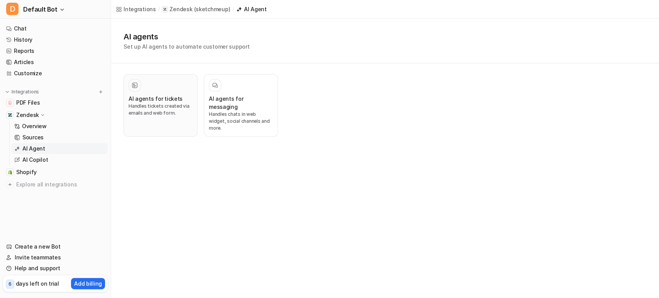
click at [164, 102] on h3 "AI agents for tickets" at bounding box center [156, 99] width 54 height 8
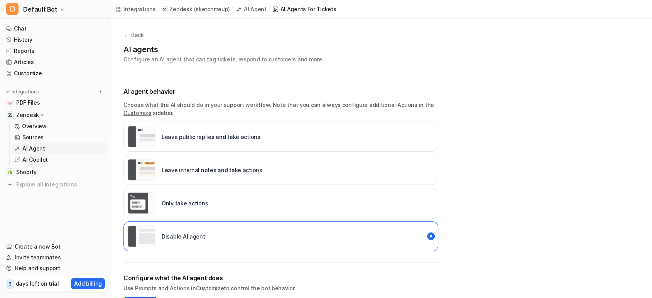
click at [186, 171] on p "Leave internal notes and take actions" at bounding box center [212, 170] width 101 height 8
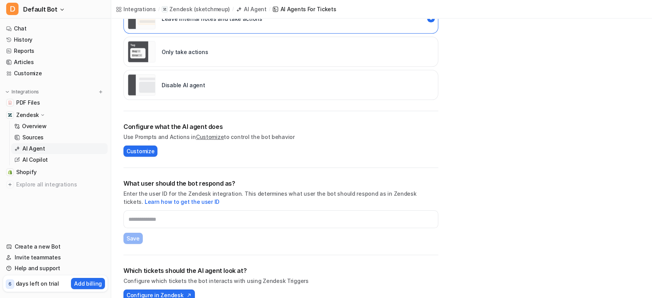
scroll to position [153, 0]
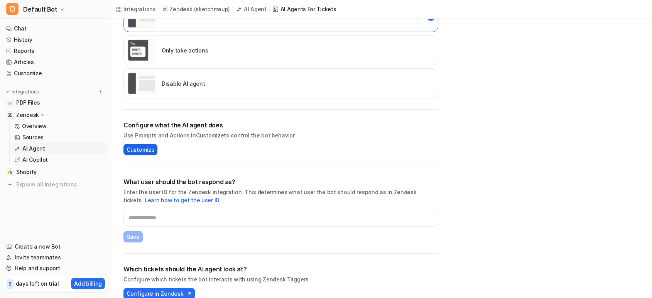
click at [134, 151] on span "Customize" at bounding box center [141, 150] width 28 height 8
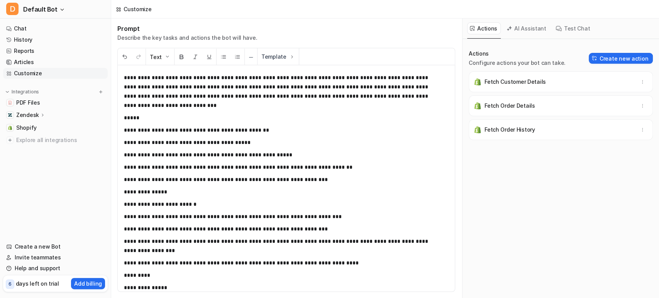
scroll to position [99, 0]
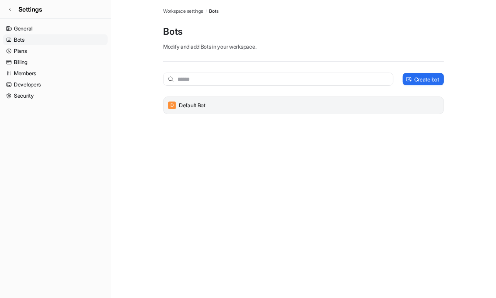
click at [232, 103] on div "D Default Bot" at bounding box center [304, 105] width 274 height 11
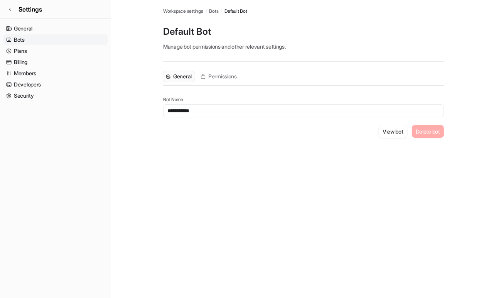
click at [420, 107] on input "**********" at bounding box center [303, 110] width 281 height 13
click at [223, 75] on span "Permissions" at bounding box center [222, 77] width 29 height 8
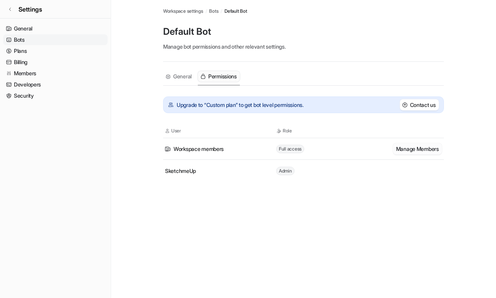
click at [411, 151] on button "Manage Members" at bounding box center [417, 148] width 49 height 11
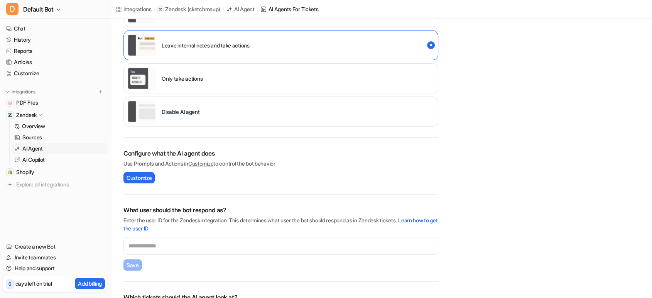
scroll to position [153, 0]
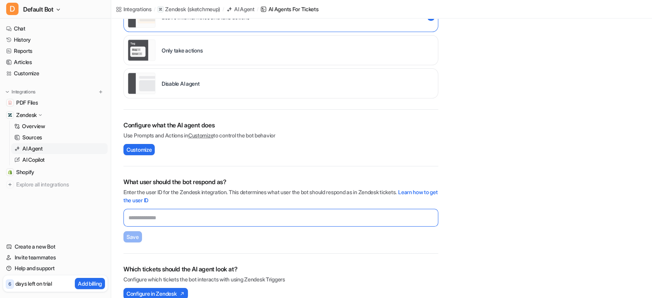
click at [167, 222] on input "text" at bounding box center [281, 218] width 315 height 18
click at [188, 219] on input "text" at bounding box center [281, 218] width 315 height 18
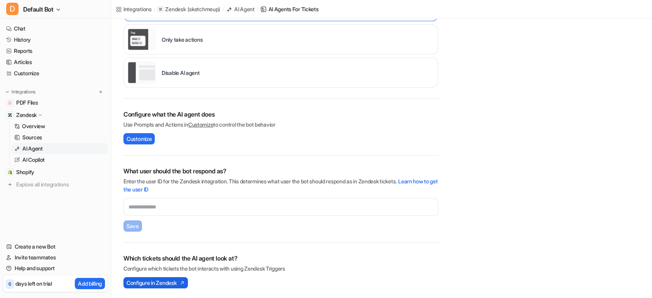
click at [176, 279] on span "Configure in Zendesk" at bounding box center [152, 283] width 50 height 8
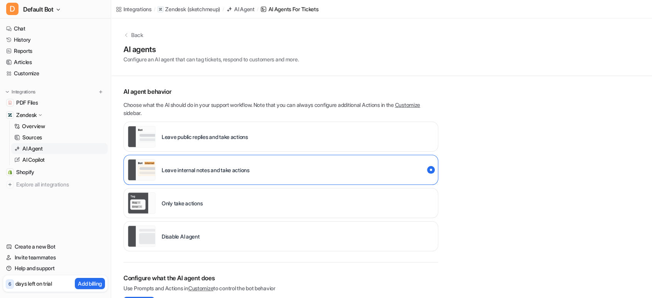
click at [136, 34] on p "Back" at bounding box center [137, 35] width 12 height 8
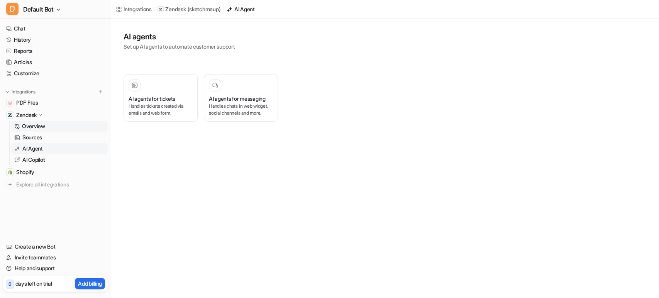
click at [59, 123] on link "Overview" at bounding box center [59, 126] width 96 height 11
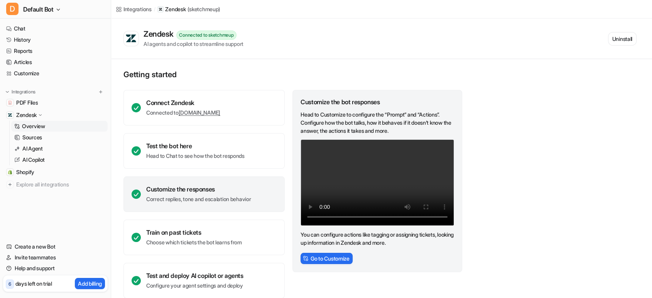
scroll to position [11, 0]
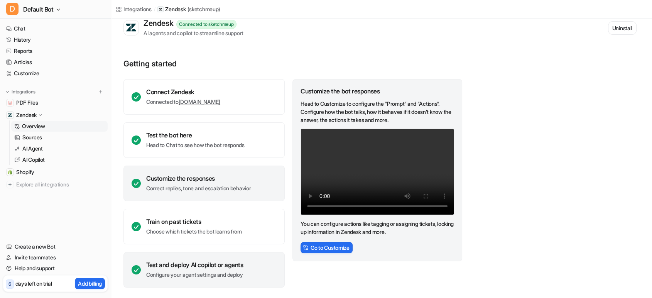
click at [232, 274] on p "Configure your agent settings and deploy" at bounding box center [194, 275] width 97 height 8
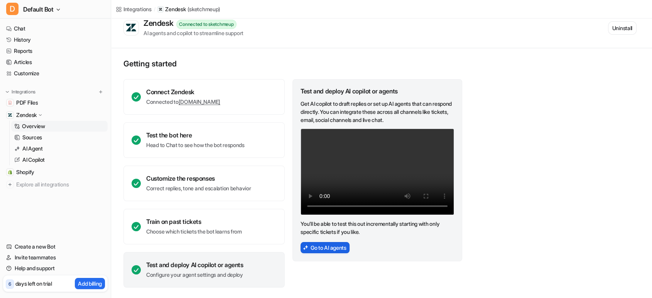
click at [335, 251] on button "Go to AI agents" at bounding box center [325, 247] width 49 height 11
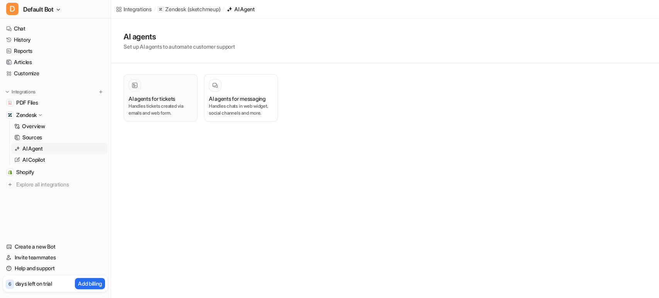
click at [175, 97] on h3 "AI agents for tickets" at bounding box center [152, 99] width 47 height 8
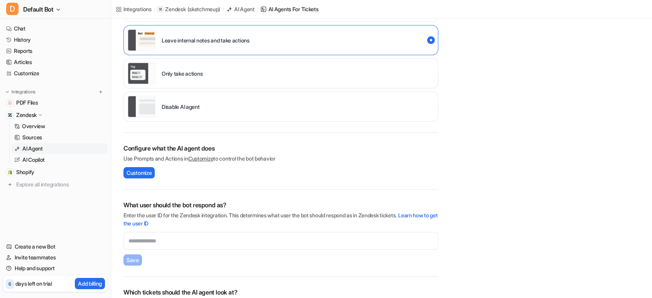
scroll to position [164, 0]
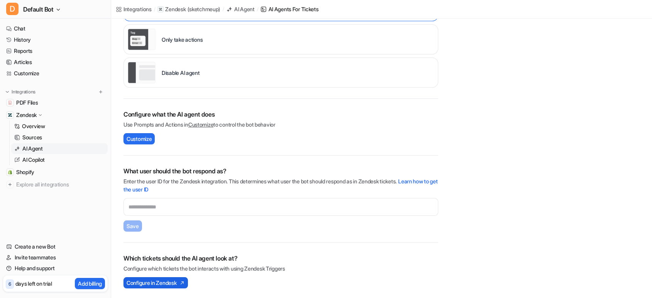
click at [156, 282] on span "Configure in Zendesk" at bounding box center [152, 283] width 50 height 8
click at [143, 267] on p "Configure which tickets the bot interacts with using Zendesk Triggers" at bounding box center [281, 268] width 315 height 8
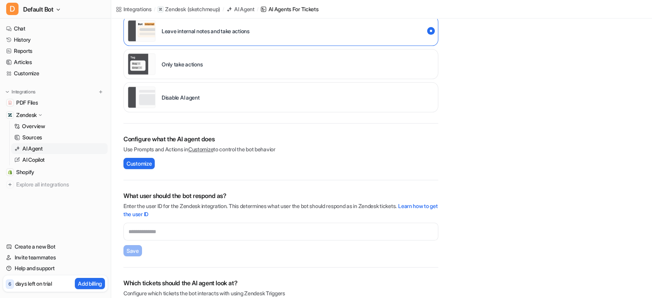
click at [288, 169] on div "Configure what the AI agent does Use Prompts and Actions in Customize to contro…" at bounding box center [281, 152] width 315 height 57
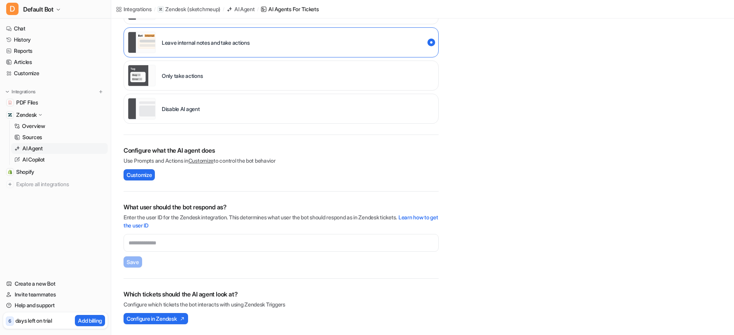
scroll to position [0, 0]
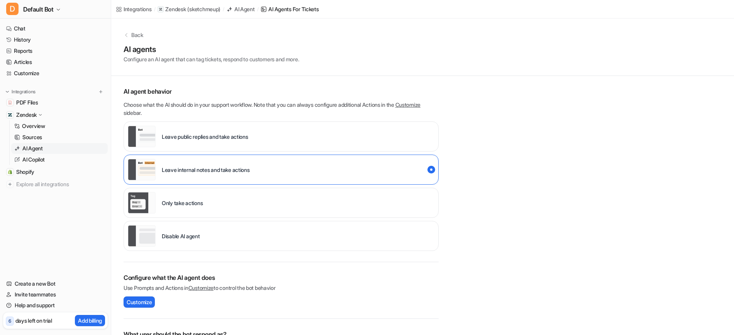
click at [35, 114] on p "Zendesk" at bounding box center [26, 115] width 20 height 8
click at [47, 116] on div "Zendesk" at bounding box center [55, 115] width 105 height 11
click at [47, 125] on link "Overview" at bounding box center [59, 126] width 96 height 11
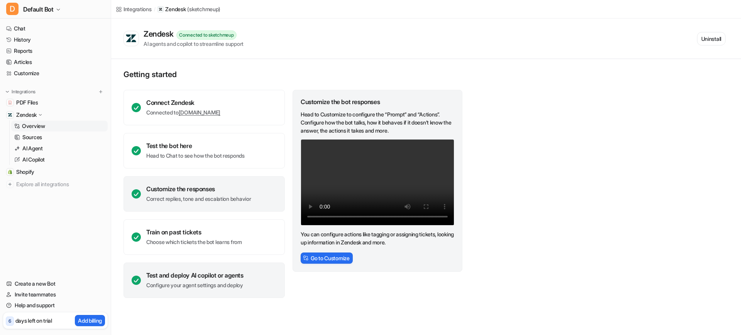
click at [208, 280] on div "Test and deploy AI copilot or agents Configure your agent settings and deploy" at bounding box center [194, 281] width 97 height 18
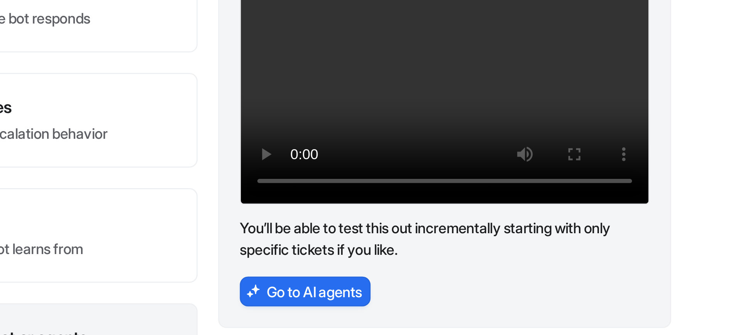
click at [337, 238] on p "You’ll be able to test this out incrementally starting with only specific ticke…" at bounding box center [378, 238] width 154 height 16
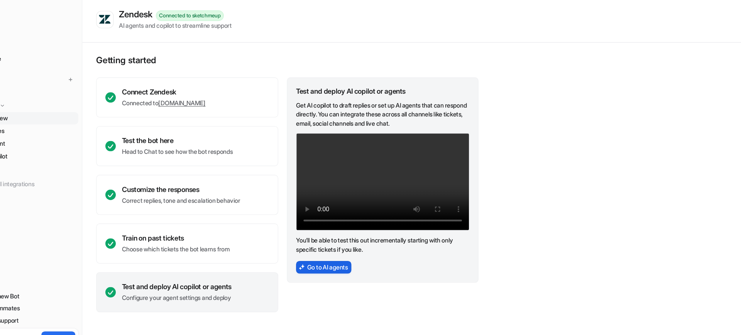
click at [326, 258] on button "Go to AI agents" at bounding box center [325, 258] width 49 height 11
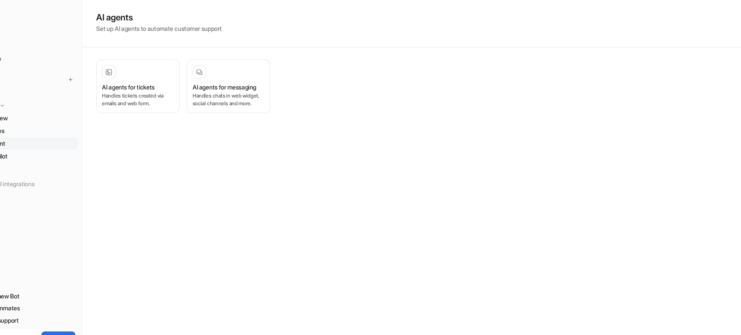
click at [326, 258] on div "Integrations / Zendesk ( sketchmeup ) / AI Agent AI agents Set up AI agents to …" at bounding box center [370, 167] width 741 height 335
click at [137, 93] on div "AI agents for tickets Handles tickets created via emails and web form." at bounding box center [161, 97] width 64 height 37
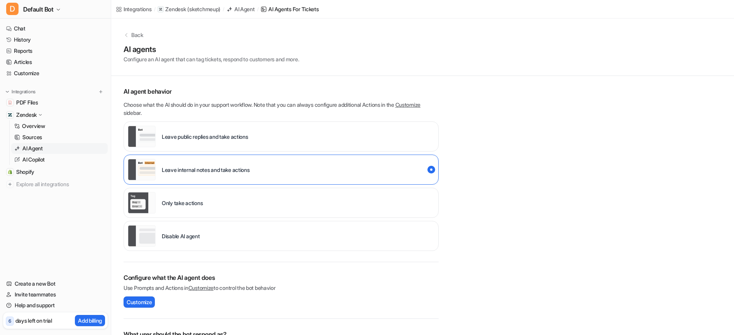
scroll to position [127, 0]
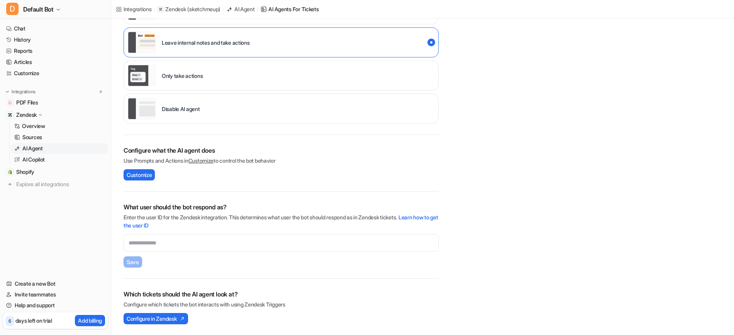
click at [151, 218] on p "Enter the user ID for the Zendesk integration. This determines what user the bo…" at bounding box center [281, 221] width 315 height 16
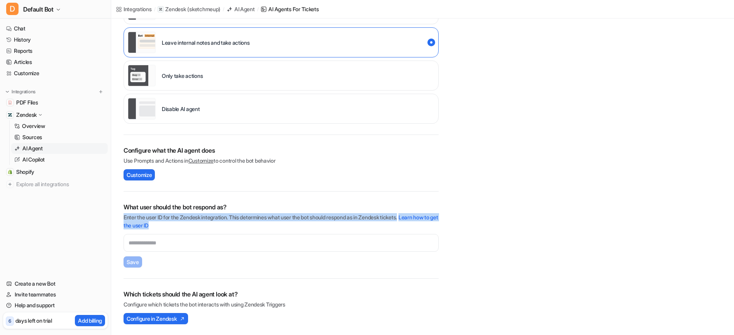
click at [151, 218] on p "Enter the user ID for the Zendesk integration. This determines what user the bo…" at bounding box center [281, 221] width 315 height 16
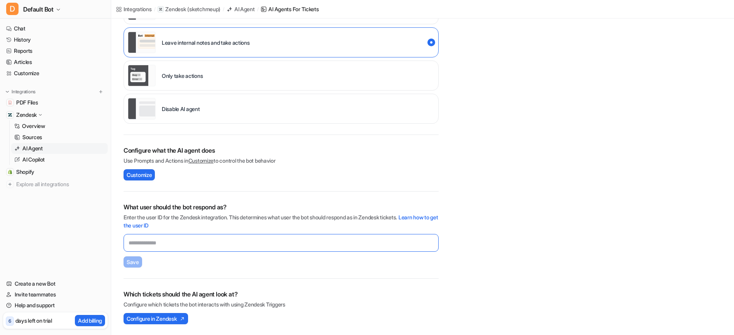
click at [193, 245] on input "text" at bounding box center [281, 243] width 315 height 18
paste input "**********"
type input "**********"
click at [160, 226] on link "Learn how to get the user ID" at bounding box center [281, 221] width 315 height 15
click at [129, 262] on span "Save" at bounding box center [133, 262] width 12 height 8
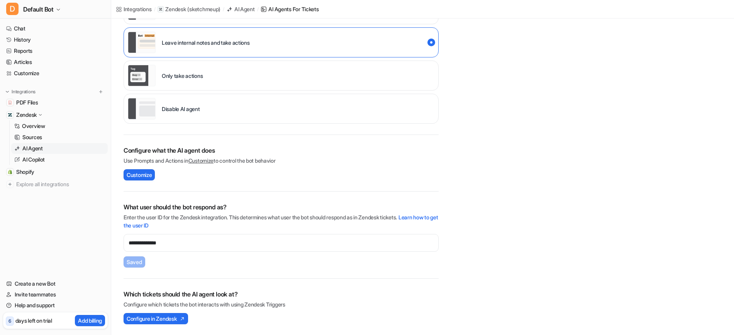
scroll to position [0, 0]
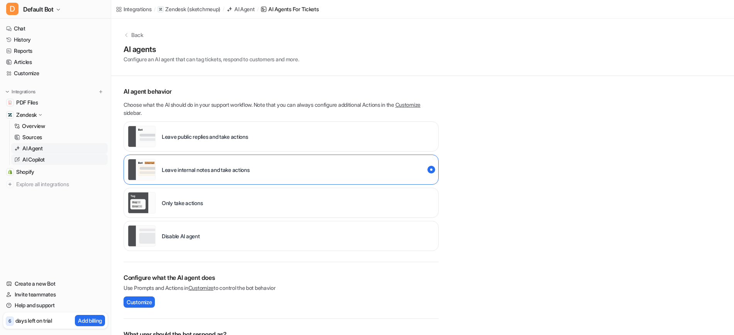
click at [48, 161] on link "AI Copilot" at bounding box center [59, 159] width 96 height 11
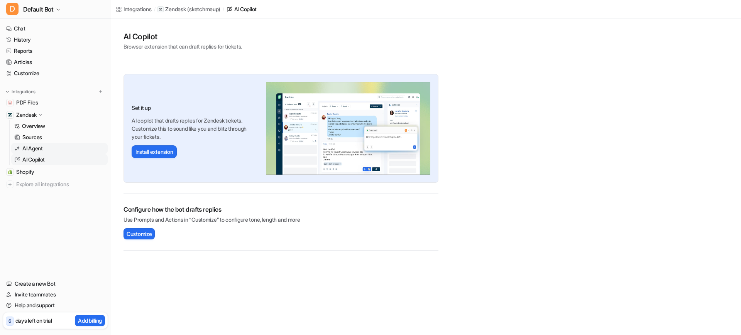
click at [48, 146] on link "AI Agent" at bounding box center [59, 148] width 96 height 11
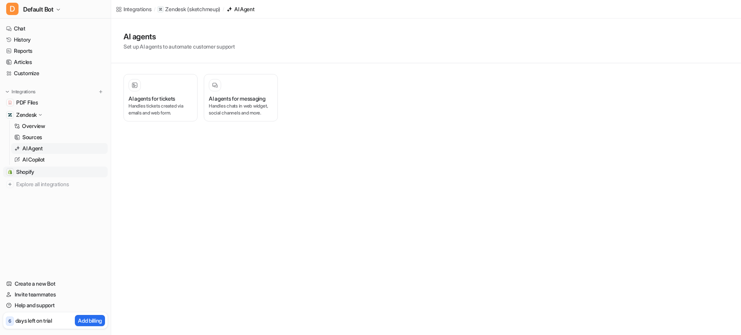
click at [34, 171] on span "Shopify" at bounding box center [25, 172] width 18 height 8
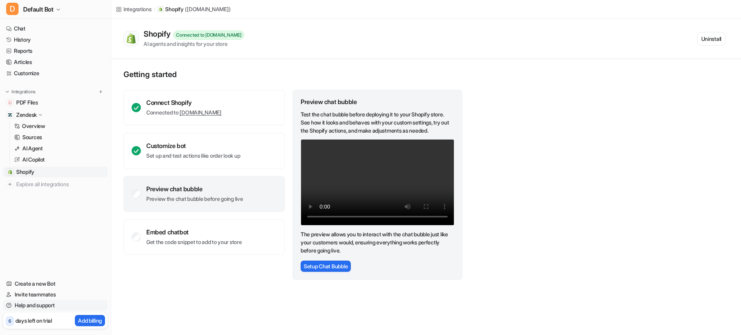
click at [25, 298] on link "Help and support" at bounding box center [55, 305] width 105 height 11
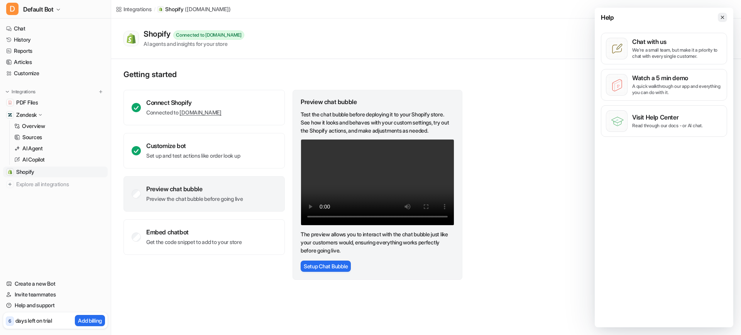
click at [652, 20] on button at bounding box center [722, 17] width 9 height 9
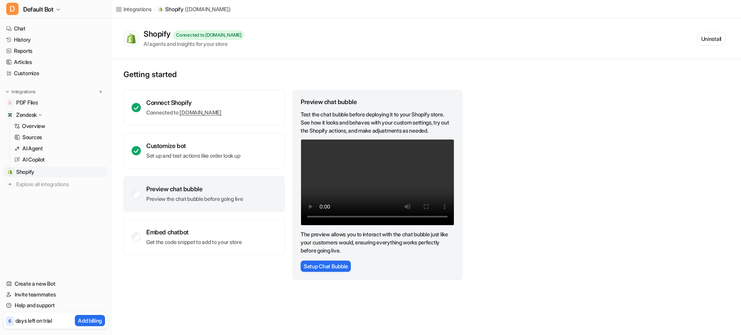
click at [25, 115] on p "Zendesk" at bounding box center [26, 115] width 20 height 8
click at [32, 77] on link "Customize" at bounding box center [55, 73] width 105 height 11
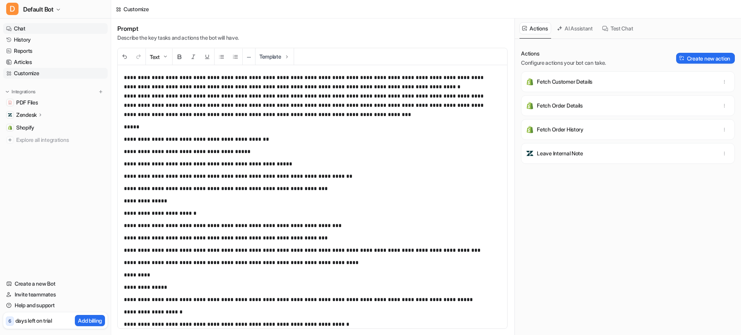
click at [27, 30] on link "Chat" at bounding box center [55, 28] width 105 height 11
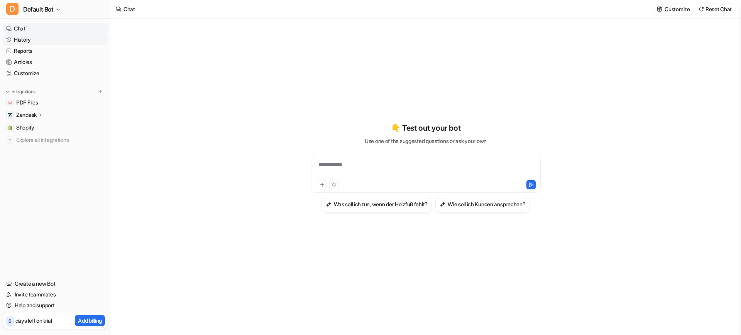
click at [31, 39] on link "History" at bounding box center [55, 39] width 105 height 11
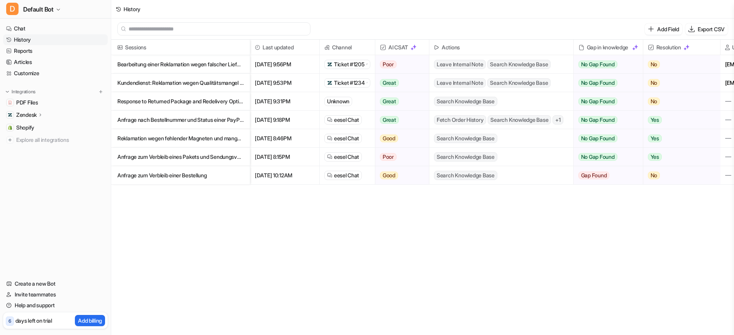
click at [189, 63] on p "Bearbeitung einer Reklamation wegen falscher Lieferung bei Bestellung #22843 (Sk" at bounding box center [180, 64] width 126 height 19
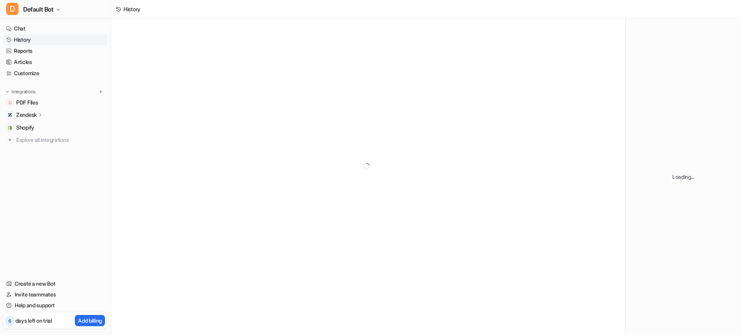
click at [348, 67] on div at bounding box center [368, 166] width 514 height 295
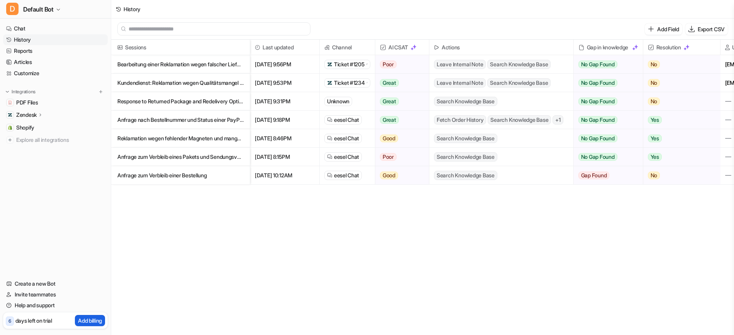
click at [89, 298] on p "Add billing" at bounding box center [90, 321] width 24 height 8
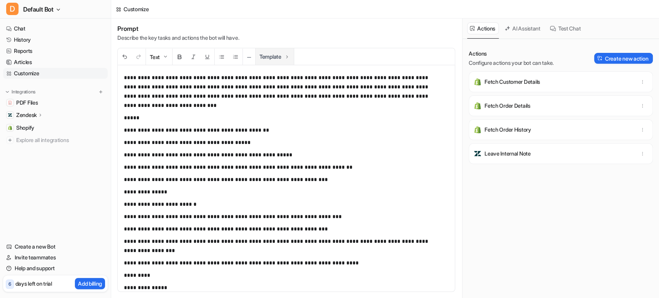
click at [287, 56] on img at bounding box center [287, 57] width 6 height 6
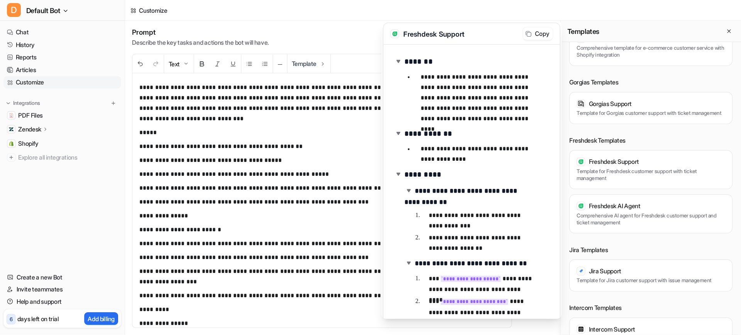
scroll to position [203, 0]
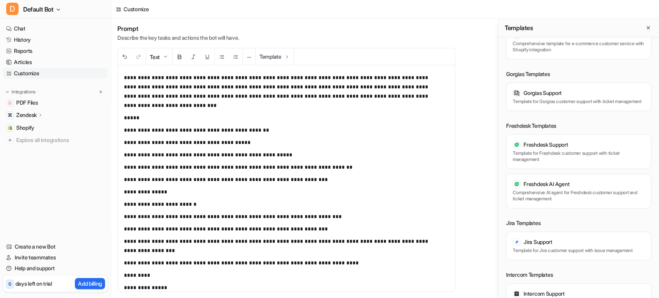
click at [318, 142] on div "**********" at bounding box center [385, 158] width 548 height 279
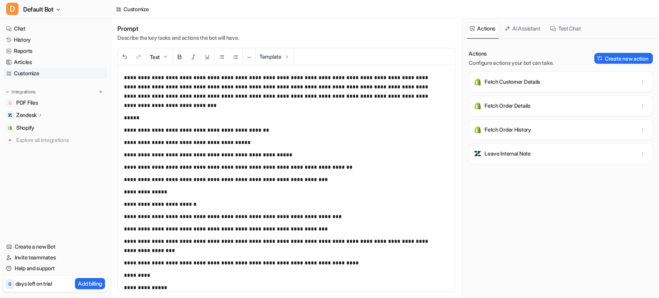
click at [55, 76] on link "Customize" at bounding box center [55, 73] width 105 height 11
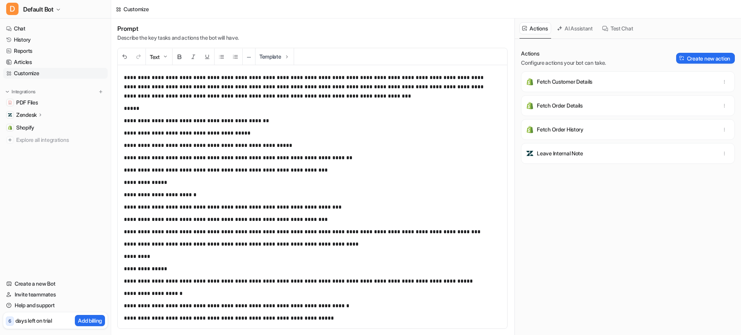
click at [126, 79] on p "**********" at bounding box center [305, 87] width 362 height 28
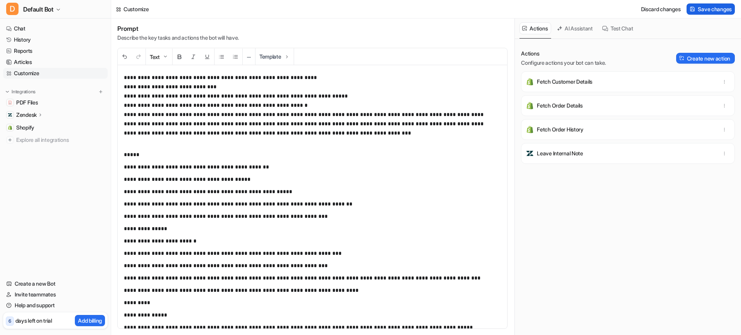
click at [658, 8] on span "Save changes" at bounding box center [715, 9] width 34 height 8
click at [46, 75] on link "Customize" at bounding box center [55, 73] width 105 height 11
click at [36, 116] on p "Zendesk" at bounding box center [26, 115] width 20 height 8
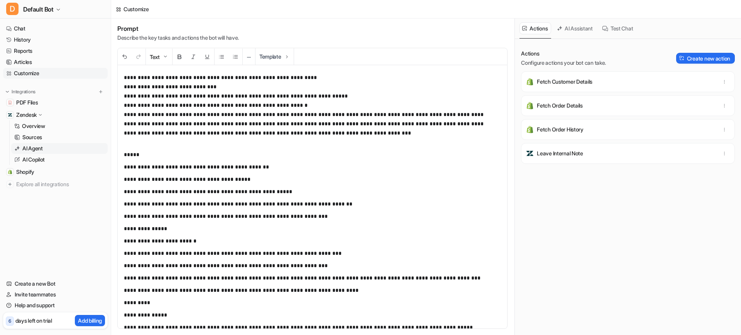
click at [37, 152] on p "AI Agent" at bounding box center [32, 149] width 20 height 8
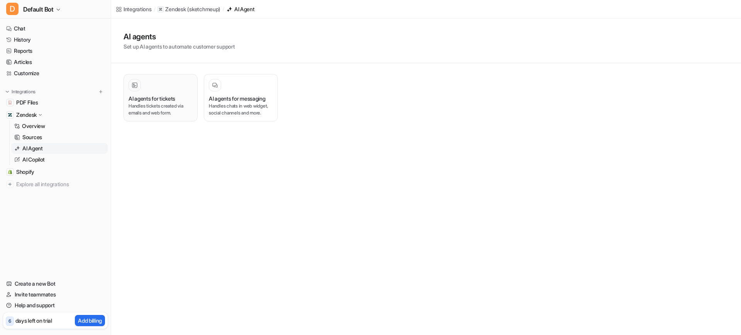
click at [173, 110] on p "Handles tickets created via emails and web form." at bounding box center [161, 110] width 64 height 14
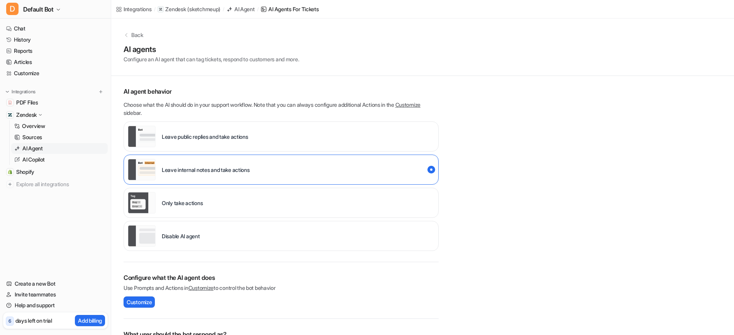
scroll to position [127, 0]
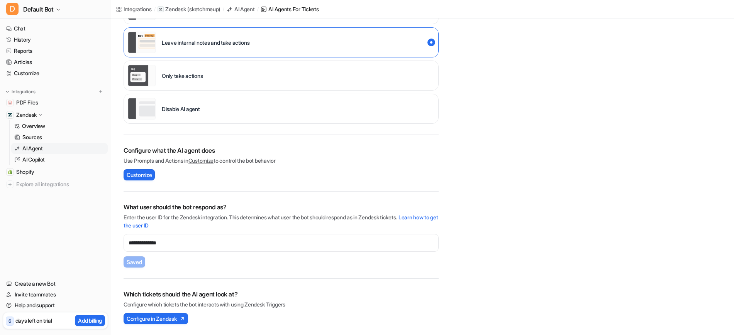
drag, startPoint x: 144, startPoint y: 174, endPoint x: 368, endPoint y: 159, distance: 224.4
click at [368, 159] on p "Use Prompts and Actions in Customize to control the bot behavior" at bounding box center [281, 161] width 315 height 8
click at [185, 298] on img at bounding box center [181, 319] width 8 height 5
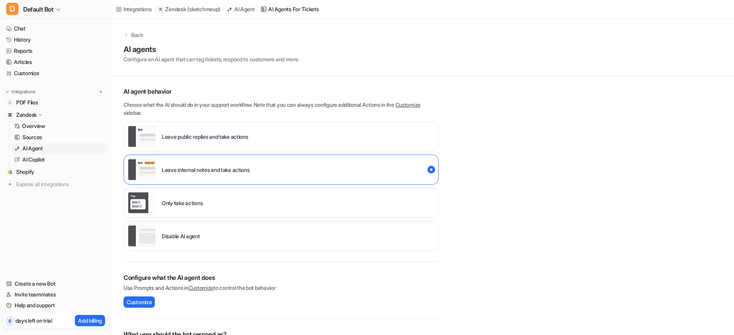
scroll to position [0, 0]
click at [83, 298] on div "6 days left on trial Add billing" at bounding box center [55, 321] width 105 height 17
click at [83, 298] on p "Add billing" at bounding box center [90, 321] width 24 height 8
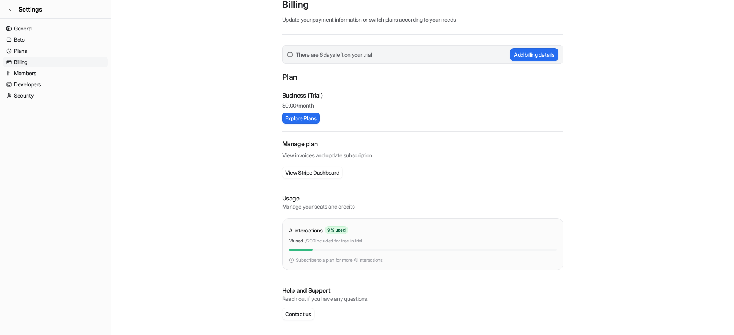
scroll to position [27, 0]
click at [305, 122] on button "Explore Plans" at bounding box center [300, 118] width 37 height 11
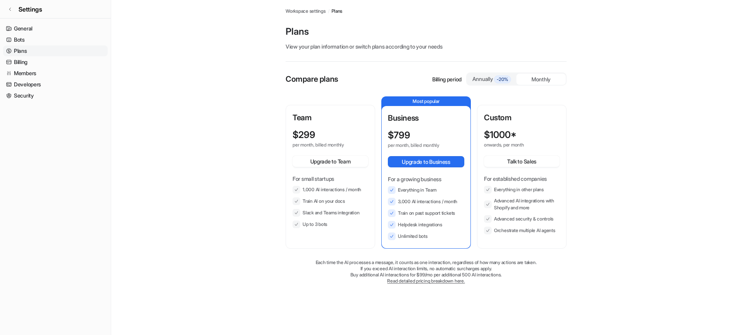
click at [481, 74] on div "Annually -20%" at bounding box center [491, 79] width 49 height 12
click at [523, 75] on div "Monthly" at bounding box center [540, 79] width 49 height 11
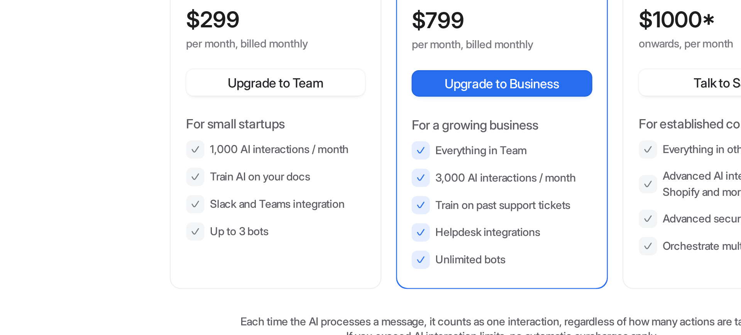
click at [302, 194] on ul "1,000 AI interactions / month Train AI on your docs Slack and Teams integration…" at bounding box center [331, 207] width 76 height 42
drag, startPoint x: 302, startPoint y: 194, endPoint x: 354, endPoint y: 190, distance: 52.3
click at [354, 190] on ul "1,000 AI interactions / month Train AI on your docs Slack and Teams integration…" at bounding box center [331, 207] width 76 height 42
click at [354, 190] on li "1,000 AI interactions / month" at bounding box center [331, 190] width 76 height 8
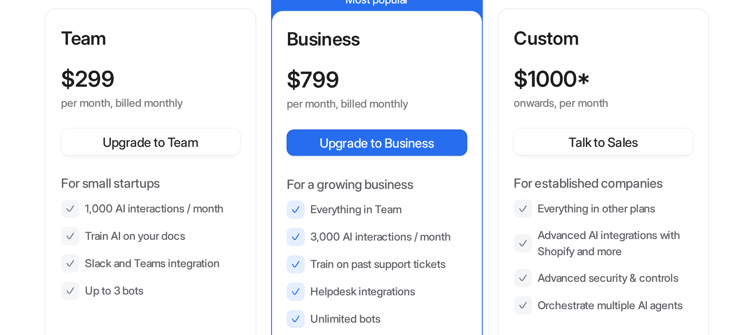
click at [411, 198] on li "3,000 AI interactions / month" at bounding box center [426, 202] width 76 height 8
click at [420, 202] on li "3,000 AI interactions / month" at bounding box center [426, 202] width 76 height 8
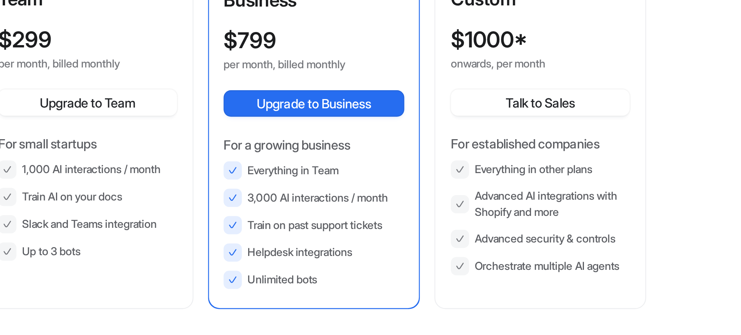
click at [501, 209] on li "Advanced AI integrations with Shopify and more" at bounding box center [522, 205] width 76 height 14
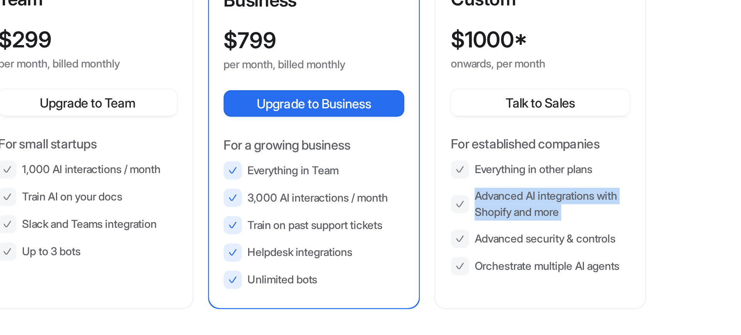
click at [501, 209] on li "Advanced AI integrations with Shopify and more" at bounding box center [522, 205] width 76 height 14
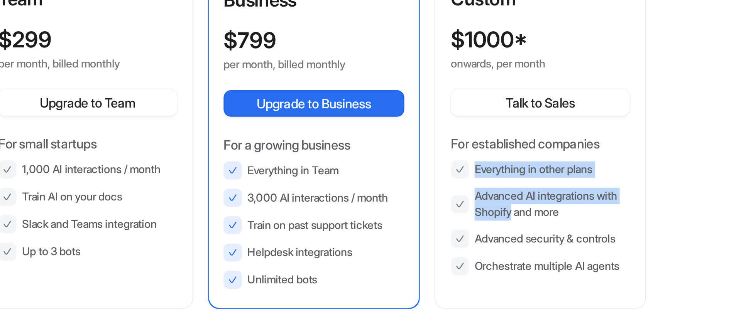
drag, startPoint x: 501, startPoint y: 209, endPoint x: 501, endPoint y: 191, distance: 17.8
click at [501, 191] on ul "Everything in other plans Advanced AI integrations with Shopify and more Advanc…" at bounding box center [522, 210] width 76 height 49
click at [501, 191] on li "Everything in other plans" at bounding box center [522, 190] width 76 height 8
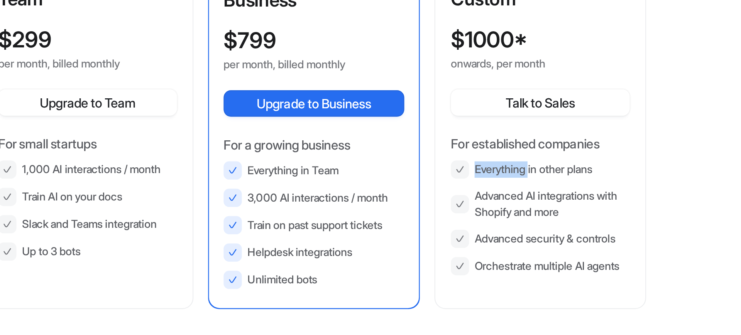
click at [501, 191] on li "Everything in other plans" at bounding box center [522, 190] width 76 height 8
click at [504, 202] on li "Advanced AI integrations with Shopify and more" at bounding box center [522, 205] width 76 height 14
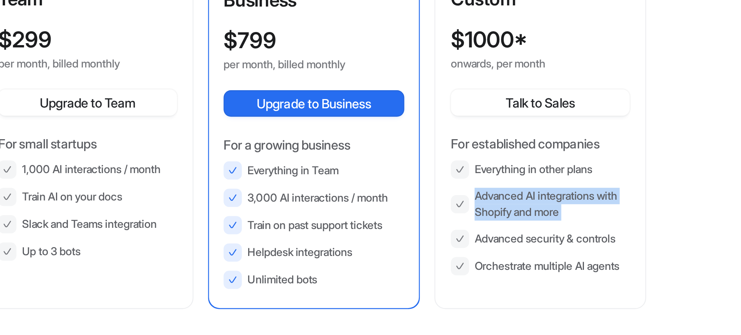
click at [504, 202] on li "Advanced AI integrations with Shopify and more" at bounding box center [522, 205] width 76 height 14
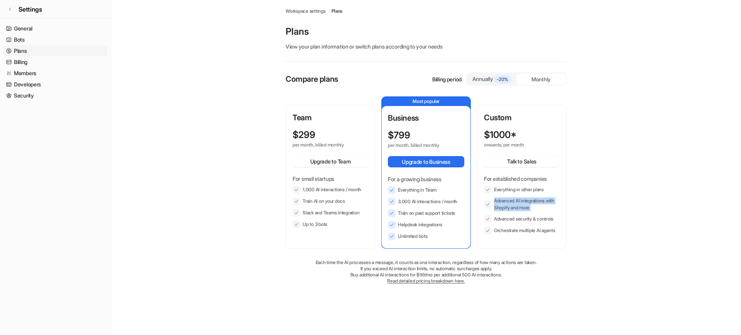
drag, startPoint x: 504, startPoint y: 202, endPoint x: 499, endPoint y: 200, distance: 5.2
click at [499, 200] on li "Advanced AI integrations with Shopify and more" at bounding box center [522, 205] width 76 height 14
click at [27, 46] on link "Plans" at bounding box center [55, 51] width 105 height 11
click at [26, 44] on link "Bots" at bounding box center [55, 39] width 105 height 11
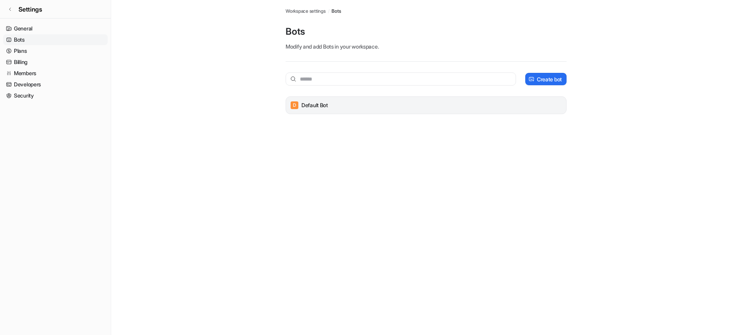
click at [344, 107] on div "D Default Bot" at bounding box center [426, 105] width 274 height 11
click at [373, 92] on div "Create bot D Default Bot" at bounding box center [426, 96] width 281 height 68
click at [338, 102] on div "D Default Bot" at bounding box center [426, 105] width 274 height 11
click at [4, 12] on link "Settings" at bounding box center [55, 9] width 111 height 19
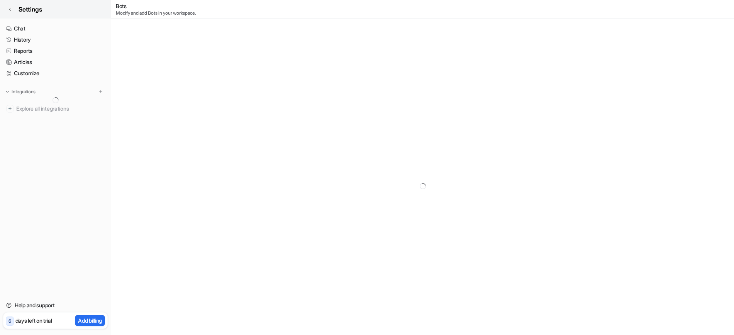
click at [5, 11] on link "Settings" at bounding box center [55, 9] width 111 height 19
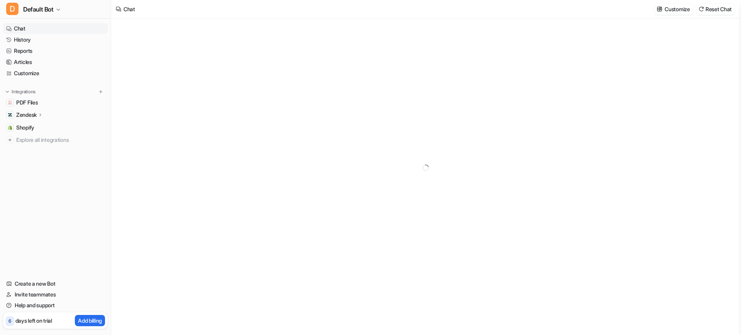
type textarea "**********"
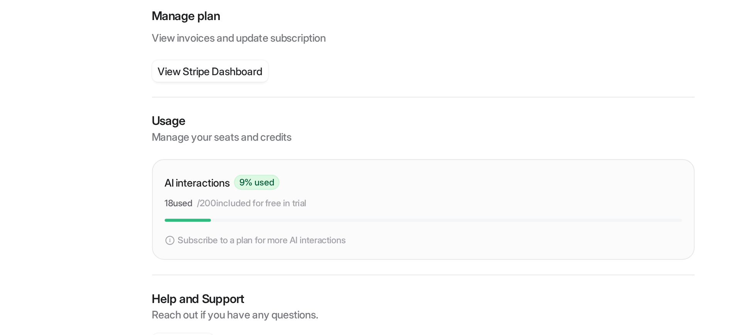
scroll to position [27, 0]
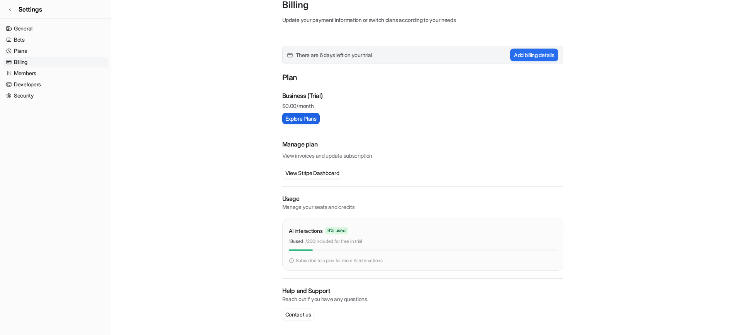
click at [312, 118] on button "Explore Plans" at bounding box center [300, 118] width 37 height 11
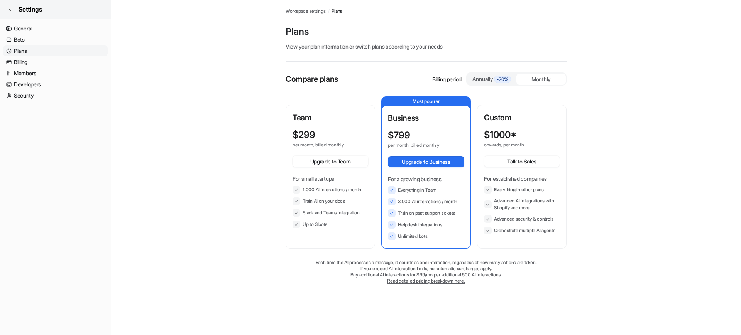
click at [11, 12] on link "Settings" at bounding box center [55, 9] width 111 height 19
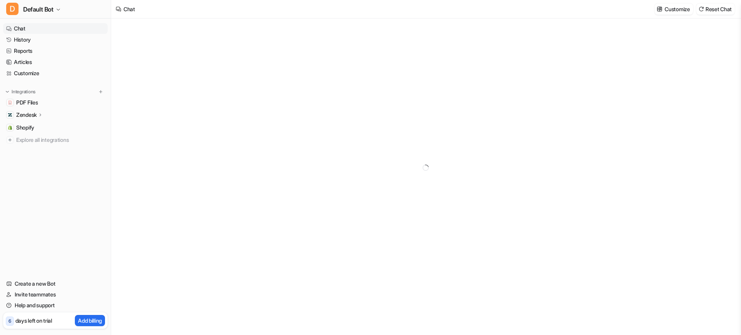
type textarea "**********"
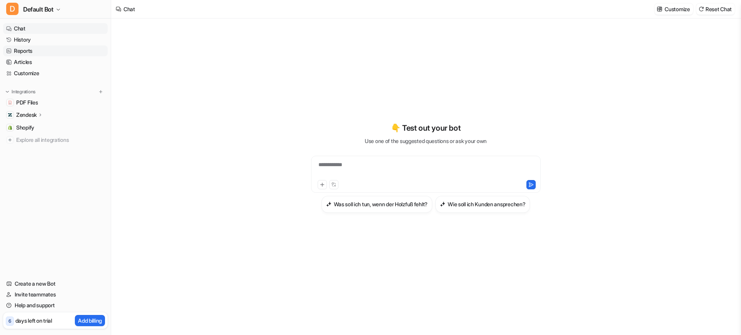
click at [67, 56] on link "Reports" at bounding box center [55, 51] width 105 height 11
